Goal: Task Accomplishment & Management: Complete application form

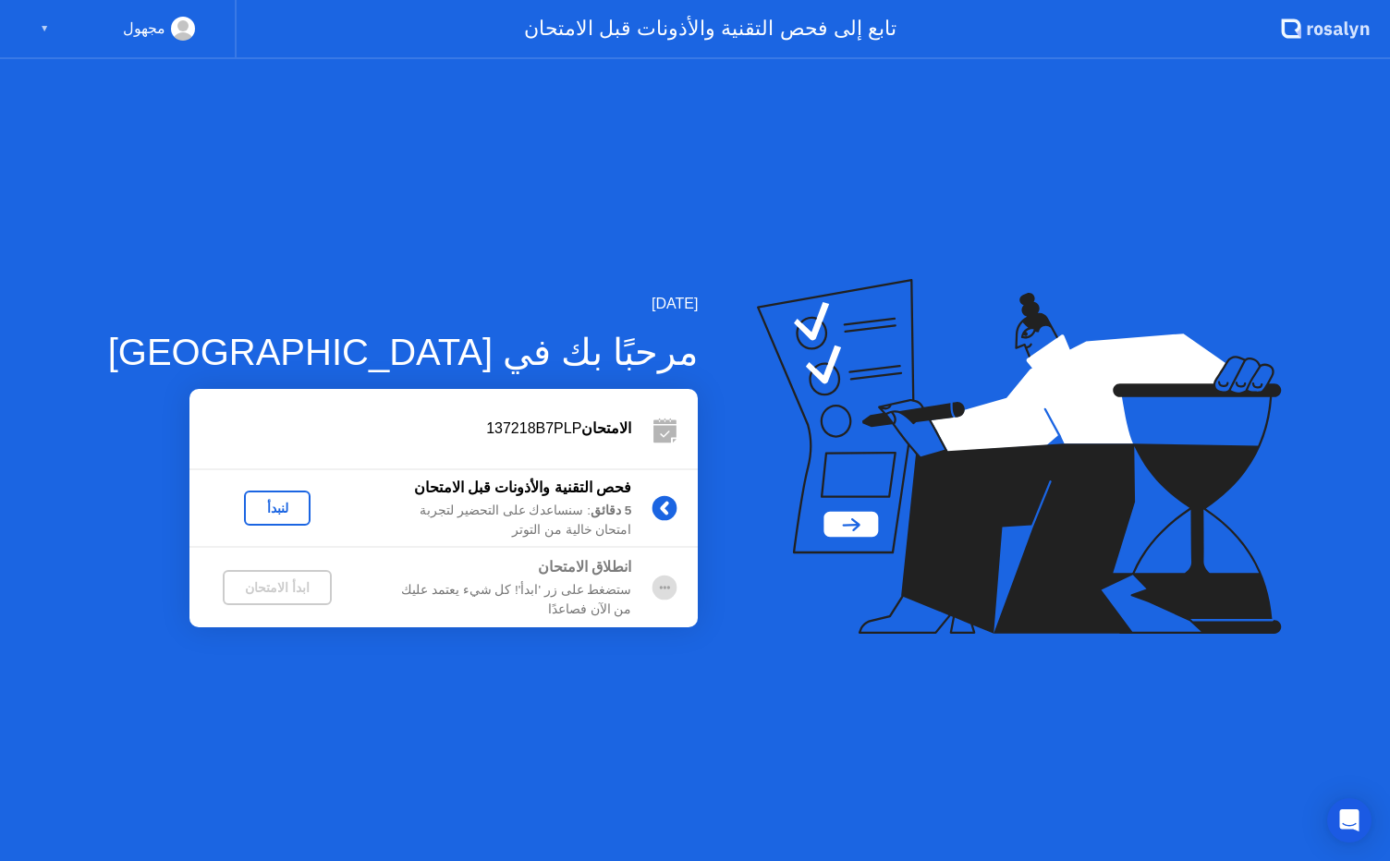
click at [251, 501] on div "لنبدأ" at bounding box center [277, 508] width 52 height 15
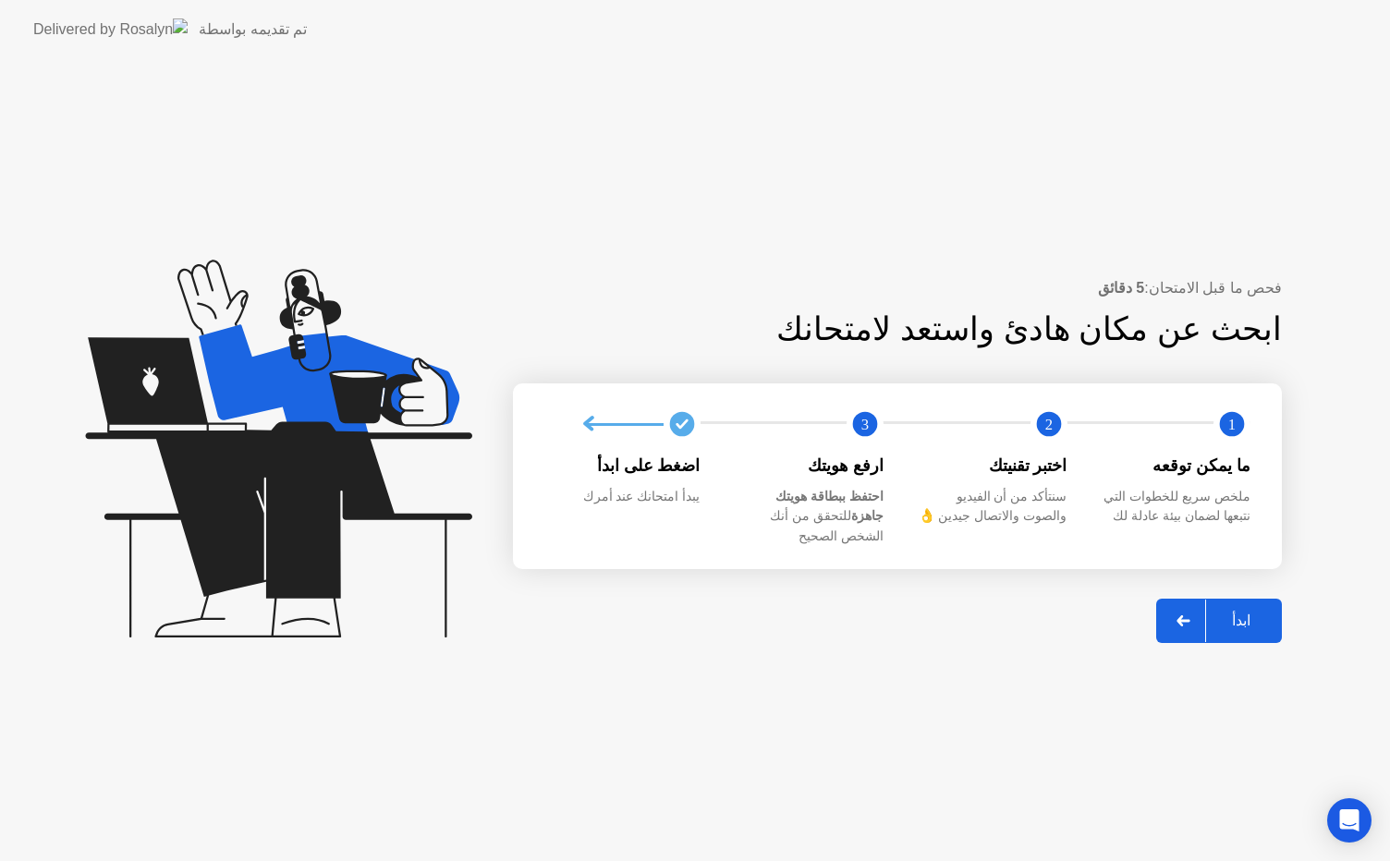
click at [1247, 612] on div "ابدأ" at bounding box center [1241, 621] width 70 height 18
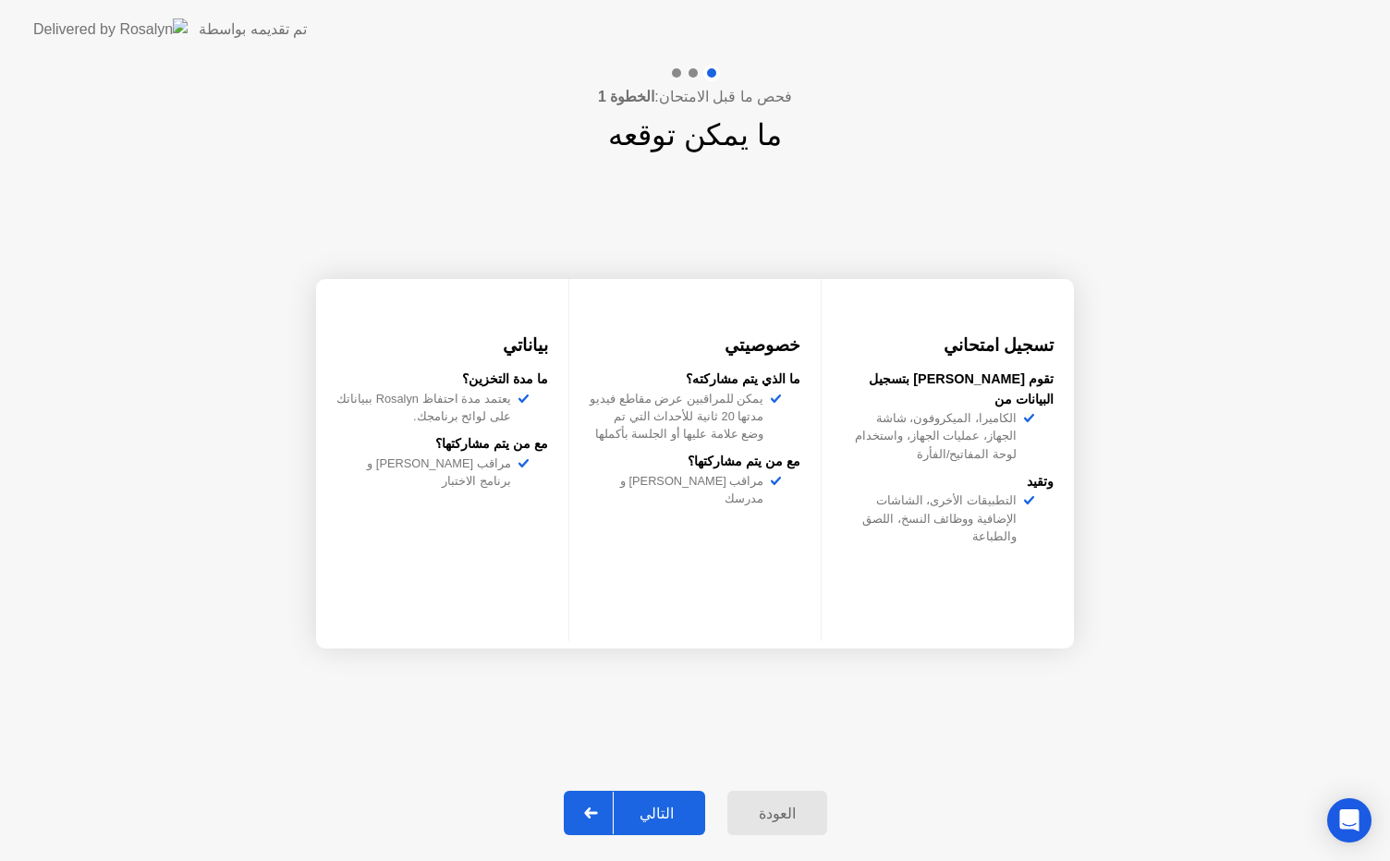
click at [660, 808] on div "التالي" at bounding box center [657, 814] width 86 height 18
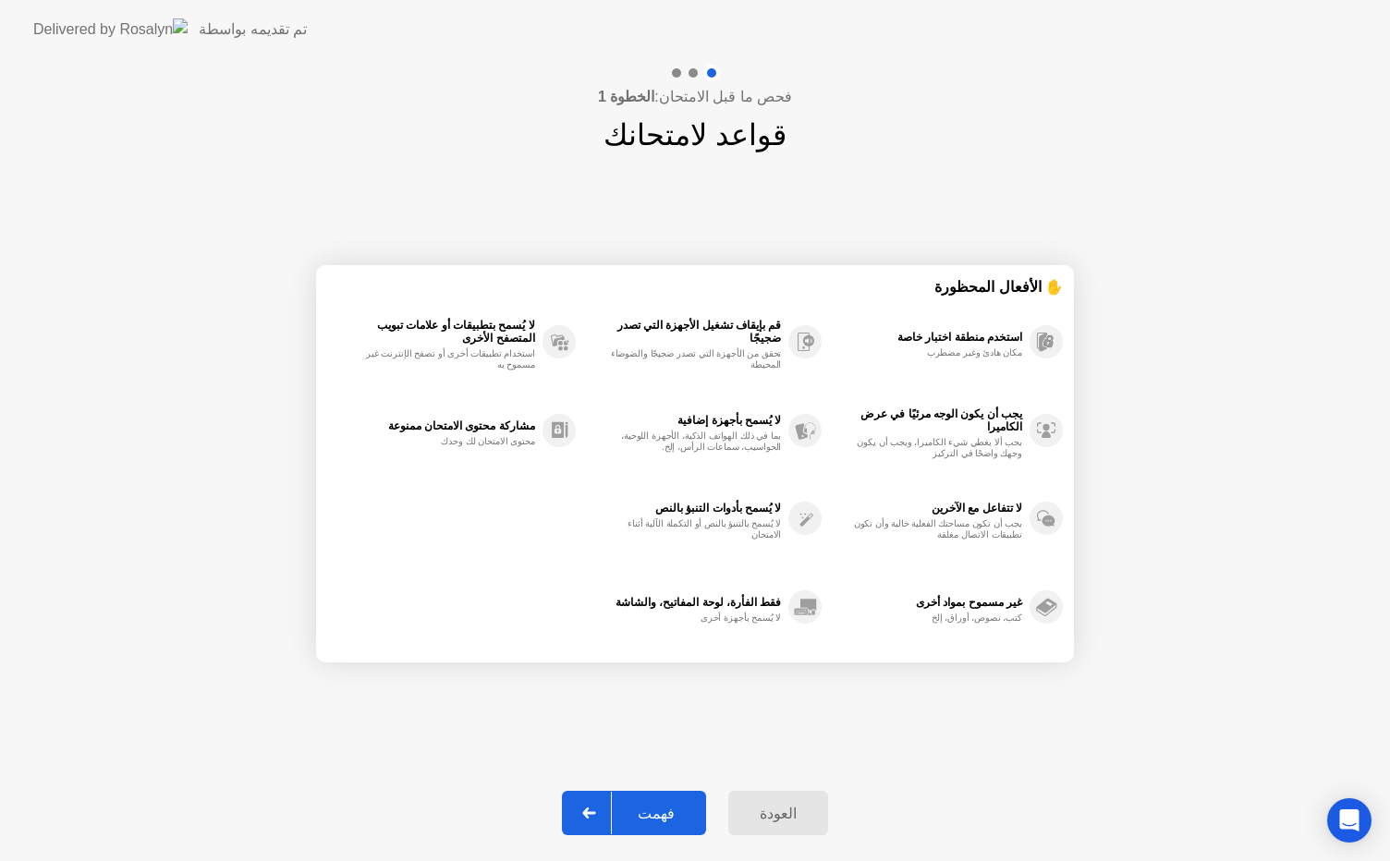
click at [660, 808] on div "فهمت" at bounding box center [656, 814] width 89 height 18
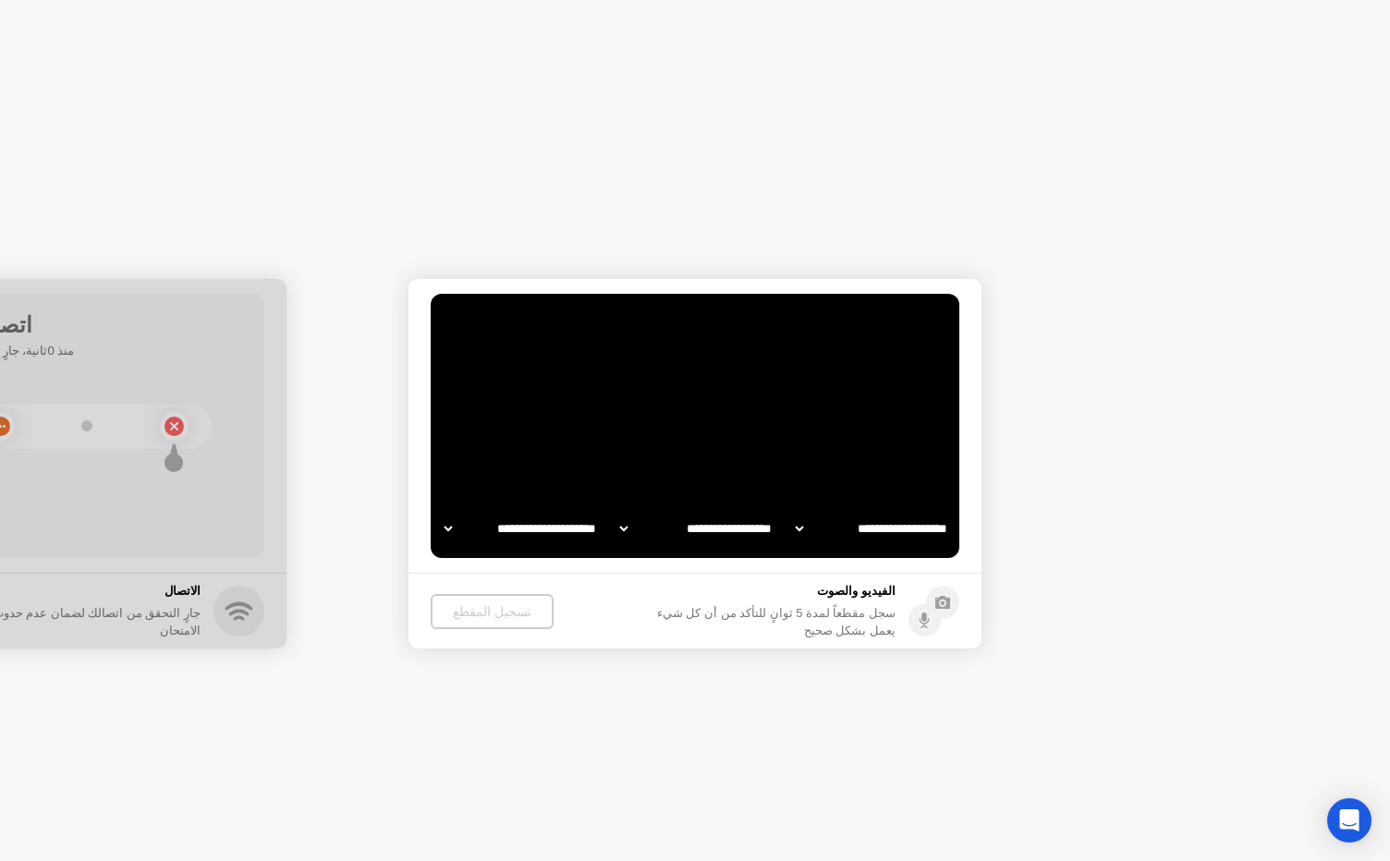
select select "**********"
select select "*******"
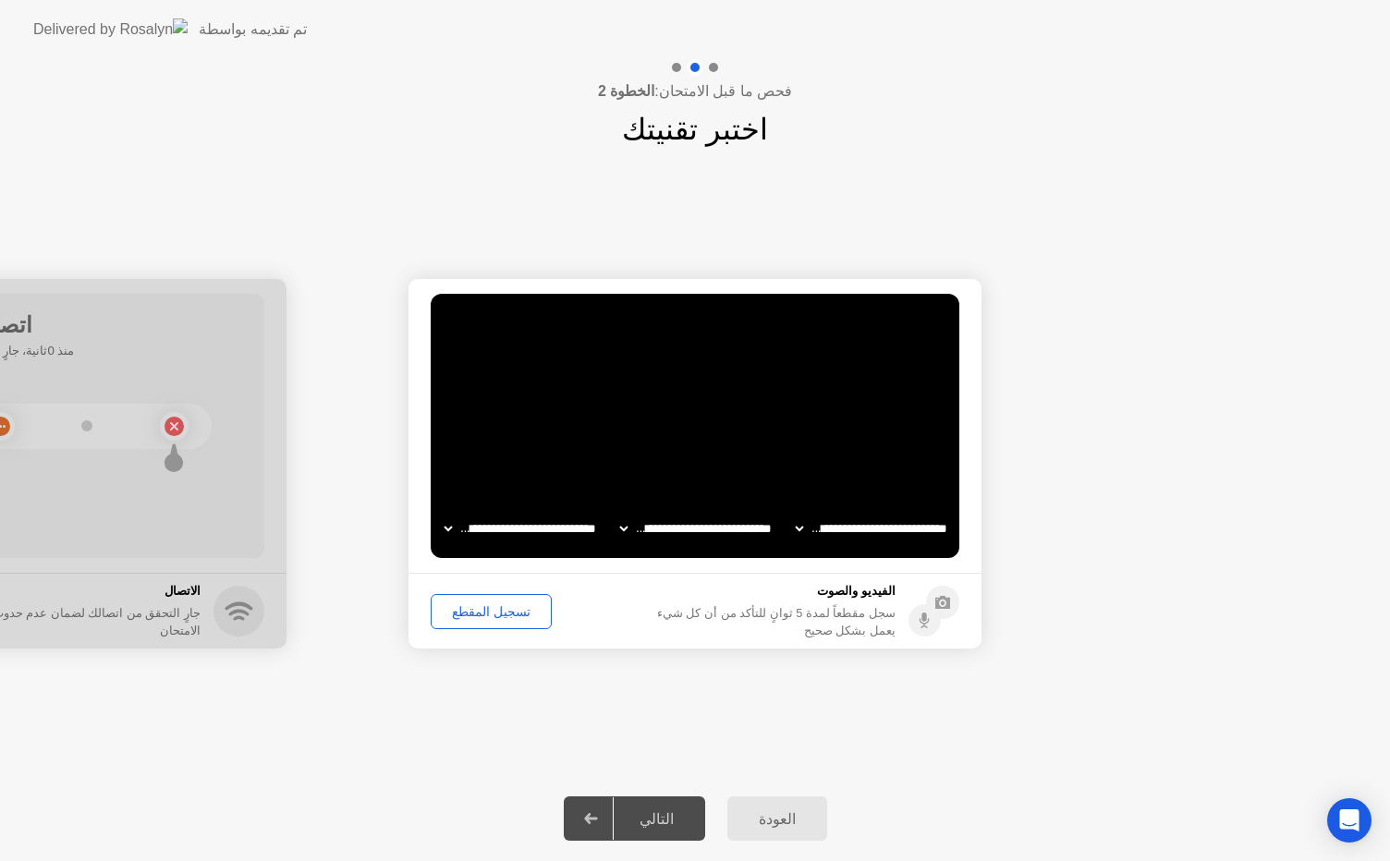
click at [459, 608] on div "تسجيل المقطع" at bounding box center [491, 611] width 108 height 15
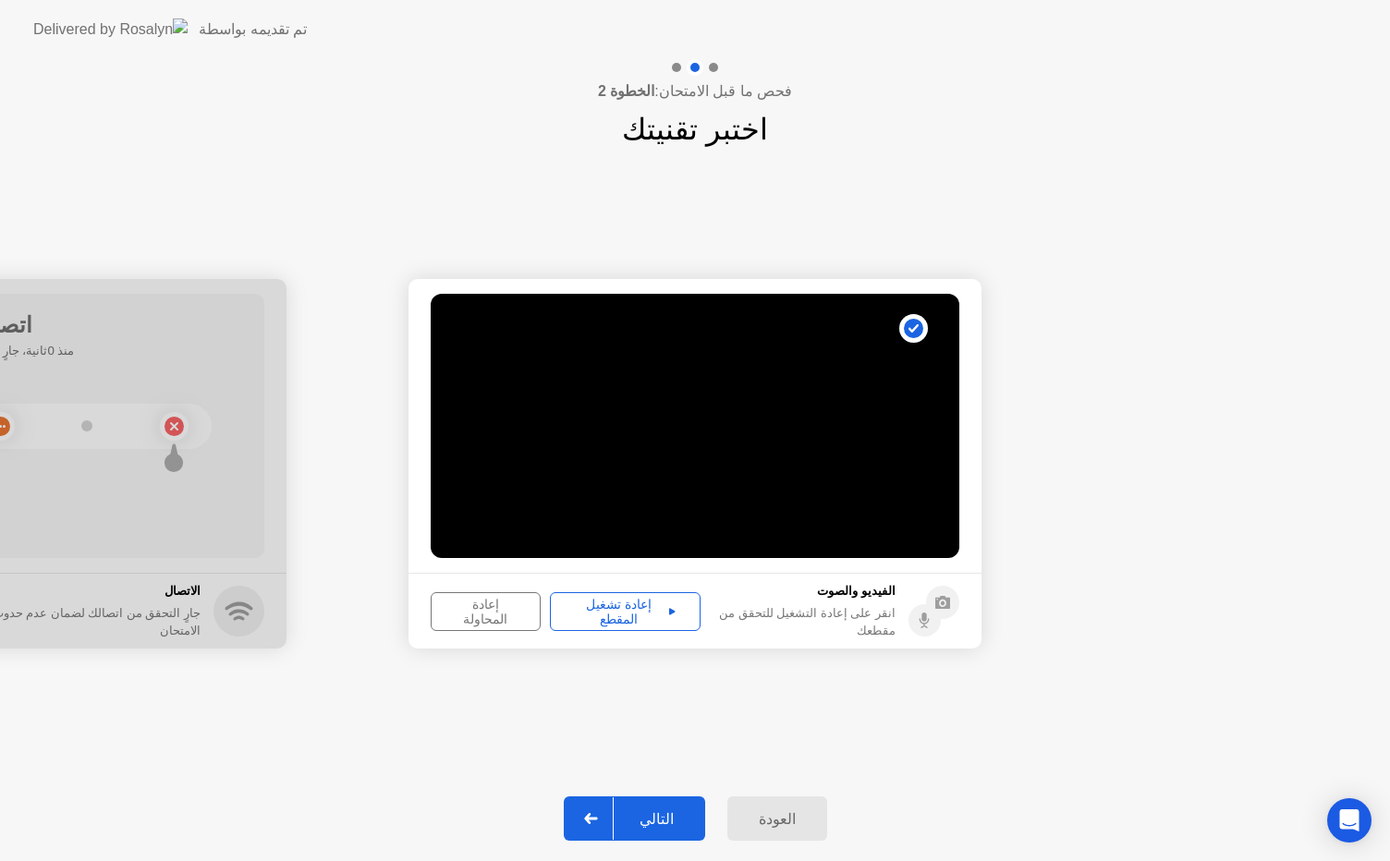
click at [595, 603] on div "إعادة تشغيل المقطع" at bounding box center [625, 612] width 138 height 30
click at [673, 814] on div "التالي" at bounding box center [657, 819] width 86 height 18
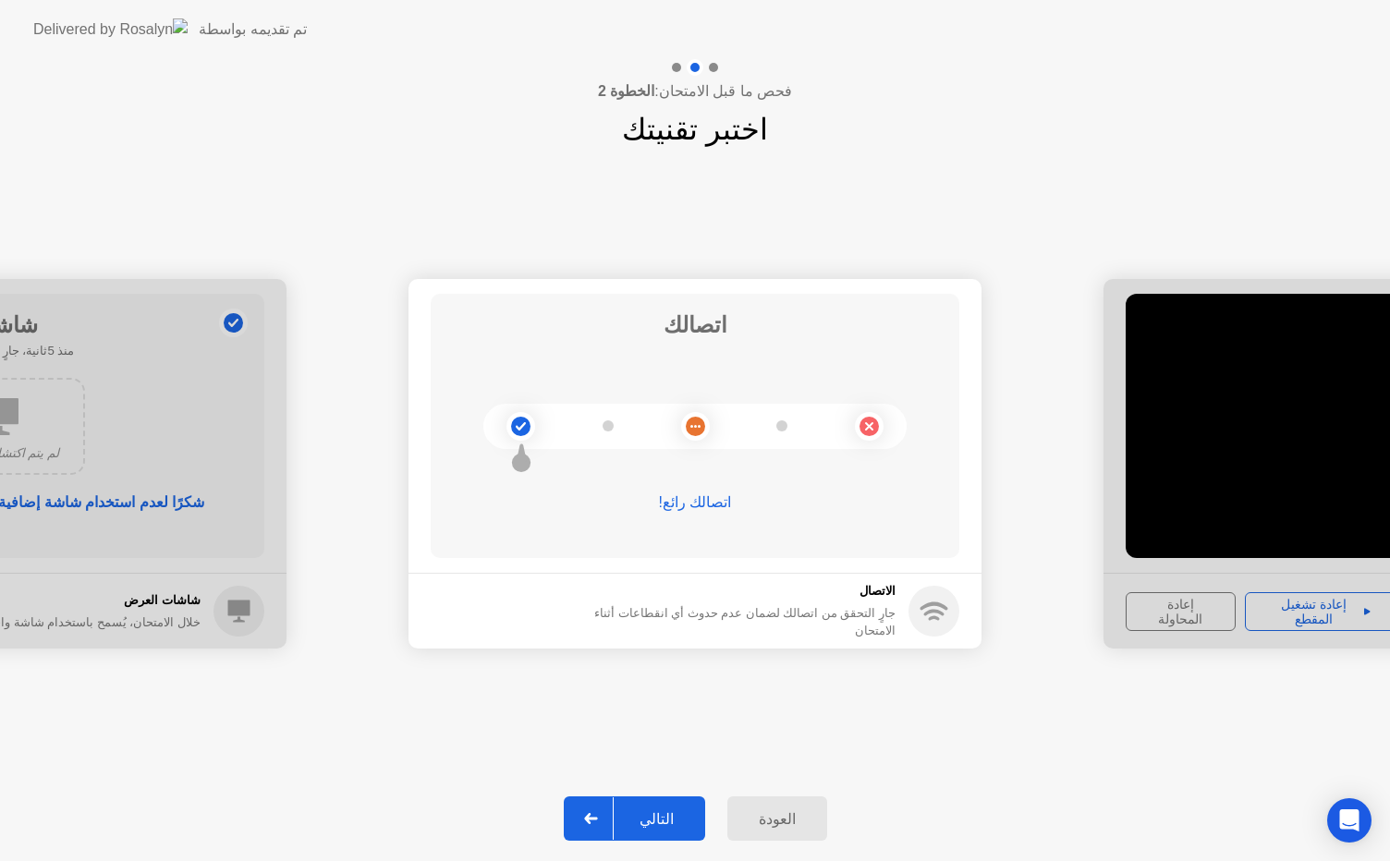
click at [661, 820] on div "التالي" at bounding box center [657, 819] width 86 height 18
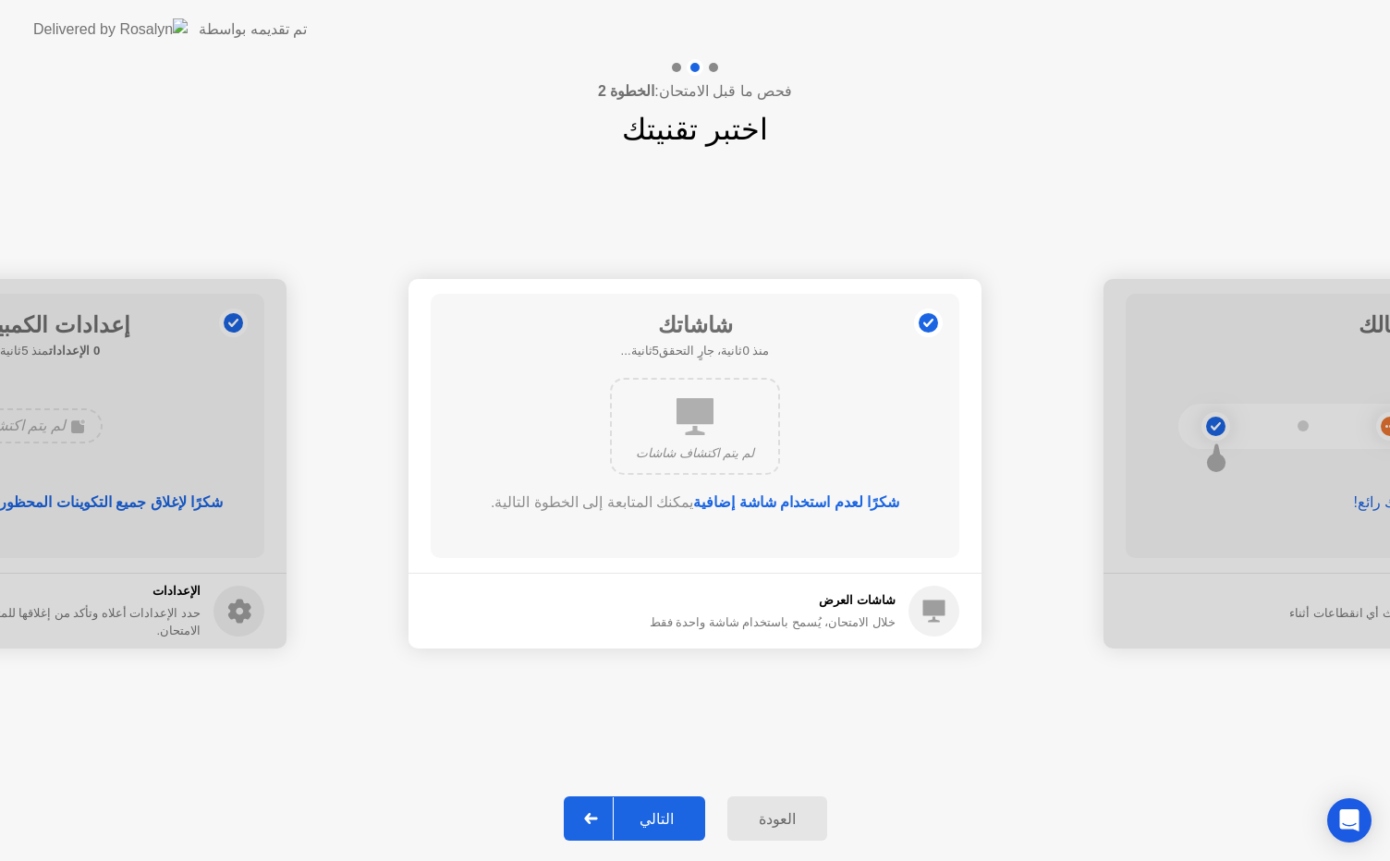
click at [658, 810] on div "التالي" at bounding box center [657, 819] width 86 height 18
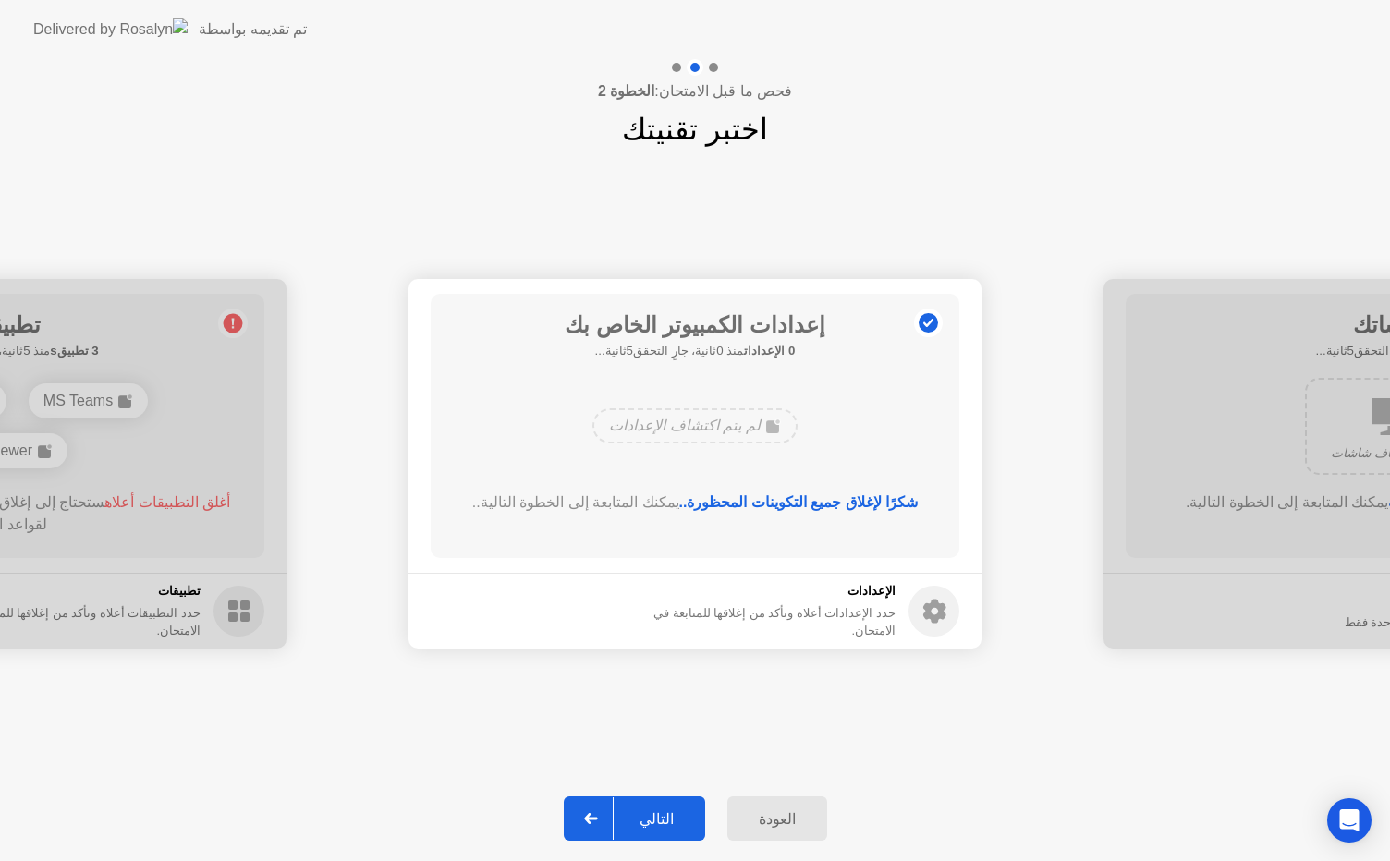
click at [658, 810] on div "التالي" at bounding box center [657, 819] width 86 height 18
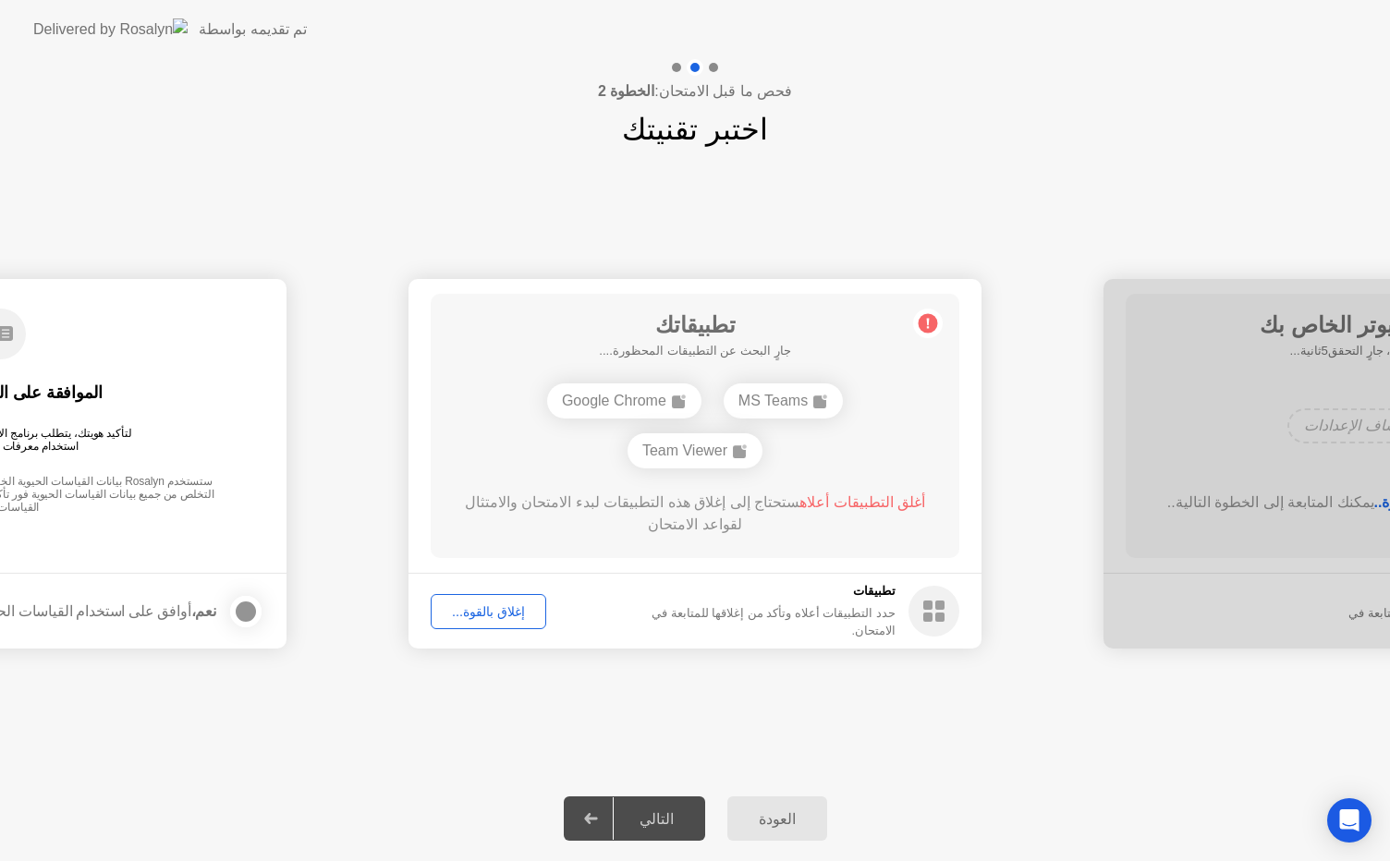
click at [658, 810] on div "التالي" at bounding box center [657, 819] width 86 height 18
click at [589, 809] on div at bounding box center [591, 818] width 44 height 43
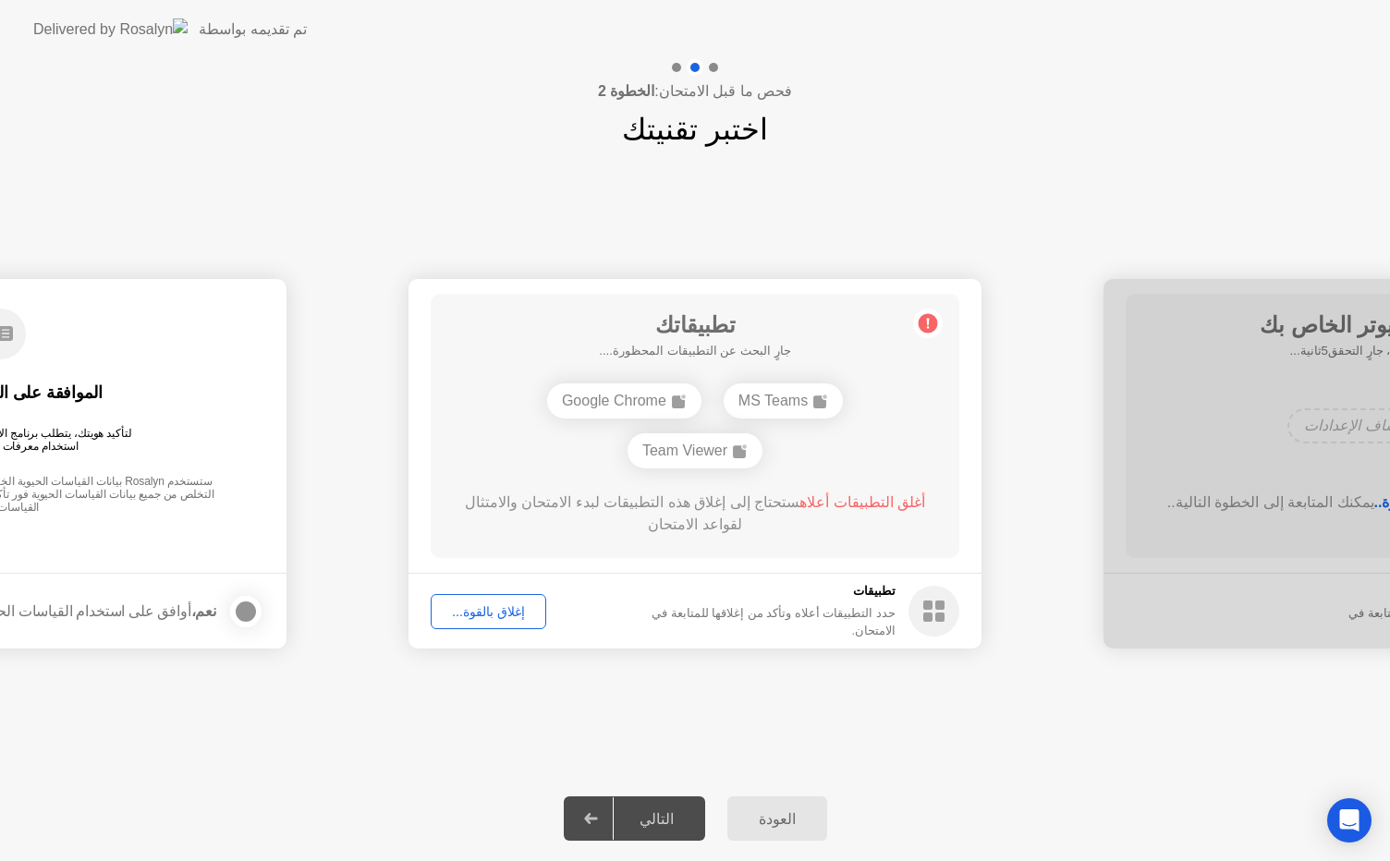
click at [589, 809] on div at bounding box center [591, 818] width 44 height 43
click at [494, 607] on div "إغلاق بالقوة..." at bounding box center [488, 611] width 103 height 15
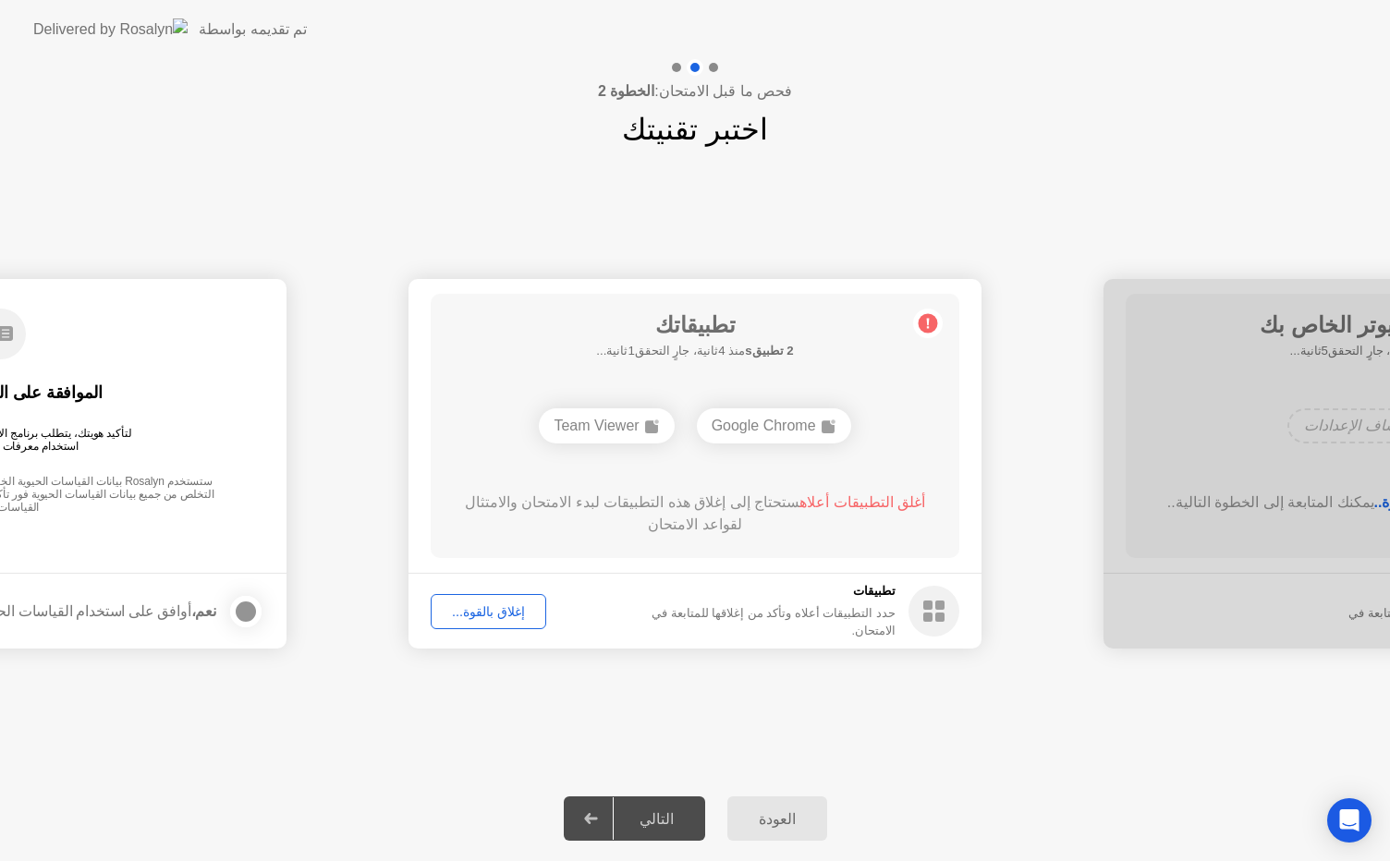
click at [466, 604] on div "إغلاق بالقوة..." at bounding box center [488, 611] width 103 height 15
click at [494, 607] on div "إغلاق بالقوة..." at bounding box center [488, 611] width 103 height 15
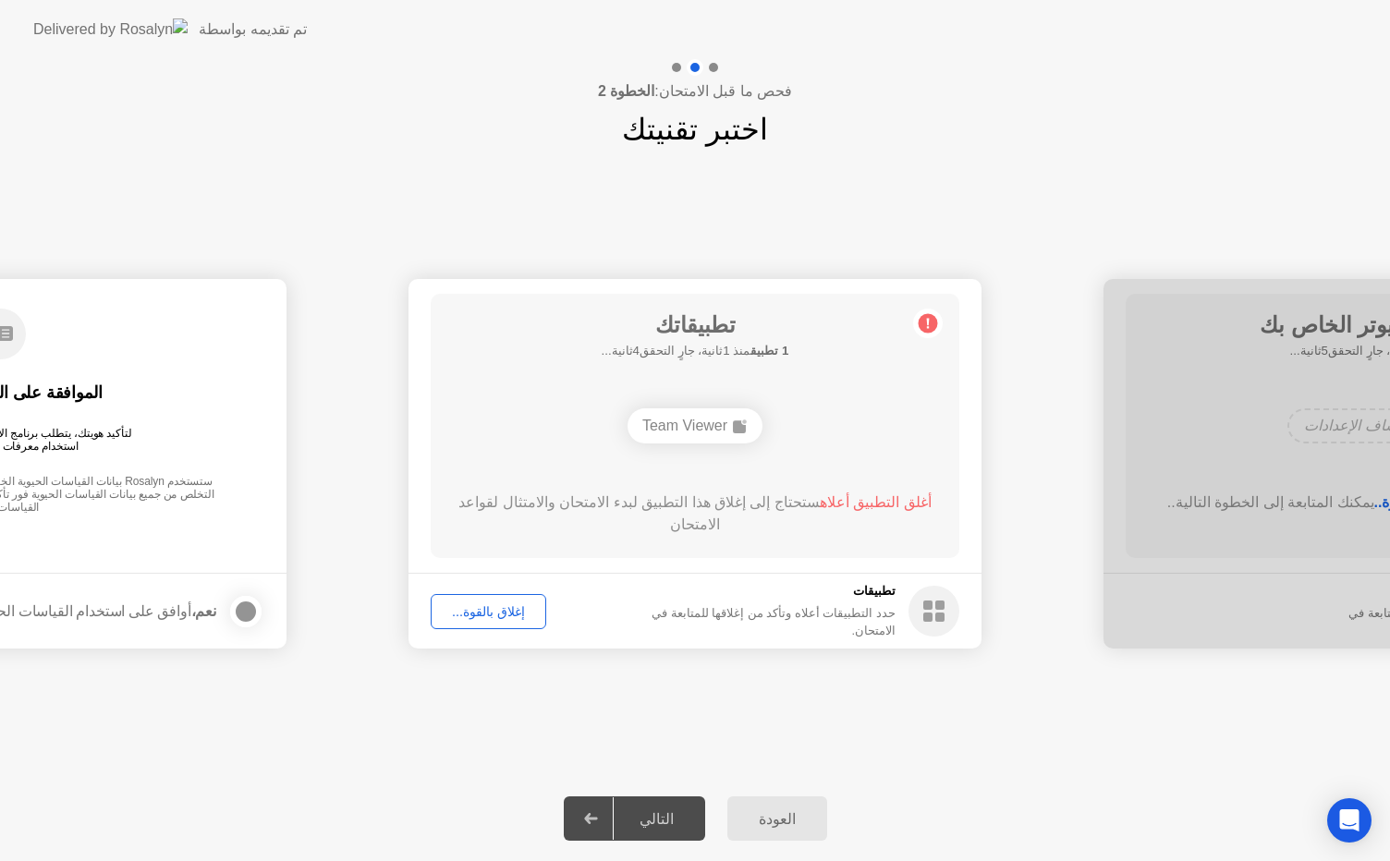
click at [484, 615] on div "إغلاق بالقوة..." at bounding box center [488, 611] width 103 height 15
click at [500, 605] on div "إغلاق بالقوة..." at bounding box center [488, 611] width 103 height 15
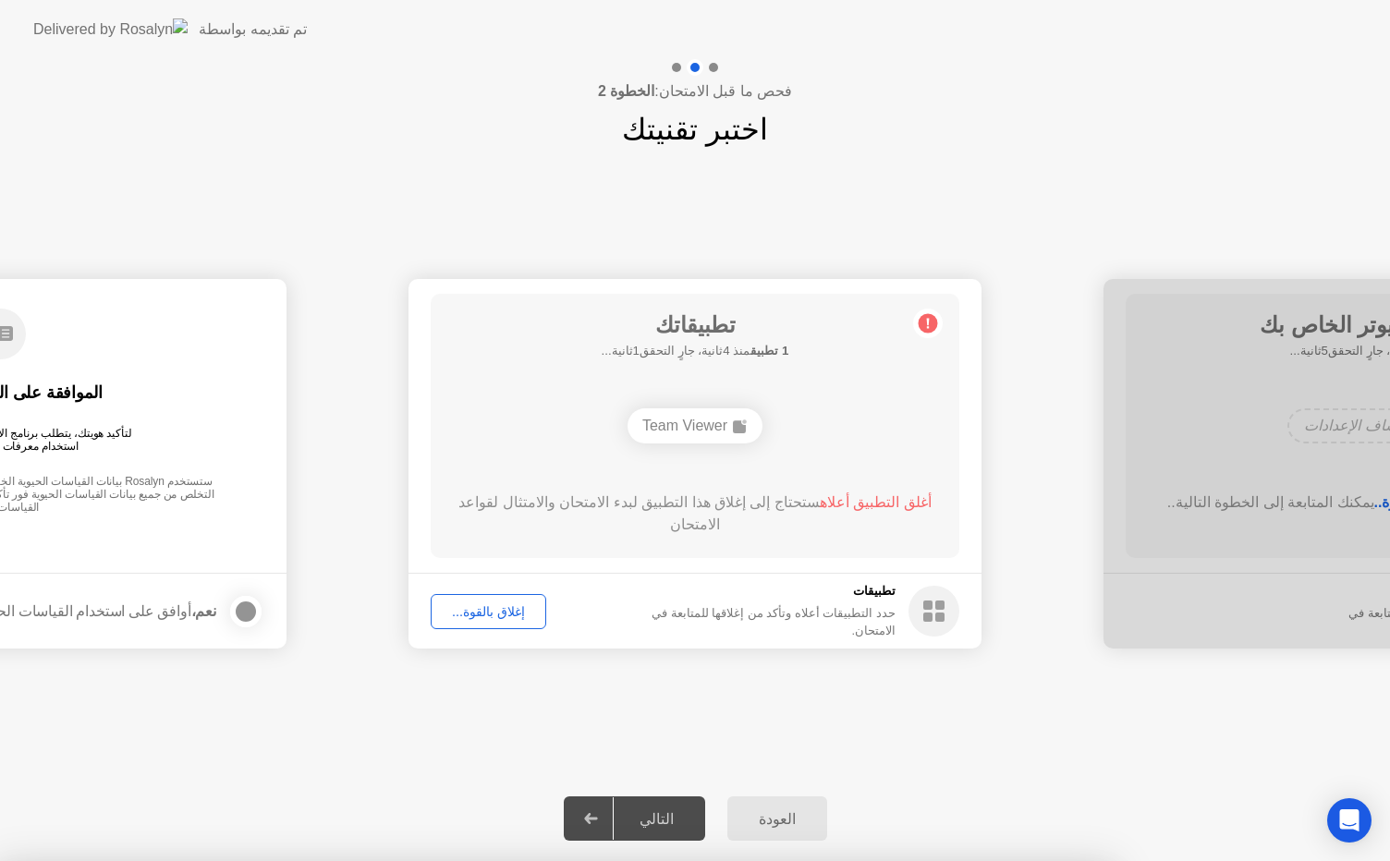
click at [498, 596] on button "إغلاق بالقوة..." at bounding box center [488, 611] width 115 height 35
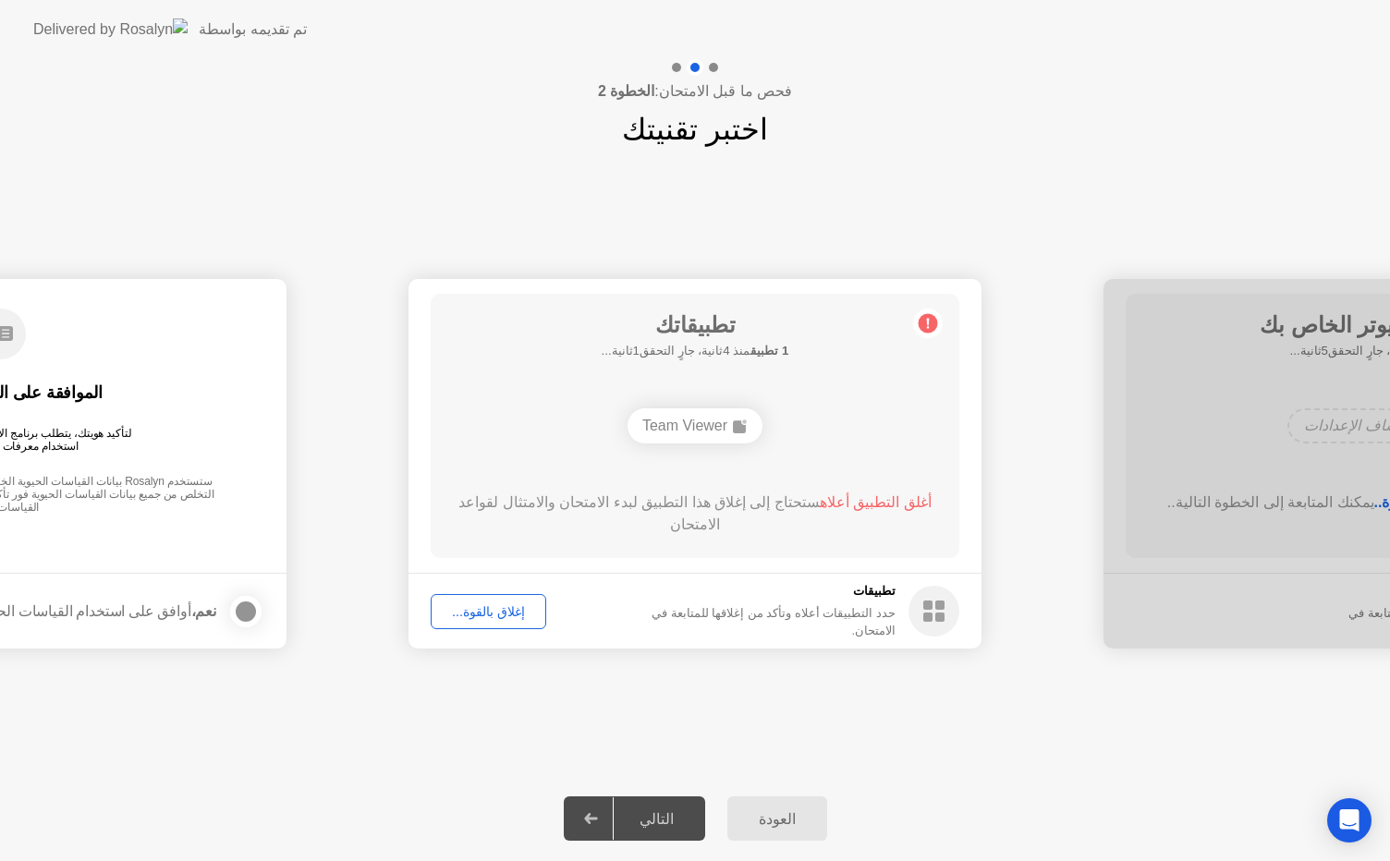
click at [492, 606] on div "إغلاق بالقوة..." at bounding box center [488, 611] width 103 height 15
click at [701, 429] on div "Team Viewer" at bounding box center [694, 425] width 135 height 35
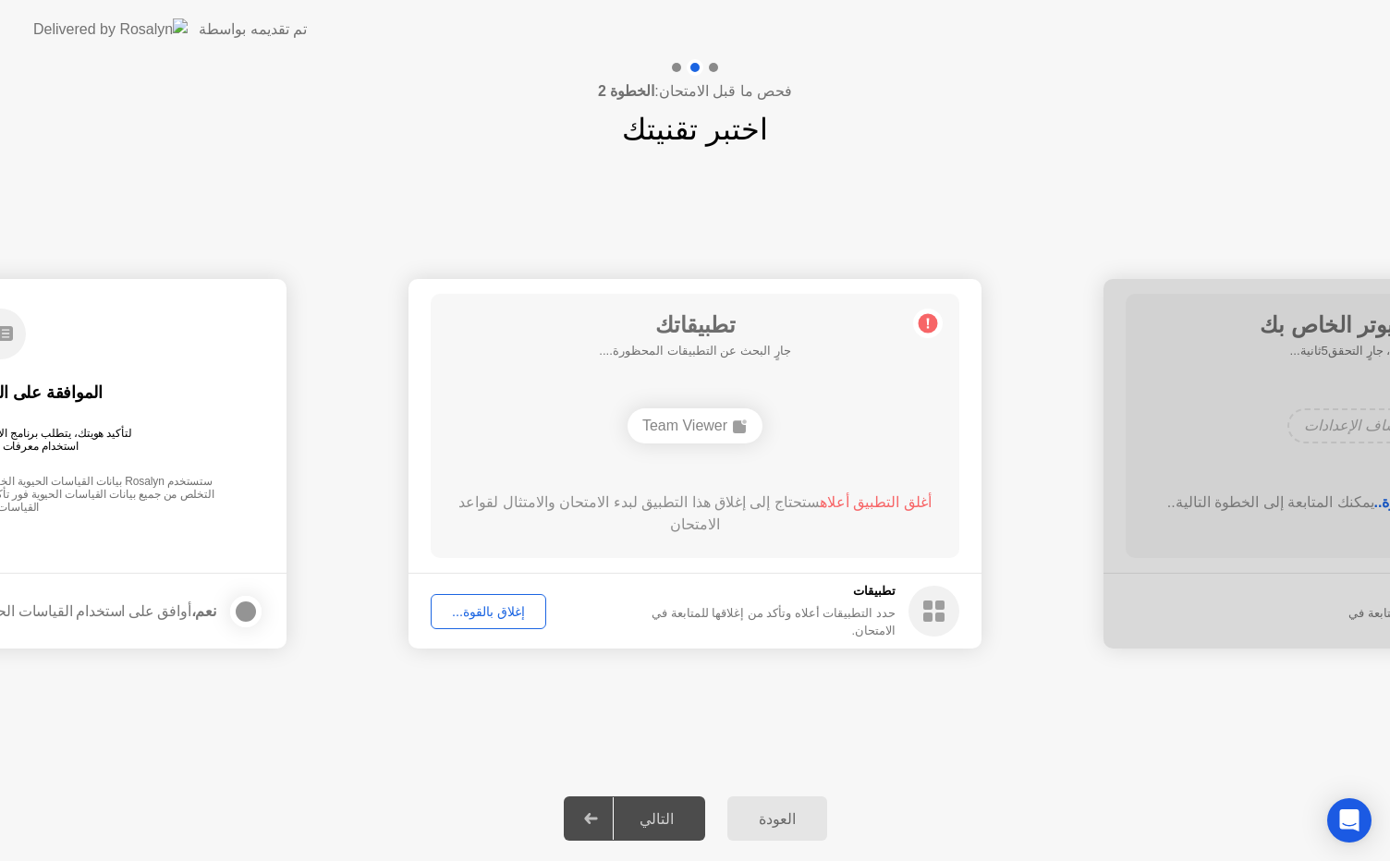
click at [482, 614] on div "إغلاق بالقوة..." at bounding box center [488, 611] width 103 height 15
click at [433, 860] on div at bounding box center [695, 861] width 1390 height 0
click at [416, 860] on div at bounding box center [695, 861] width 1390 height 0
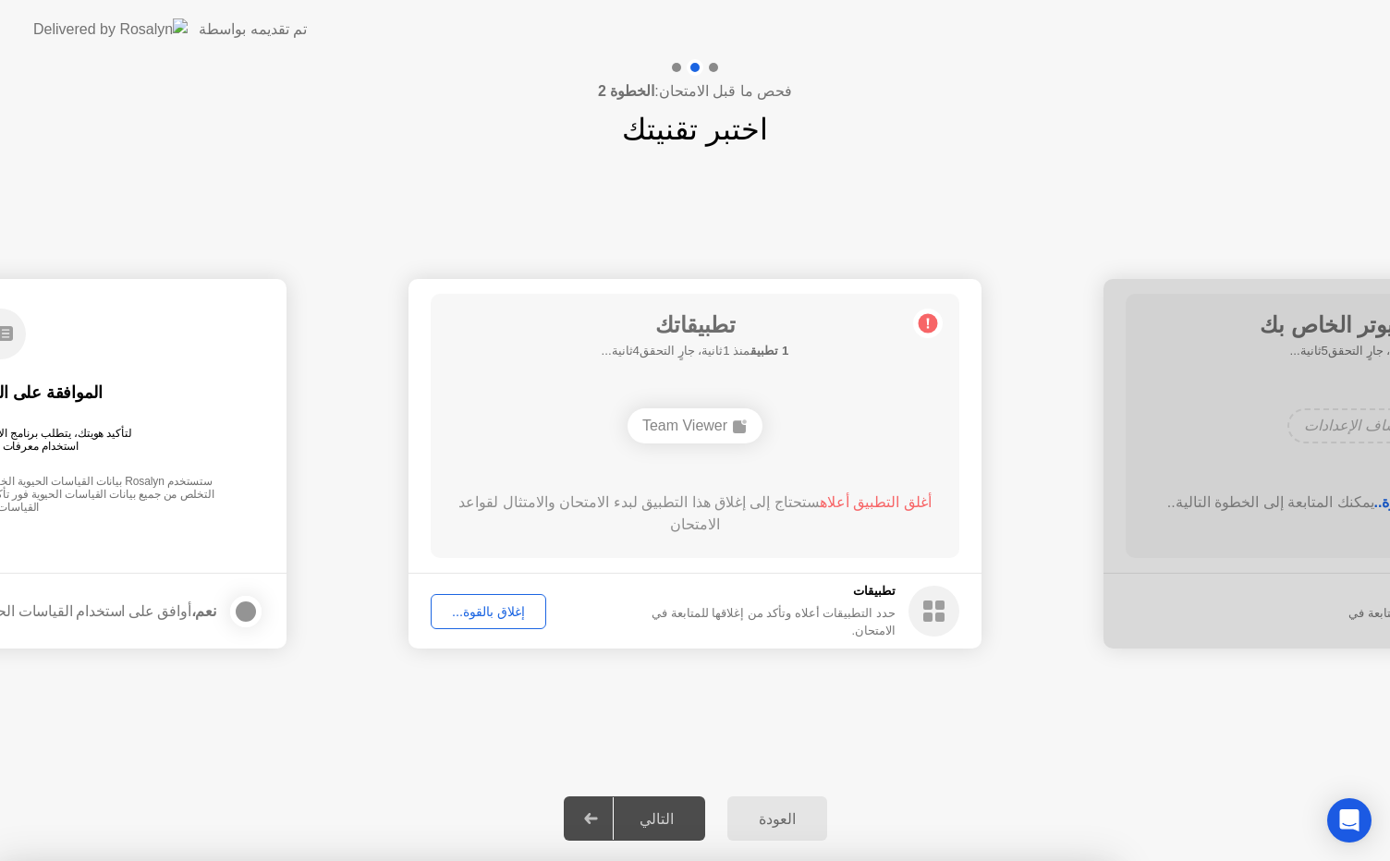
click at [650, 819] on div "التالي" at bounding box center [657, 819] width 86 height 18
click at [593, 822] on icon at bounding box center [591, 818] width 14 height 11
click at [933, 329] on circle at bounding box center [927, 323] width 19 height 19
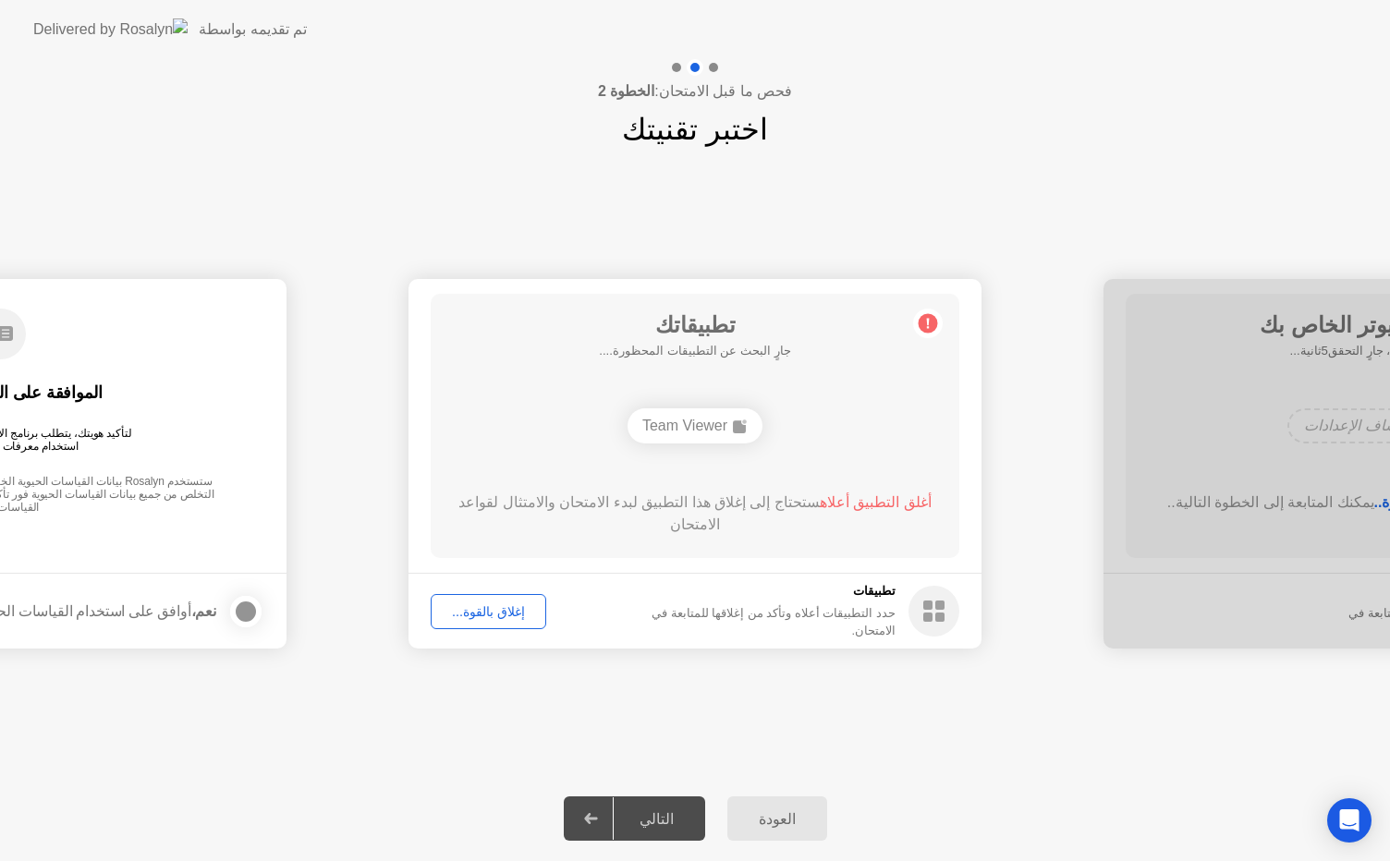
click at [930, 615] on rect at bounding box center [927, 617] width 9 height 9
click at [484, 619] on div "إغلاق بالقوة..." at bounding box center [488, 611] width 103 height 15
click at [598, 820] on icon at bounding box center [591, 818] width 14 height 11
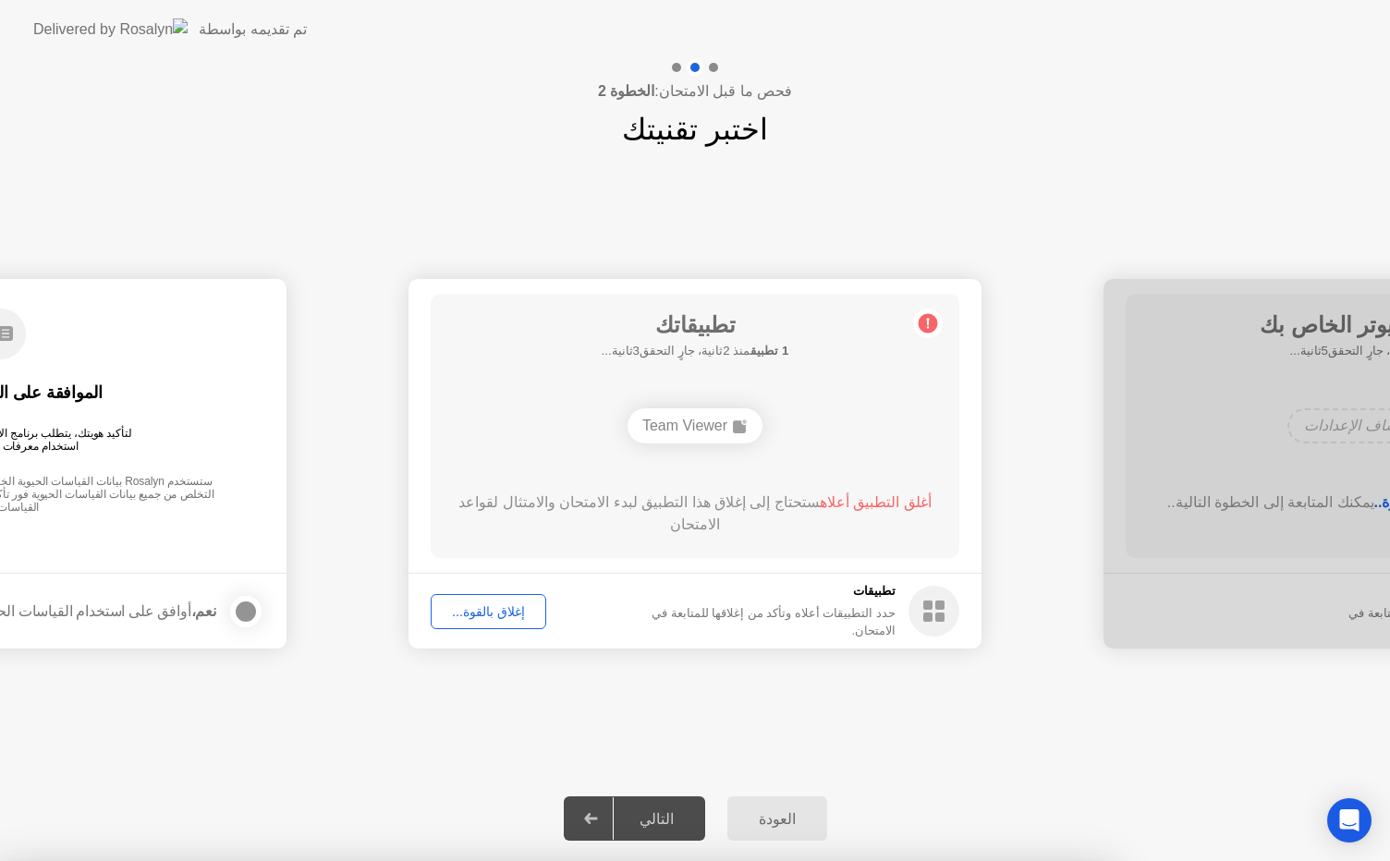
click at [675, 431] on div "Team Viewer" at bounding box center [694, 425] width 135 height 35
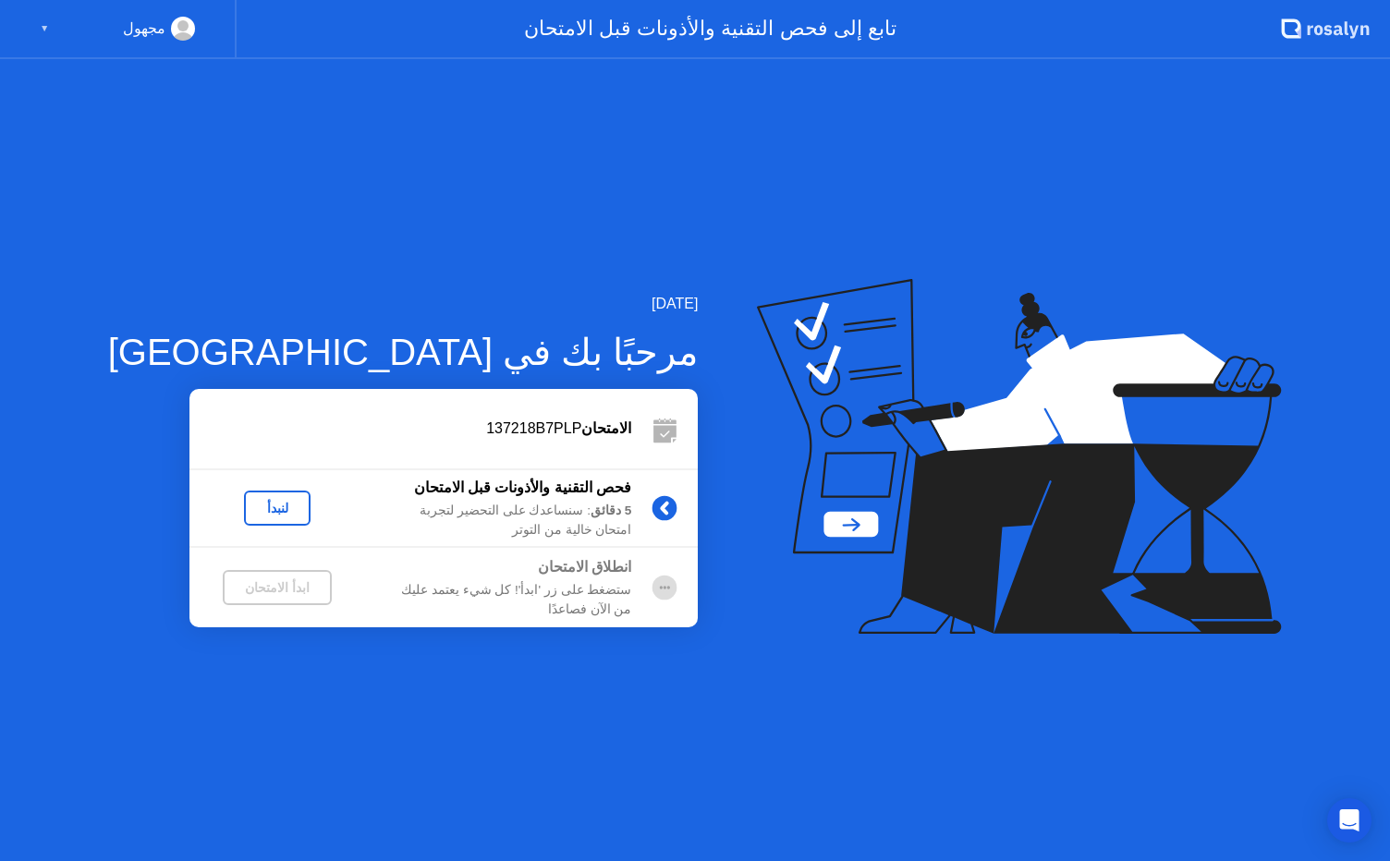
click at [251, 513] on div "لنبدأ" at bounding box center [277, 508] width 52 height 15
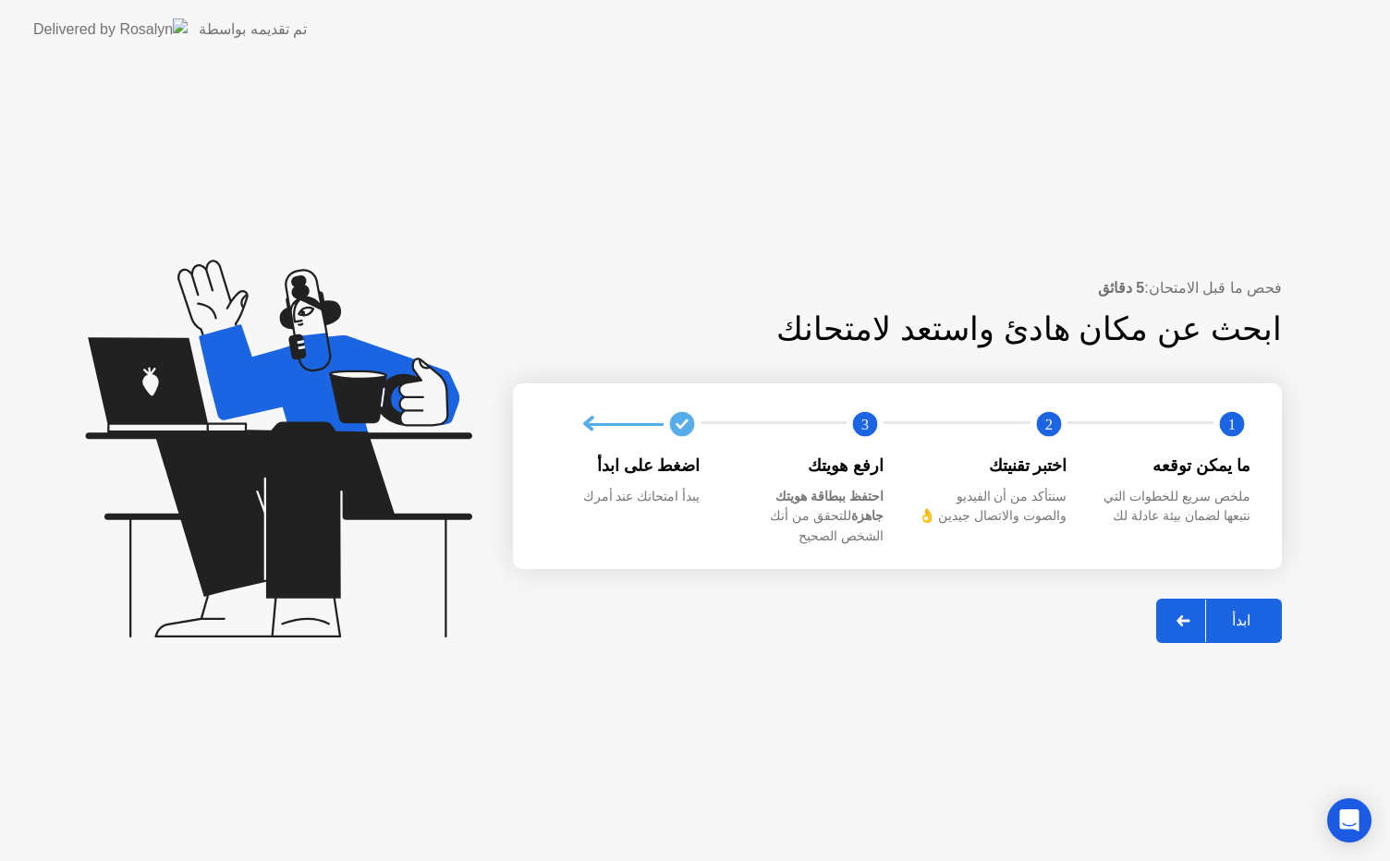
click at [1239, 613] on div "ابدأ" at bounding box center [1241, 621] width 70 height 18
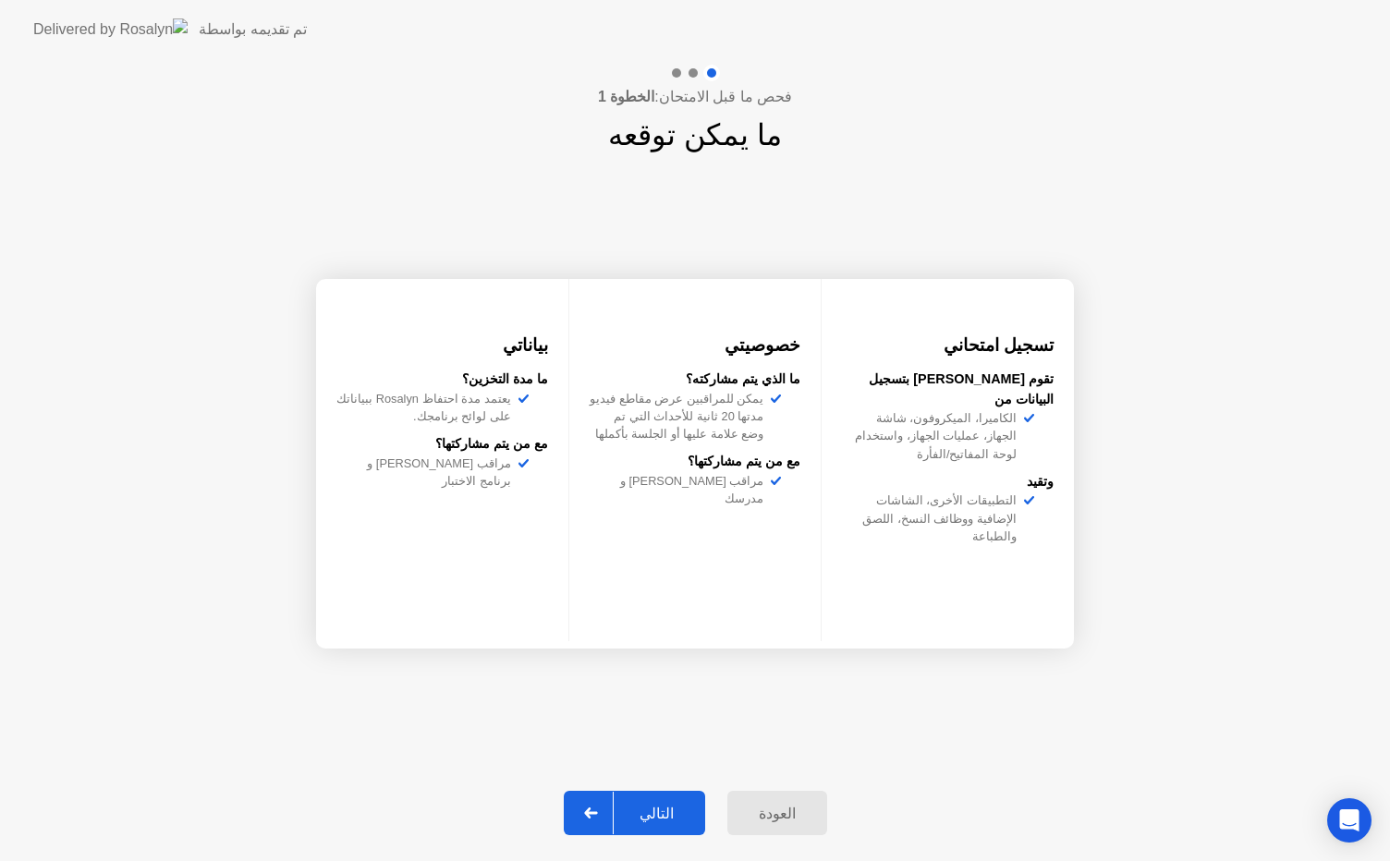
click at [665, 806] on div "التالي" at bounding box center [657, 814] width 86 height 18
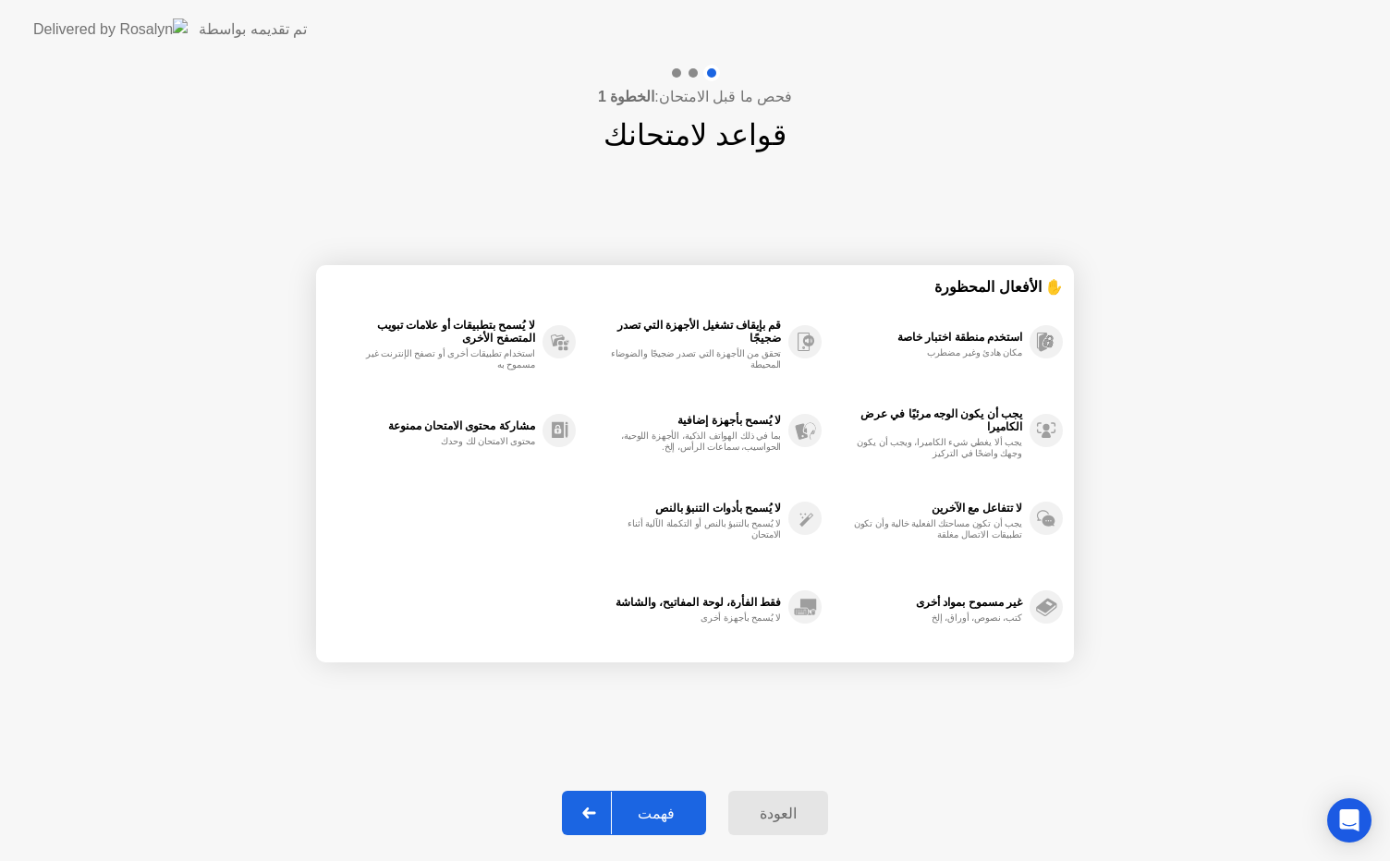
click at [670, 815] on div "فهمت" at bounding box center [656, 814] width 89 height 18
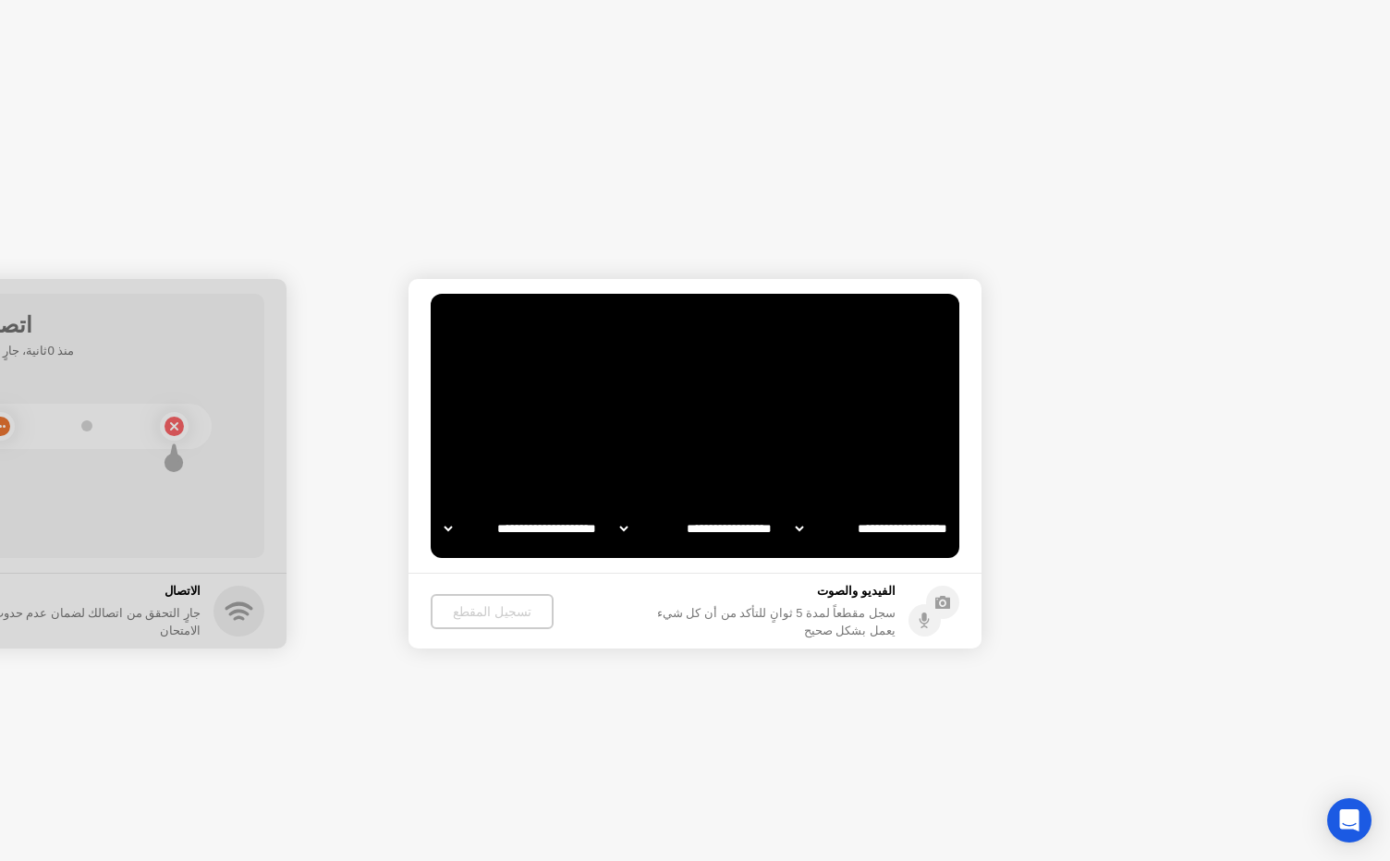
select select "**********"
select select "*******"
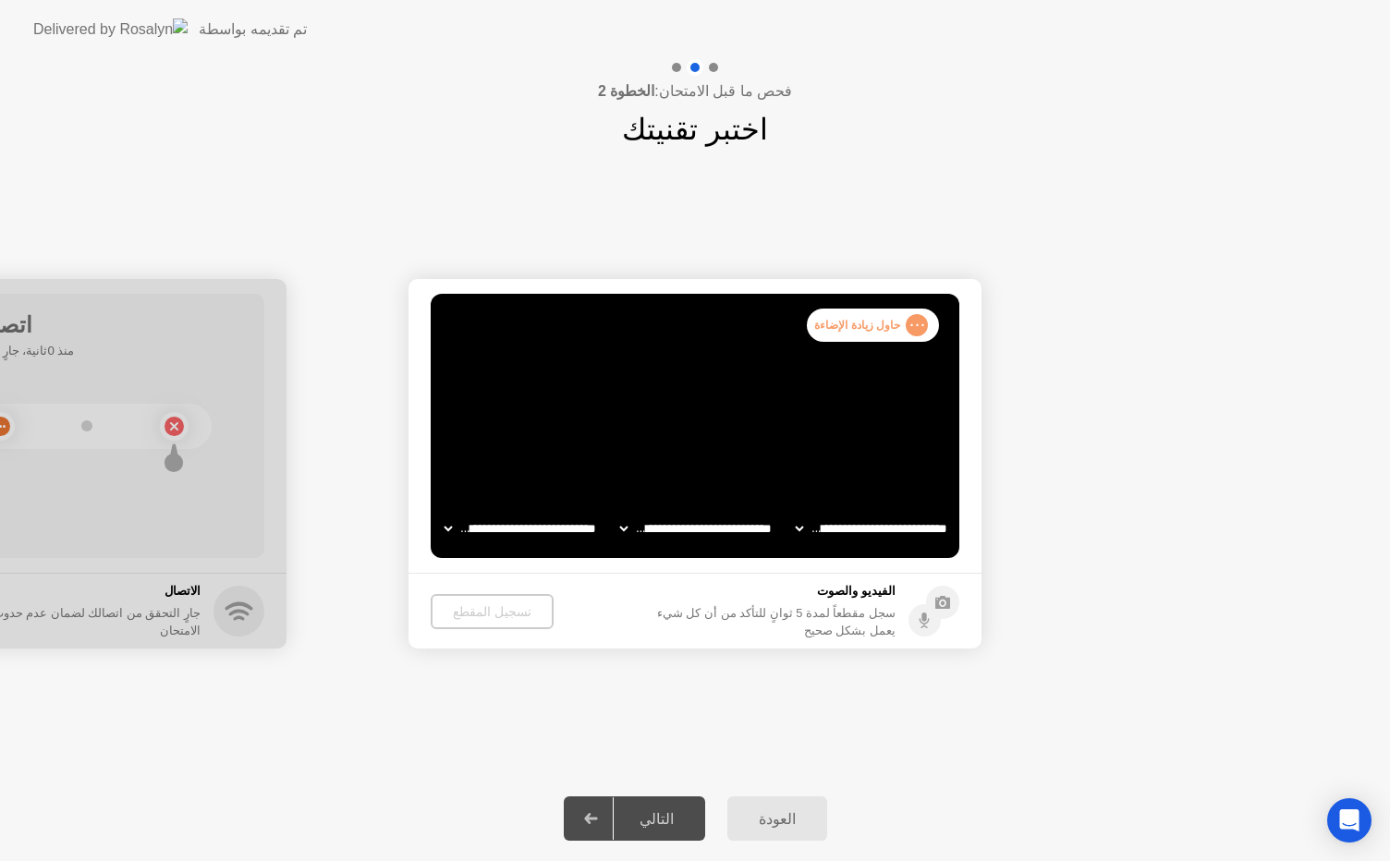
click at [670, 815] on div "التالي" at bounding box center [657, 819] width 86 height 18
click at [663, 815] on div "التالي" at bounding box center [657, 819] width 86 height 18
click at [597, 815] on icon at bounding box center [590, 818] width 13 height 11
click at [647, 817] on div "التالي" at bounding box center [657, 819] width 86 height 18
click at [922, 621] on circle at bounding box center [924, 620] width 32 height 32
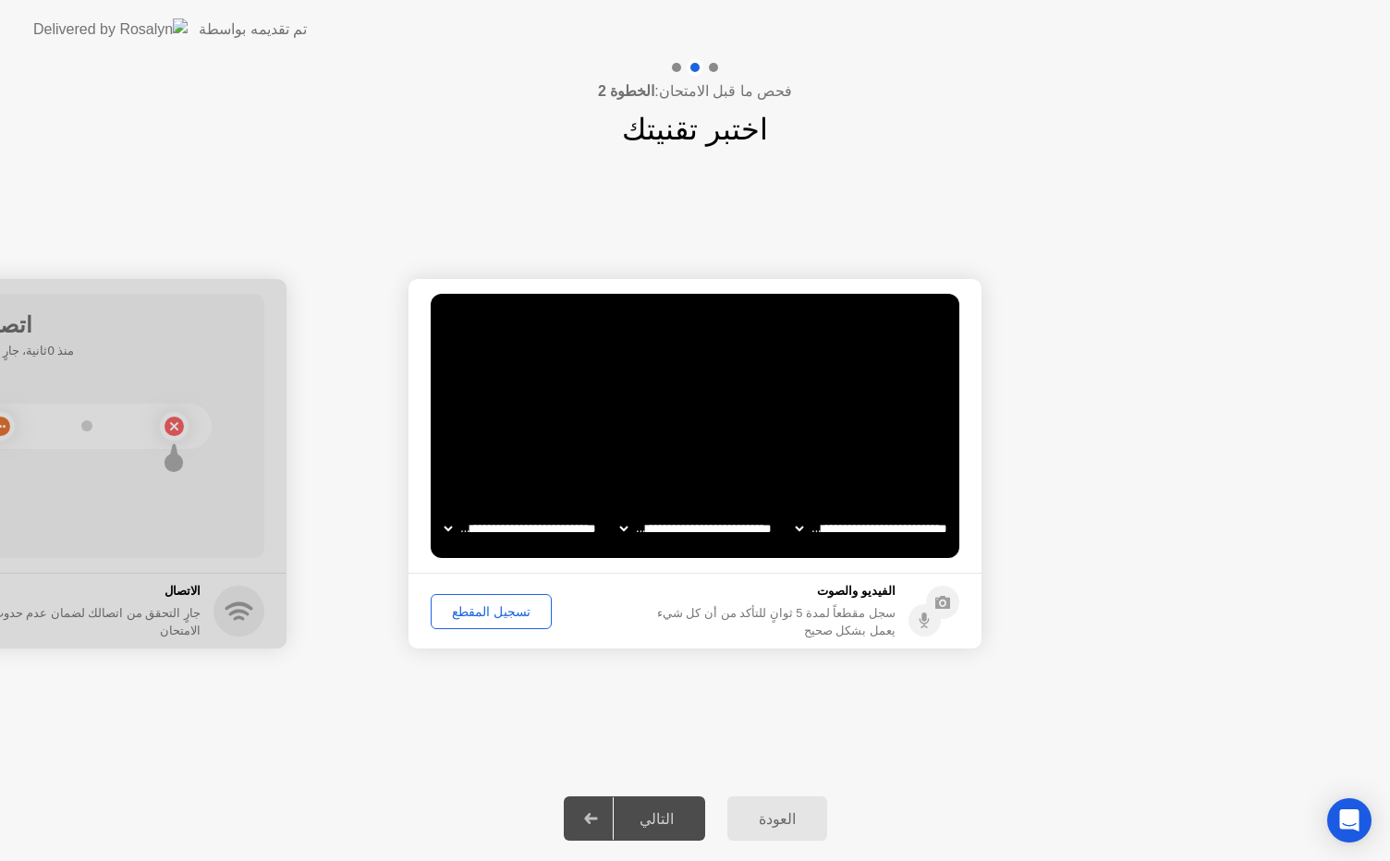
click at [922, 621] on circle at bounding box center [924, 620] width 32 height 32
click at [941, 604] on circle at bounding box center [942, 602] width 33 height 33
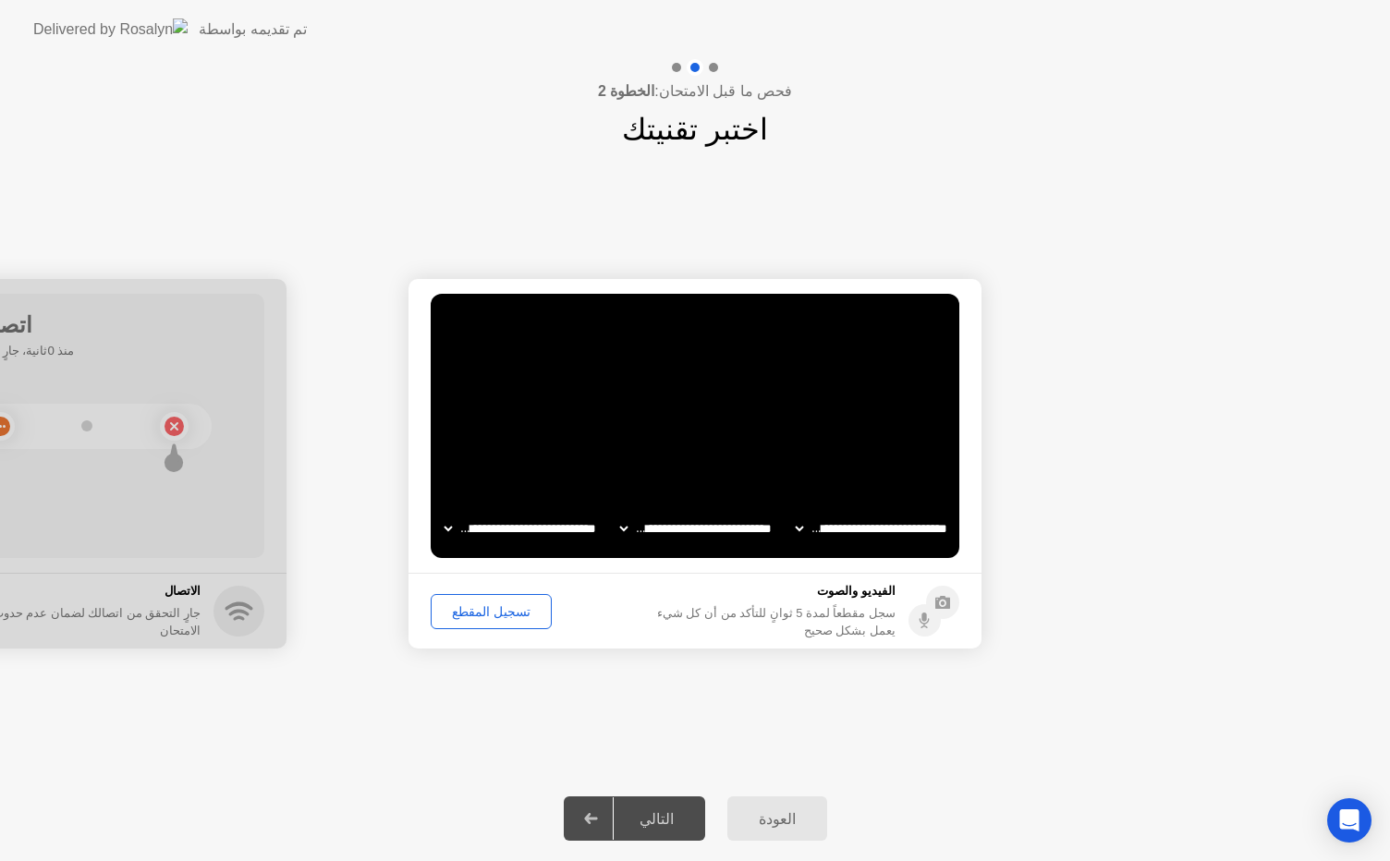
click at [935, 603] on icon at bounding box center [942, 602] width 15 height 13
click at [918, 623] on circle at bounding box center [924, 620] width 32 height 32
click at [674, 820] on div "التالي" at bounding box center [657, 819] width 86 height 18
click at [483, 604] on div "تسجيل المقطع" at bounding box center [491, 611] width 108 height 15
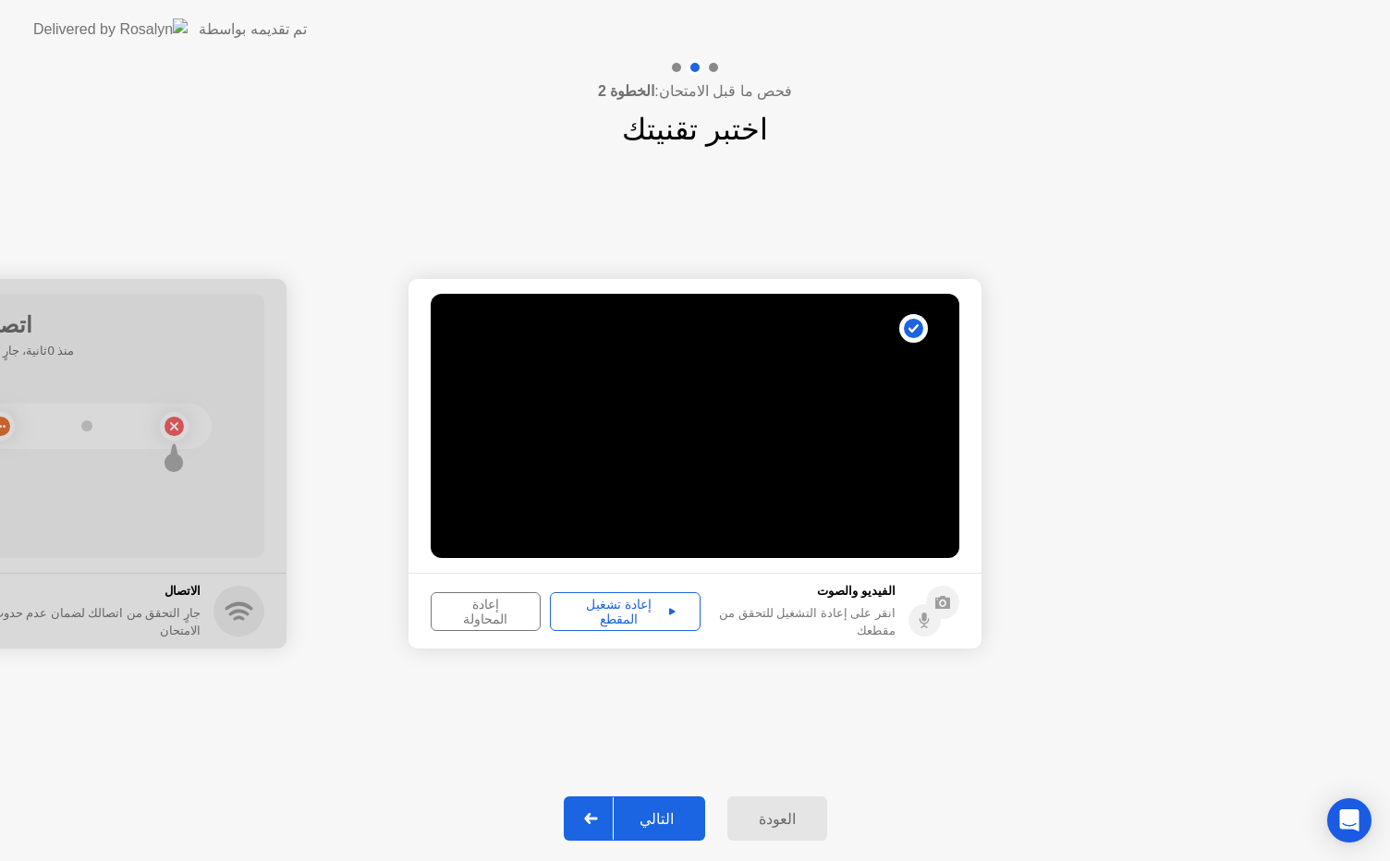
click at [622, 608] on div "إعادة تشغيل المقطع" at bounding box center [625, 612] width 138 height 30
click at [662, 813] on div "التالي" at bounding box center [657, 819] width 86 height 18
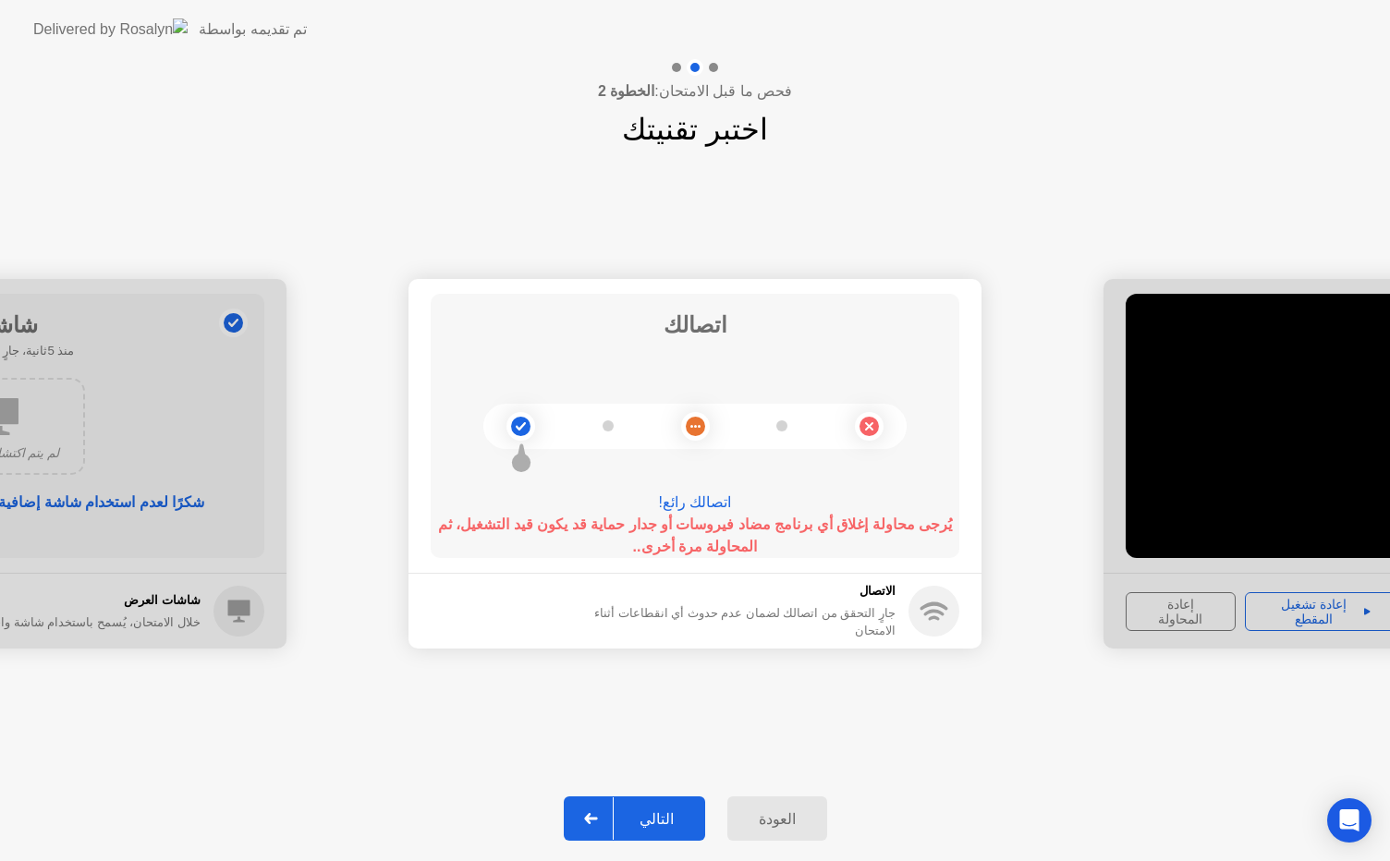
click at [661, 820] on div "التالي" at bounding box center [657, 819] width 86 height 18
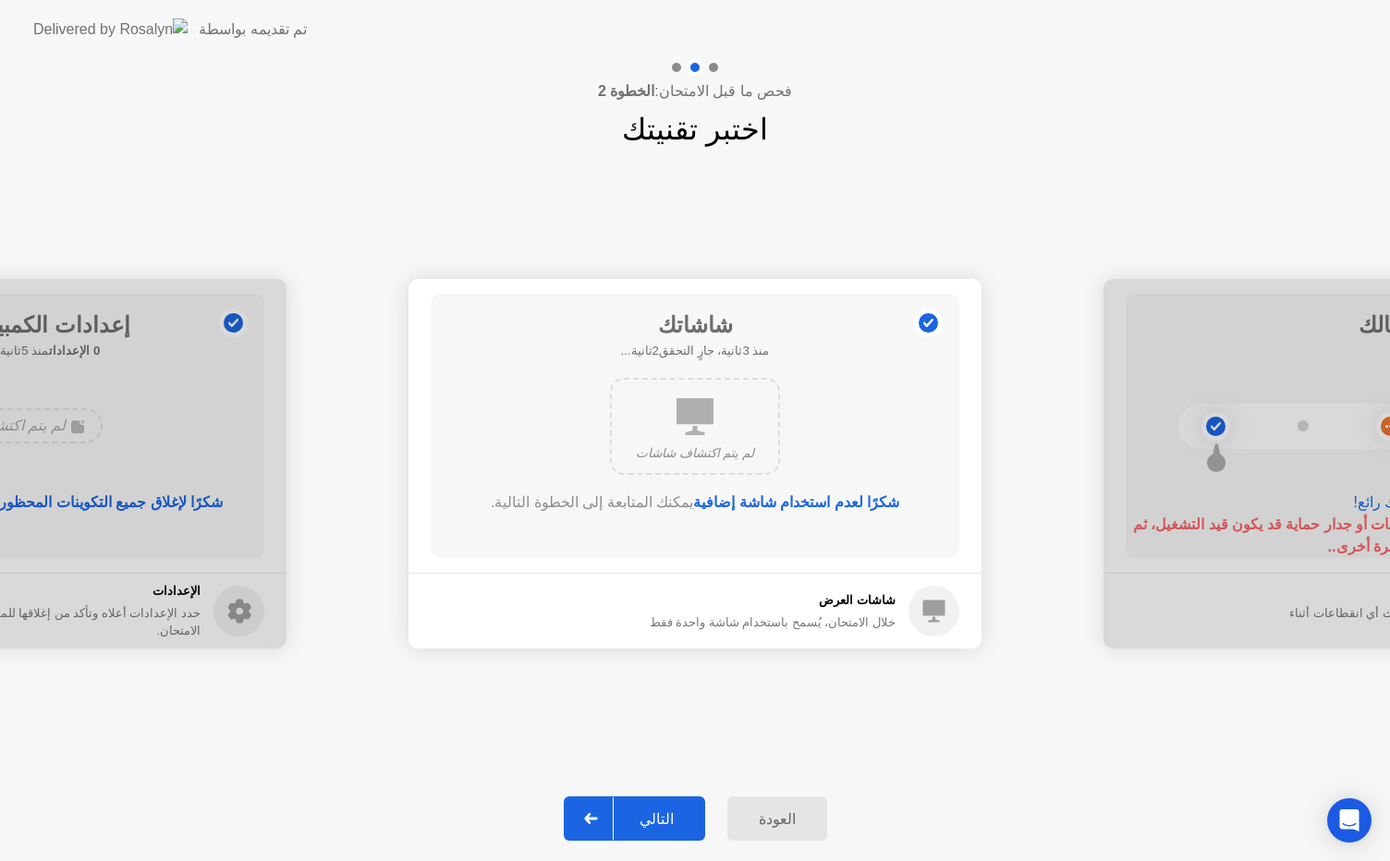
click at [661, 820] on div "التالي" at bounding box center [657, 819] width 86 height 18
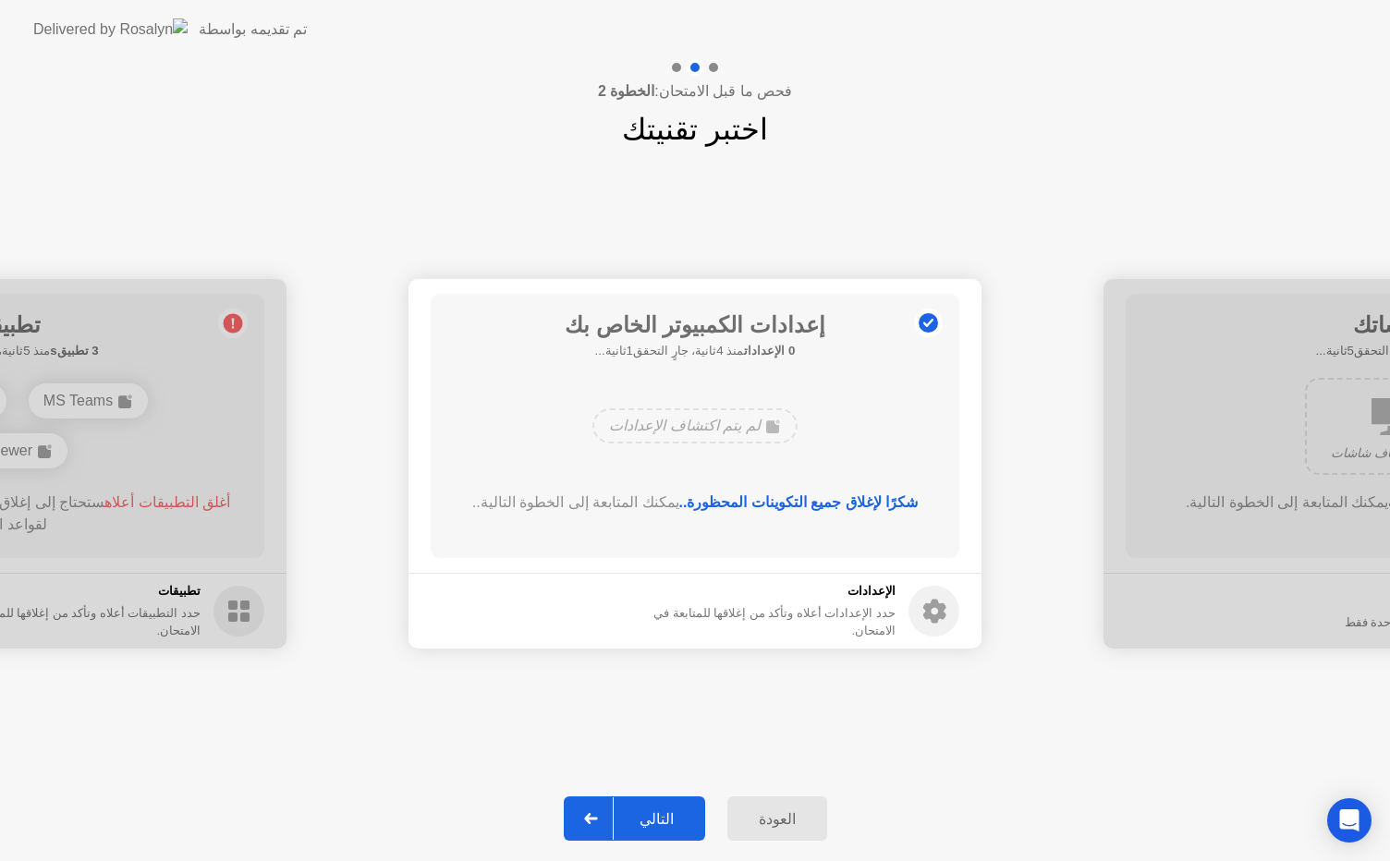
click at [661, 820] on div "التالي" at bounding box center [657, 819] width 86 height 18
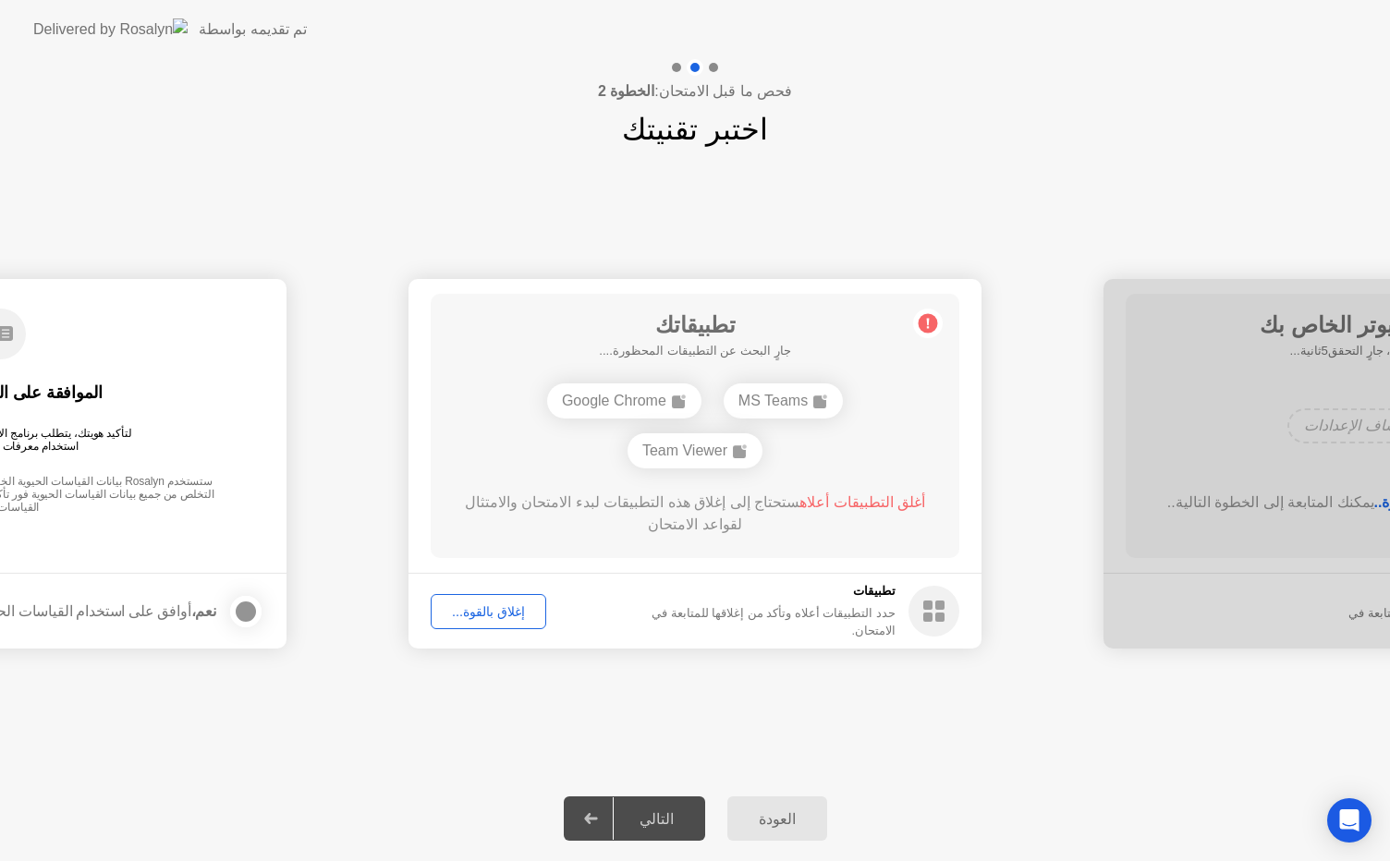
click at [480, 604] on div "إغلاق بالقوة..." at bounding box center [488, 611] width 103 height 15
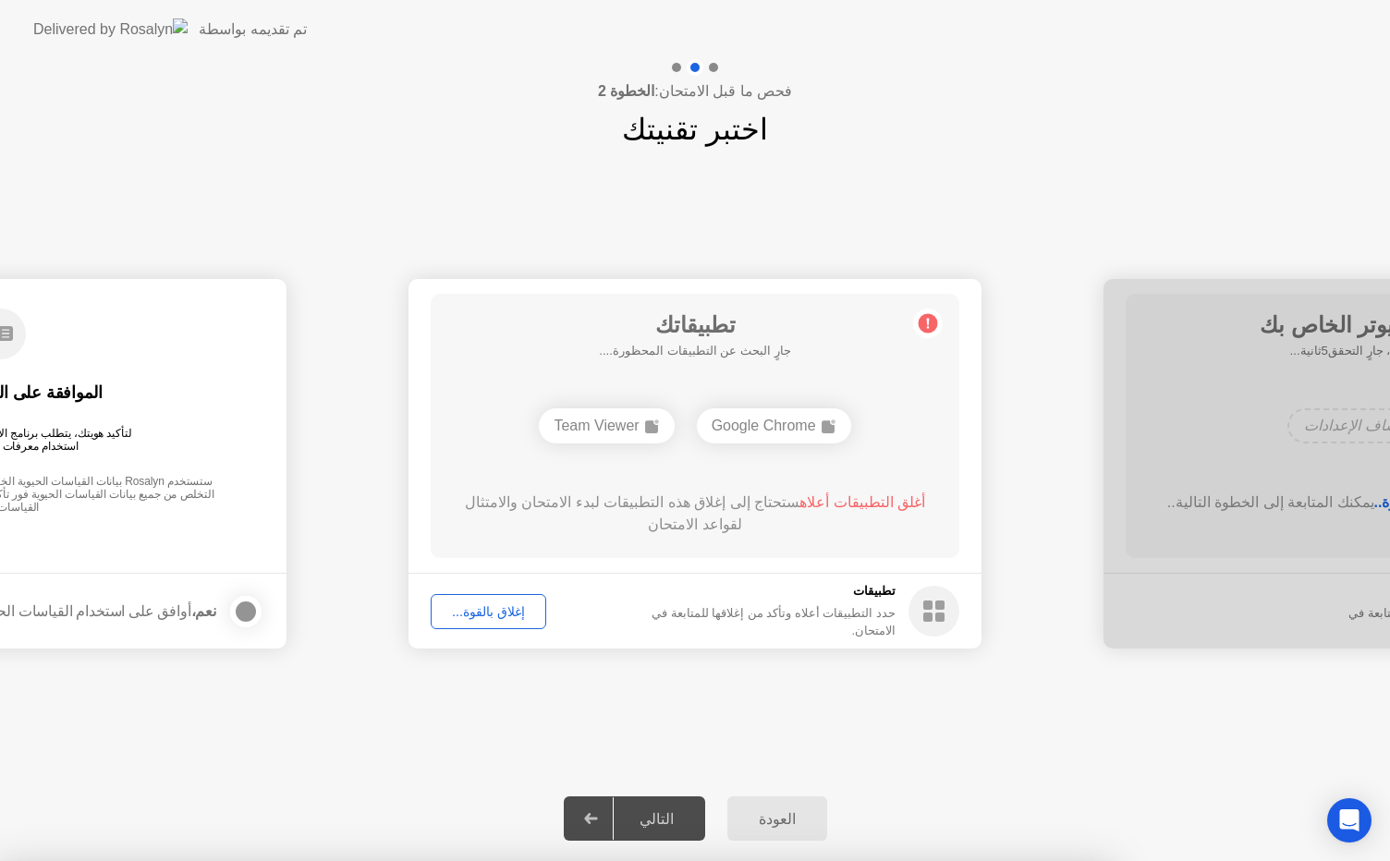
click at [1020, 860] on div at bounding box center [695, 861] width 1390 height 0
click at [504, 615] on div "إغلاق بالقوة..." at bounding box center [488, 611] width 103 height 15
click at [553, 860] on div at bounding box center [695, 861] width 1390 height 0
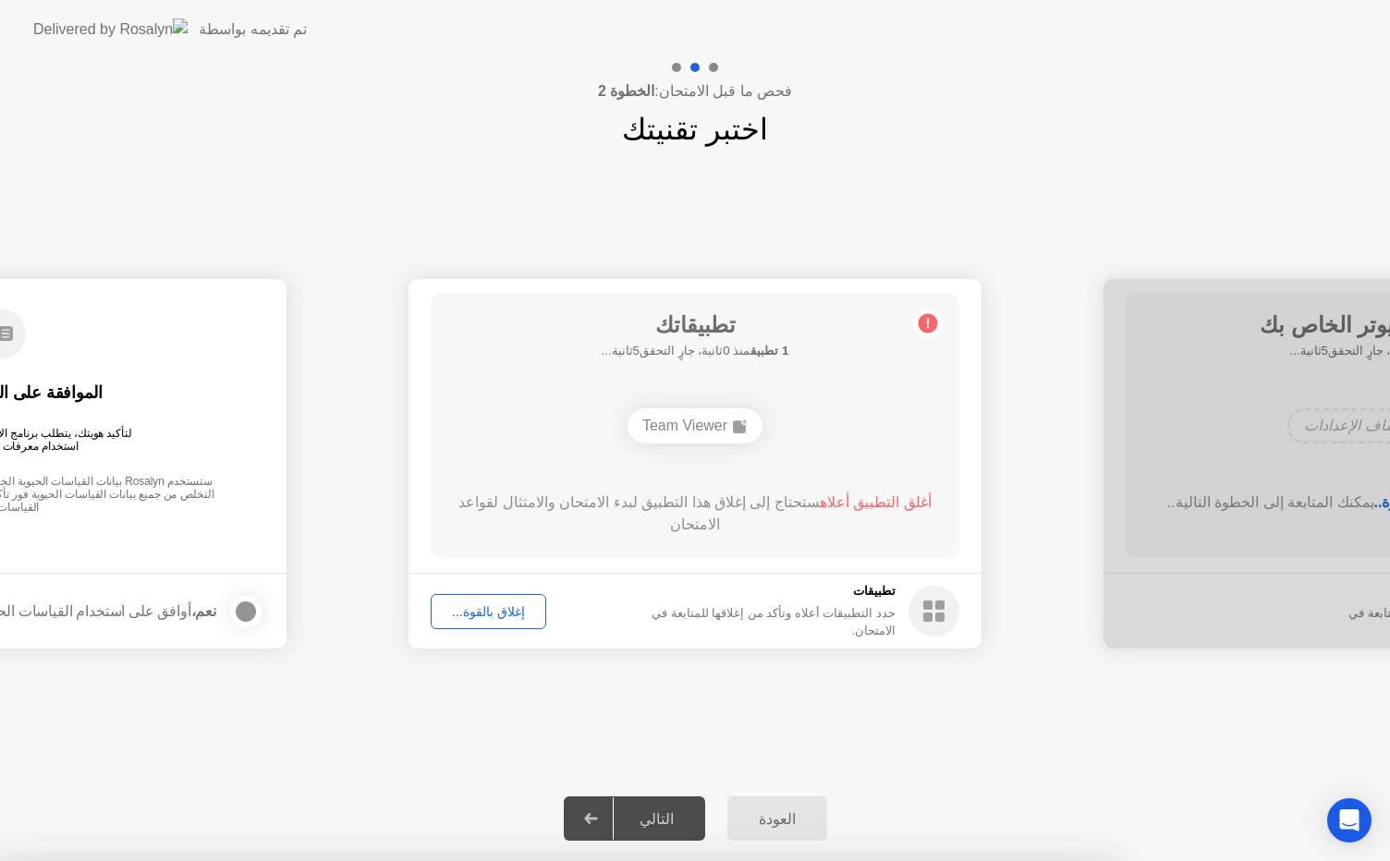
click at [503, 617] on div "إغلاق بالقوة..." at bounding box center [488, 611] width 103 height 15
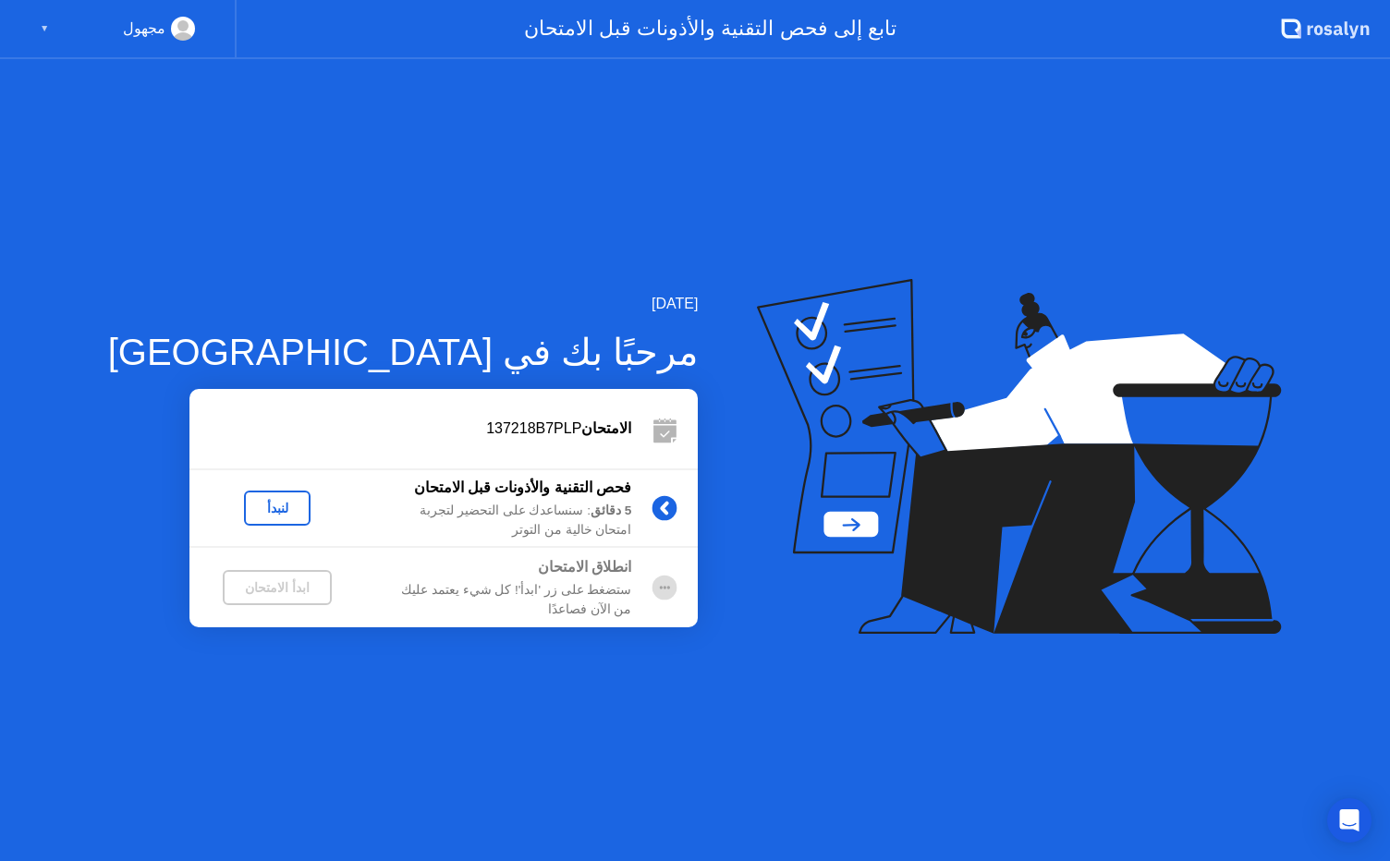
click at [251, 510] on div "لنبدأ" at bounding box center [277, 508] width 52 height 15
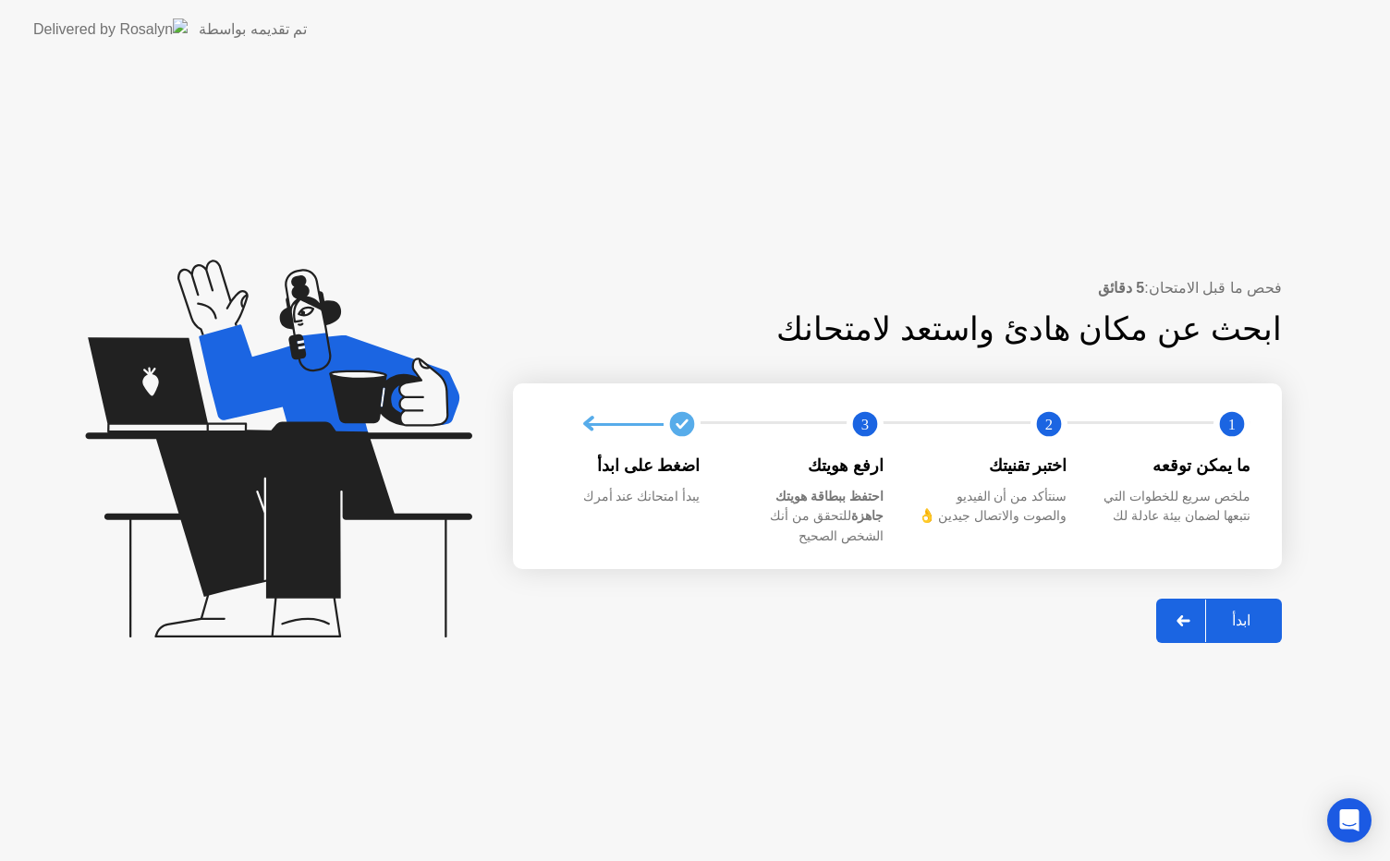
click at [1240, 612] on div "ابدأ" at bounding box center [1241, 621] width 70 height 18
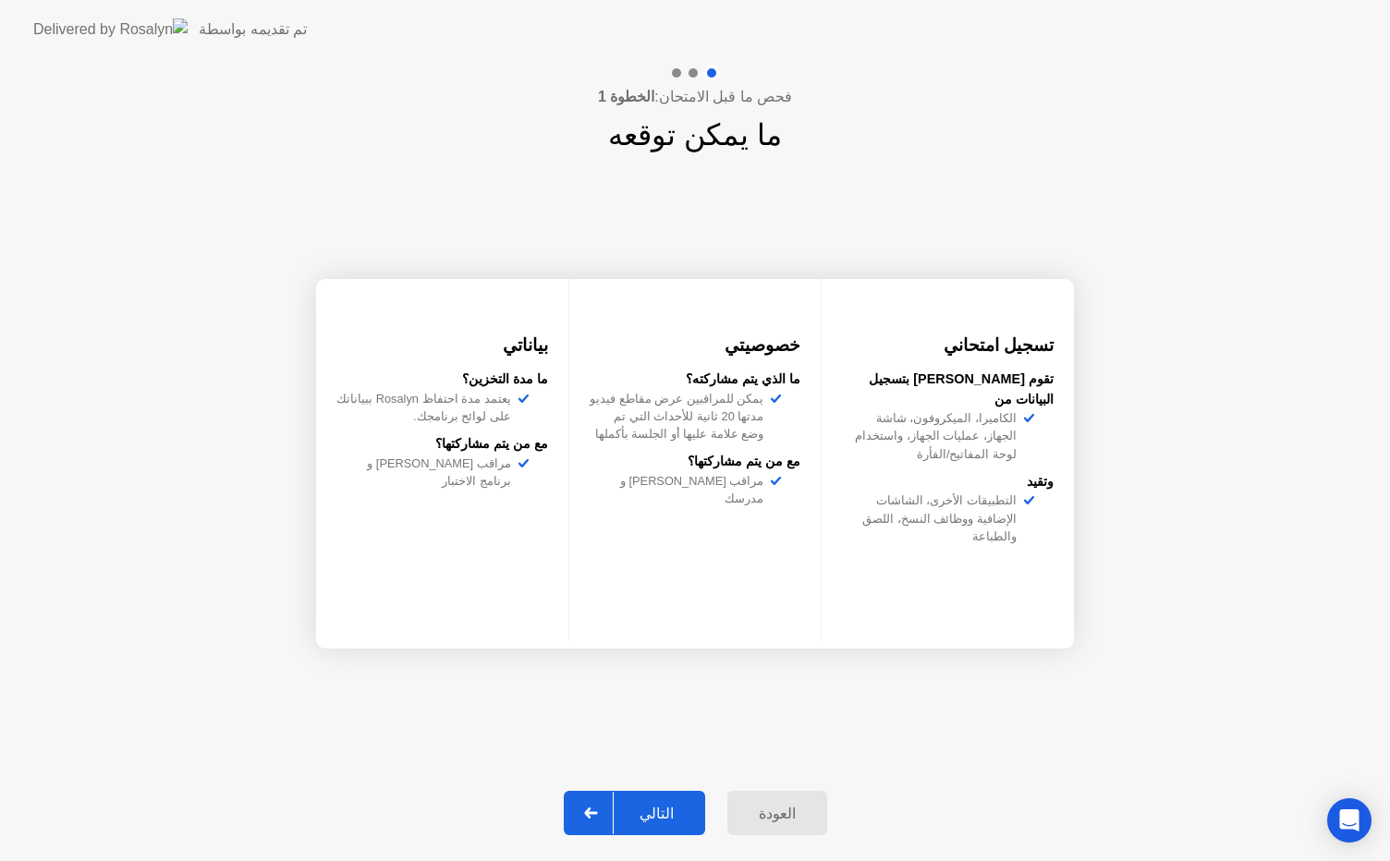
click at [667, 806] on div "التالي" at bounding box center [657, 814] width 86 height 18
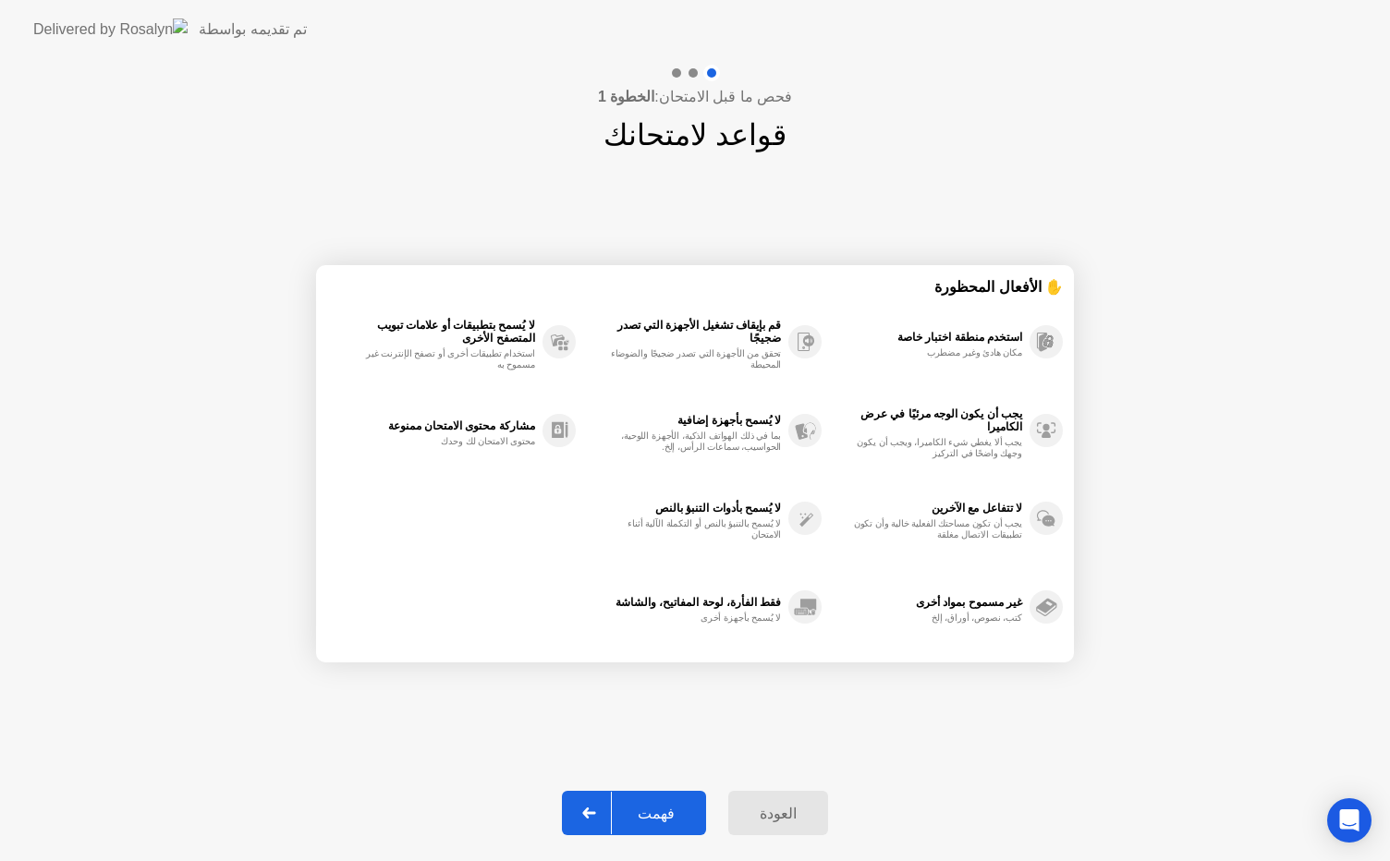
click at [667, 806] on div "فهمت" at bounding box center [656, 814] width 89 height 18
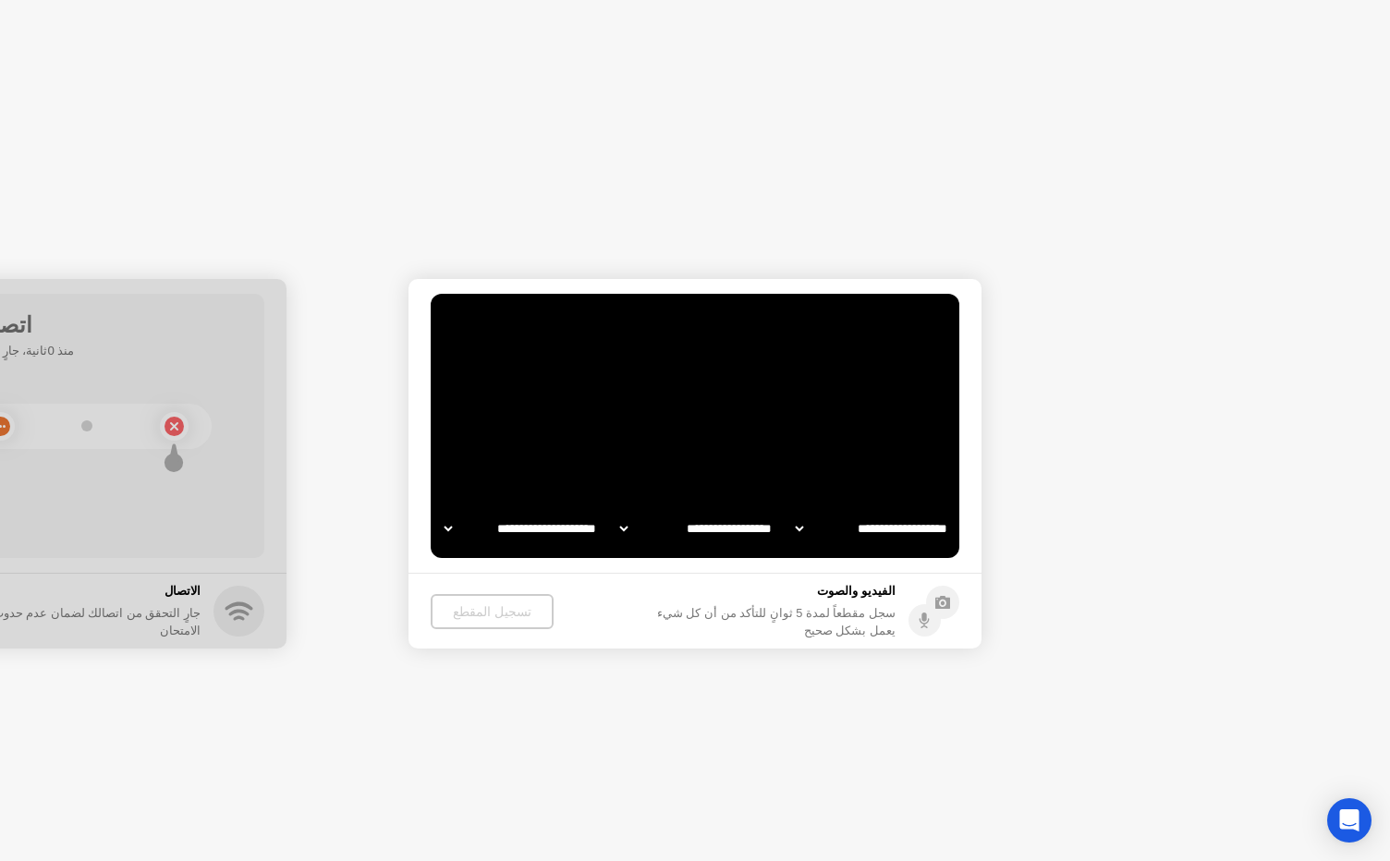
select select "**********"
select select "*******"
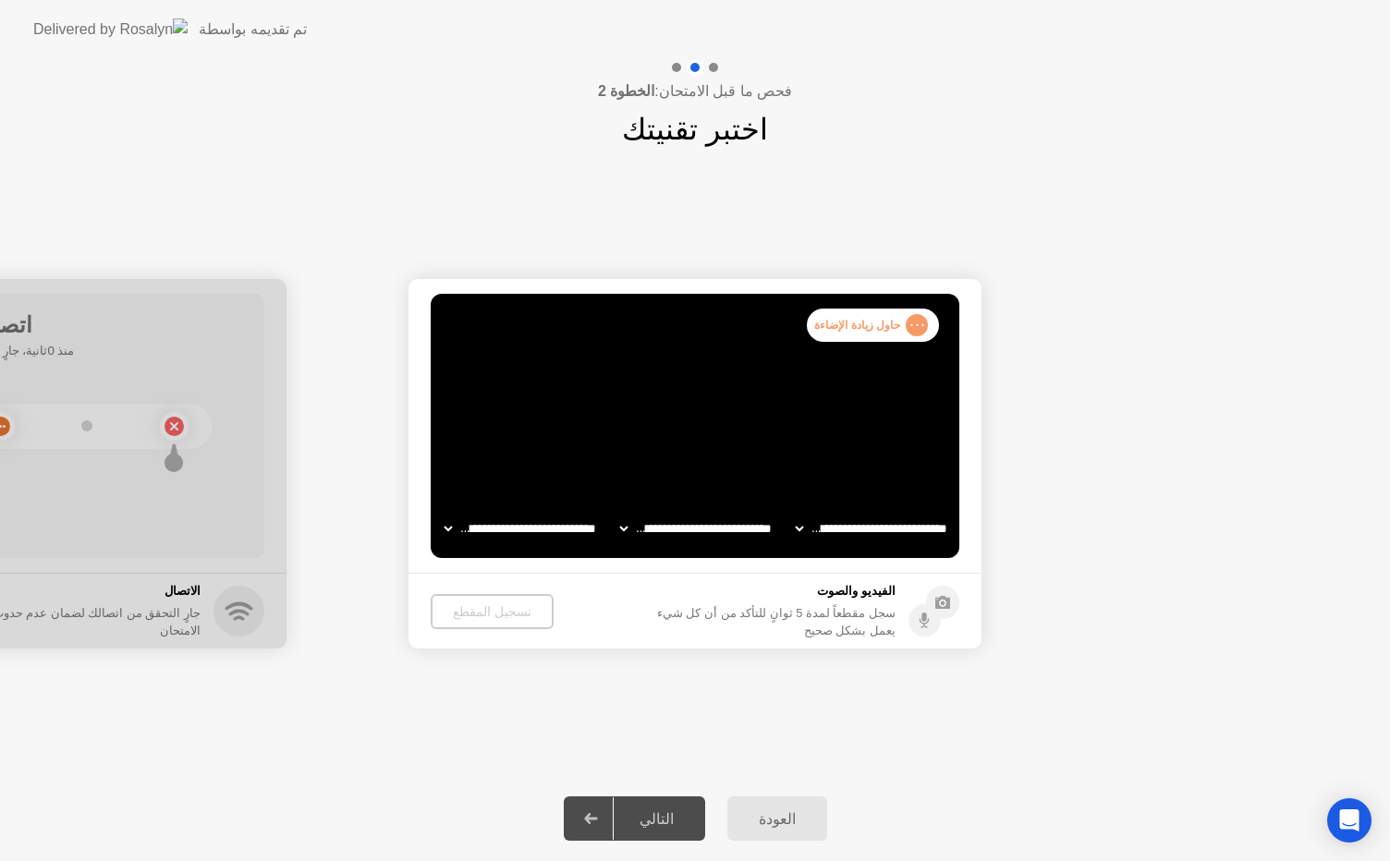
click at [480, 614] on div "تسجيل المقطع" at bounding box center [492, 611] width 108 height 15
click at [475, 614] on div "تسجيل المقطع" at bounding box center [492, 611] width 108 height 15
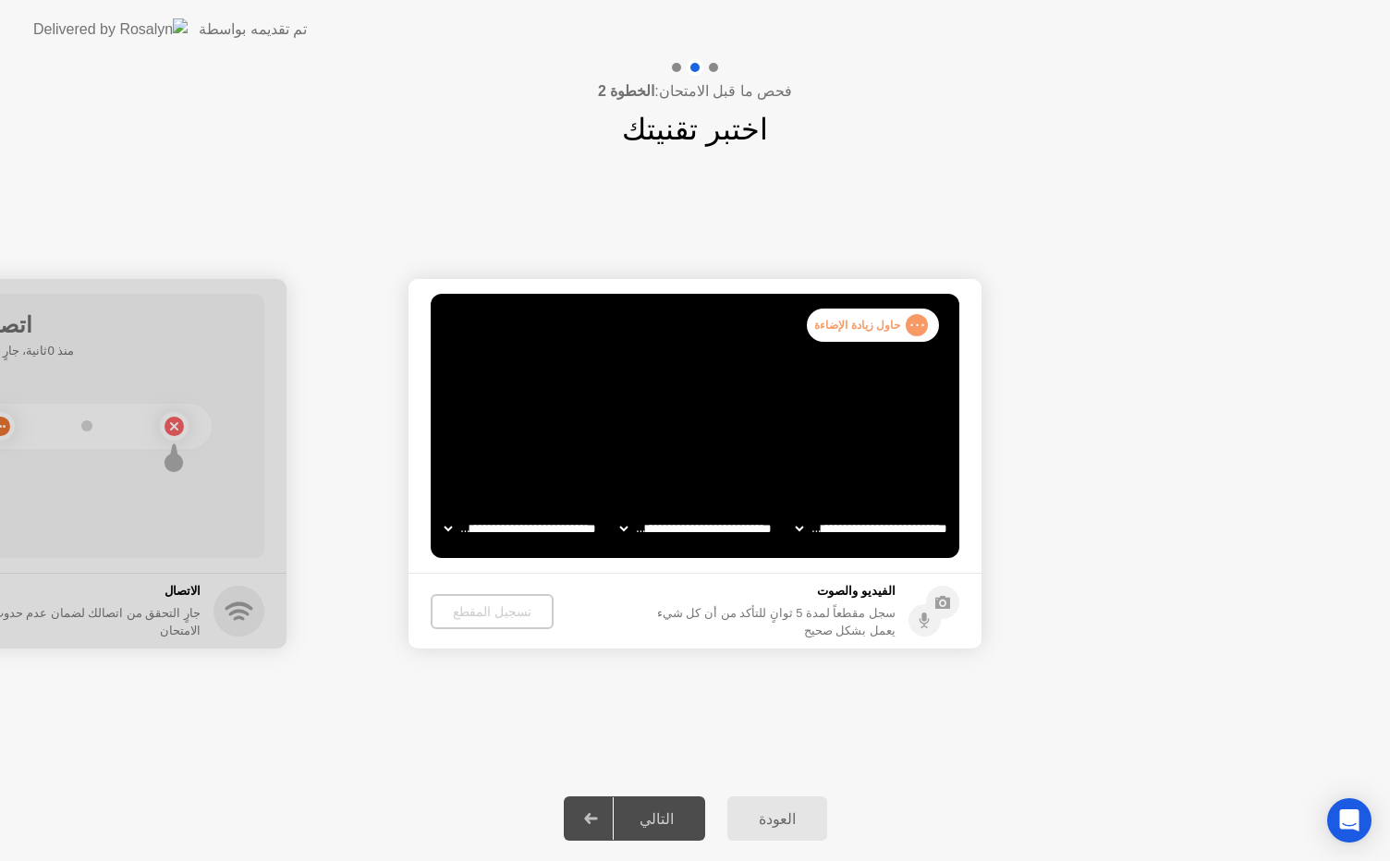
click at [475, 614] on div "تسجيل المقطع" at bounding box center [492, 611] width 108 height 15
click at [475, 608] on div "تسجيل المقطع" at bounding box center [492, 611] width 108 height 15
click at [655, 820] on div "التالي" at bounding box center [657, 819] width 86 height 18
click at [652, 819] on div "التالي" at bounding box center [657, 819] width 86 height 18
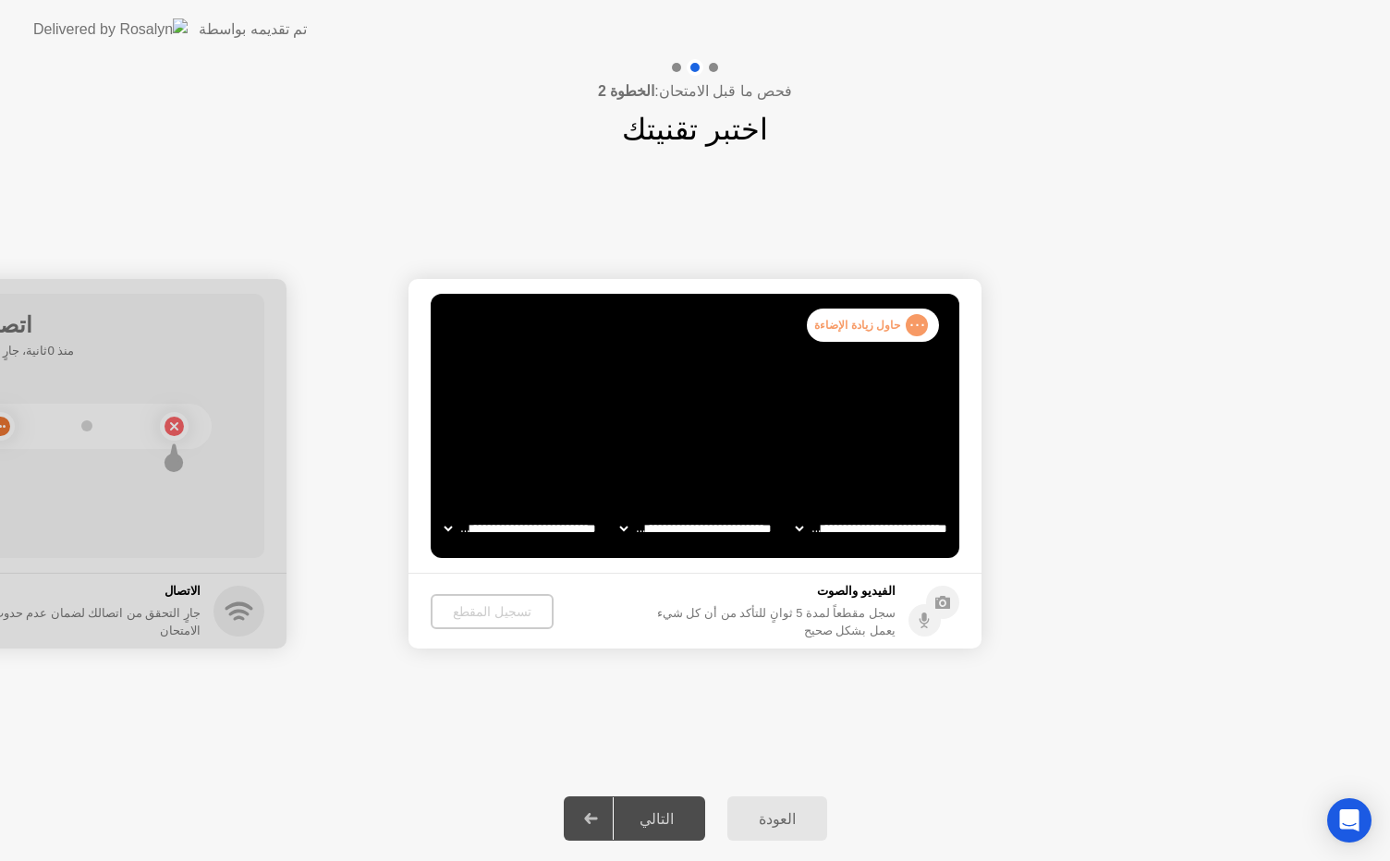
click at [914, 329] on icon at bounding box center [913, 328] width 10 height 8
click at [915, 323] on circle at bounding box center [913, 328] width 19 height 19
click at [947, 608] on icon at bounding box center [942, 602] width 15 height 13
click at [924, 610] on circle at bounding box center [924, 620] width 32 height 32
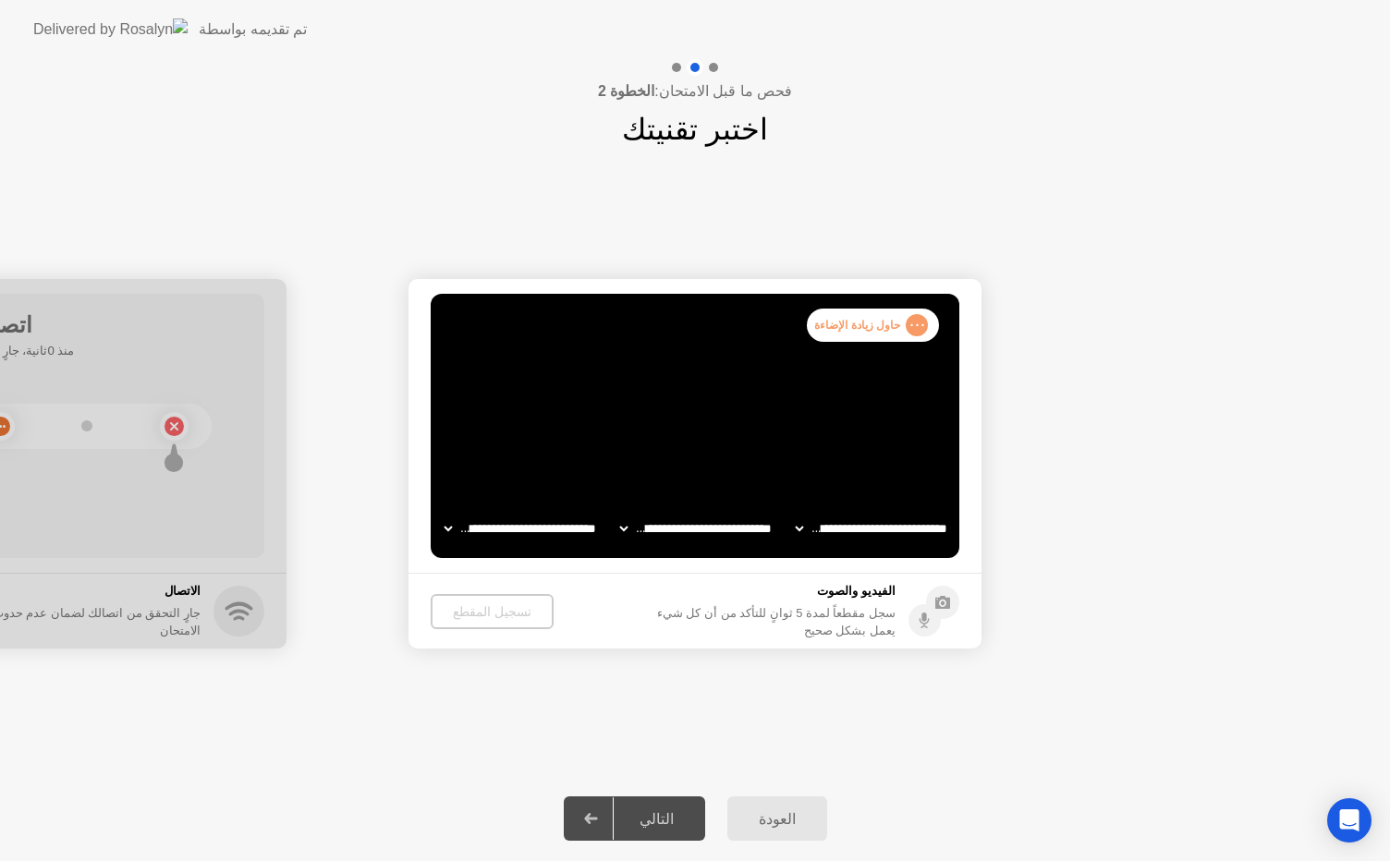
click at [496, 613] on div "تسجيل المقطع" at bounding box center [492, 611] width 108 height 15
click at [672, 817] on div "التالي" at bounding box center [657, 819] width 86 height 18
click at [912, 324] on circle at bounding box center [913, 328] width 19 height 19
click at [847, 314] on div ". . . حاول زيادة الإضاءة" at bounding box center [873, 325] width 132 height 33
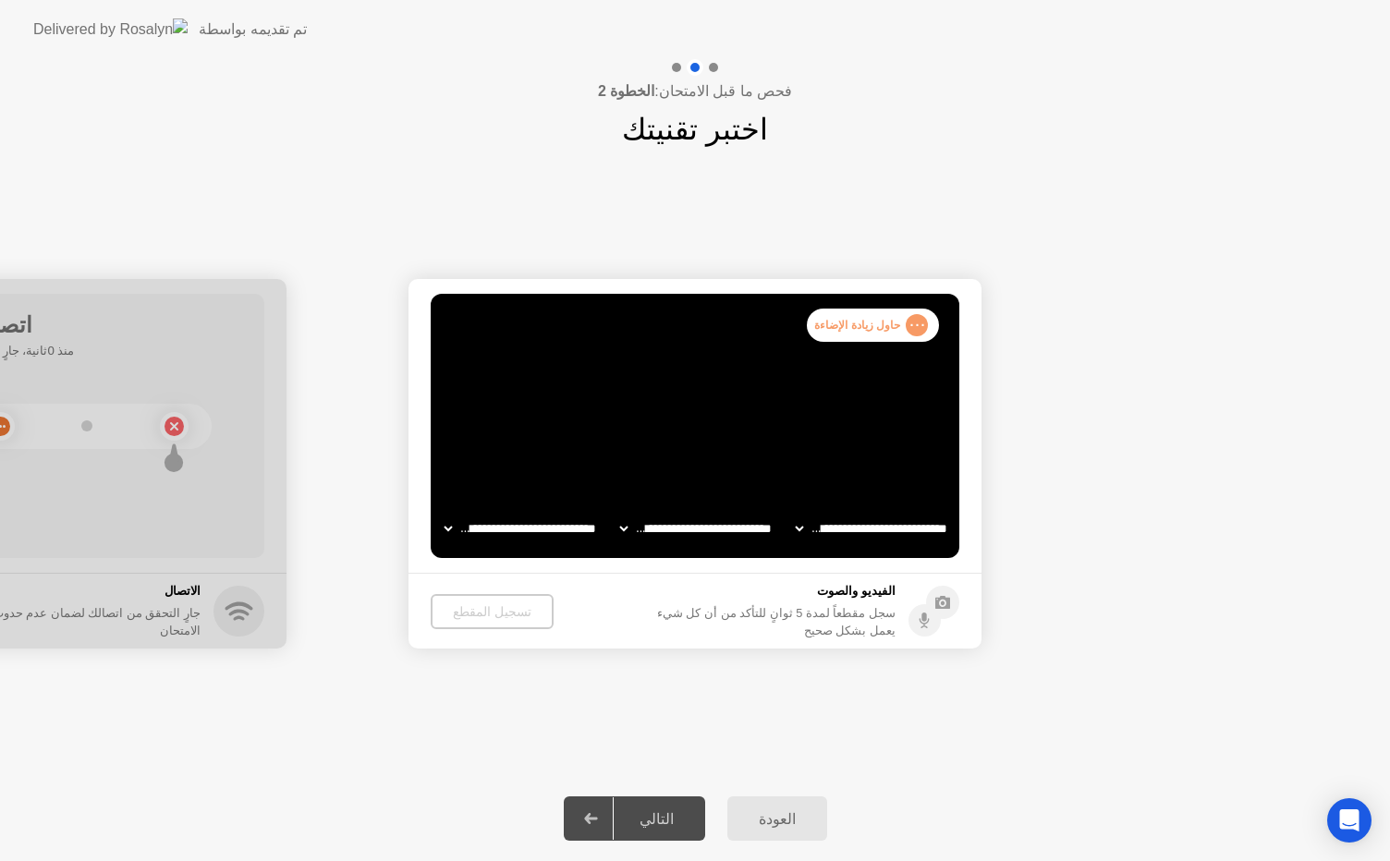
click at [504, 608] on div "تسجيل المقطع" at bounding box center [492, 611] width 108 height 15
click at [940, 604] on circle at bounding box center [942, 602] width 33 height 33
click at [483, 612] on div "تسجيل المقطع" at bounding box center [491, 611] width 108 height 15
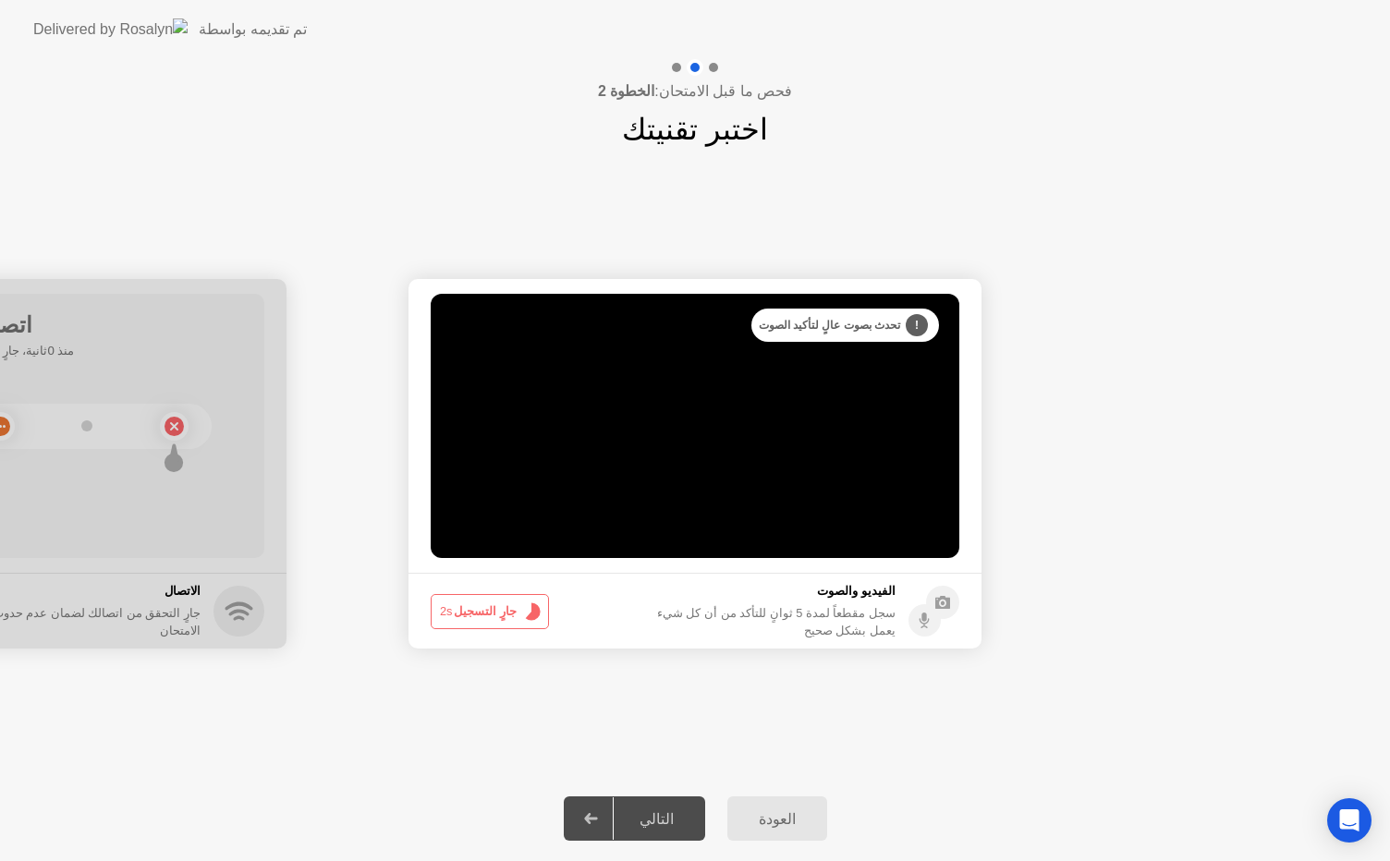
click at [483, 612] on button "جارٍ التسجيل 2s" at bounding box center [490, 611] width 118 height 35
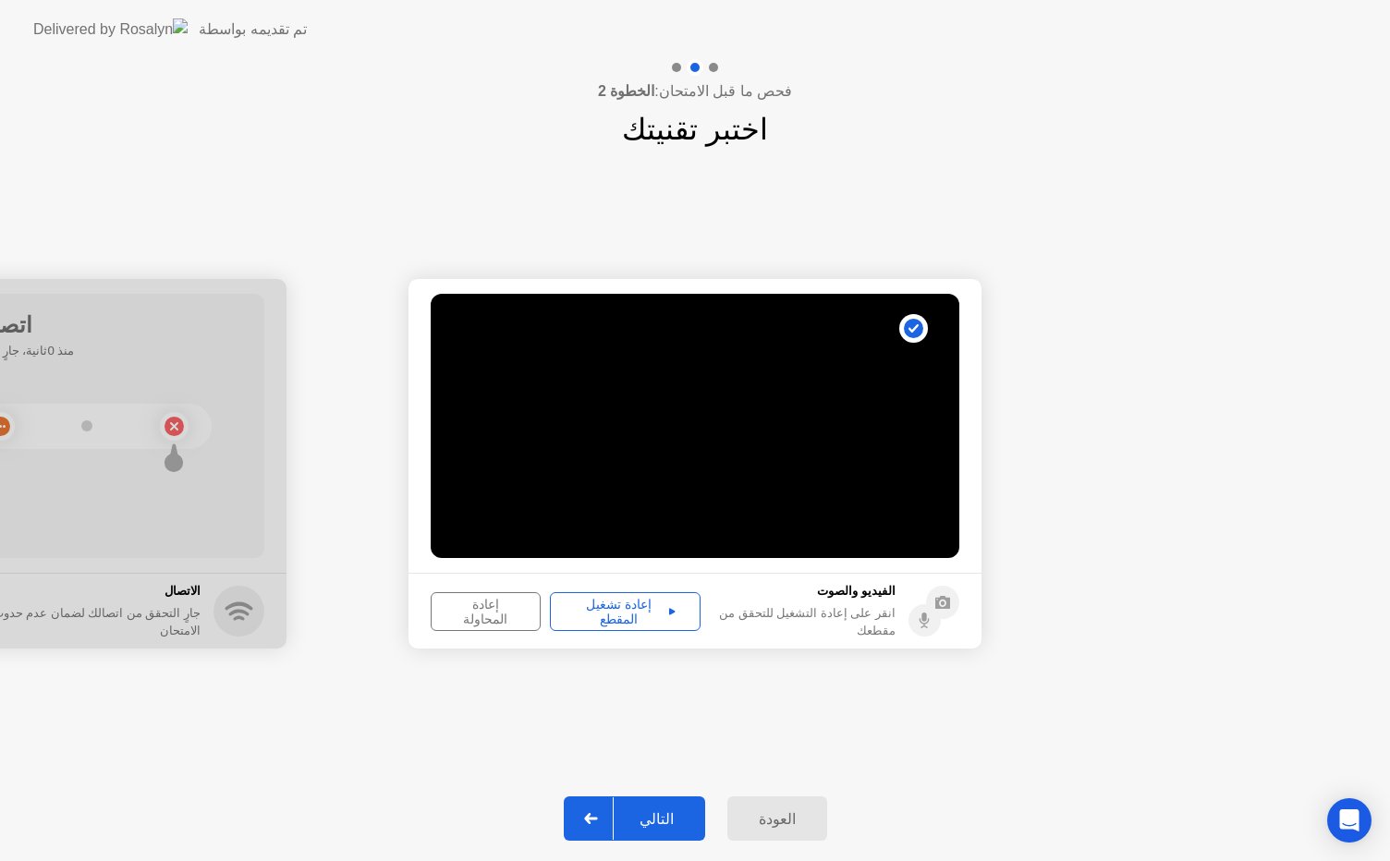
click at [630, 606] on div "إعادة تشغيل المقطع" at bounding box center [625, 612] width 138 height 30
click at [659, 811] on div "التالي" at bounding box center [657, 819] width 86 height 18
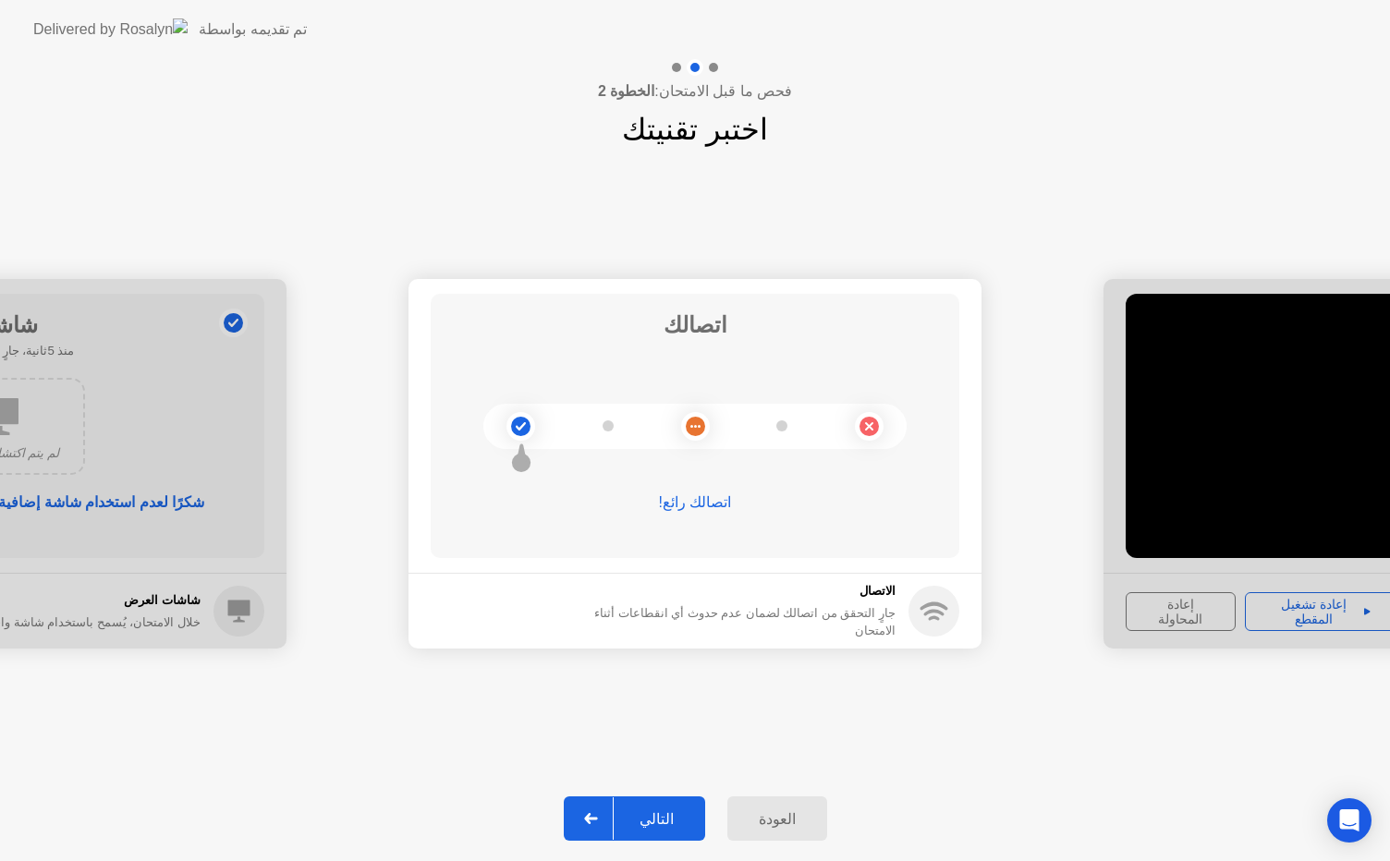
click at [659, 819] on div "التالي" at bounding box center [657, 819] width 86 height 18
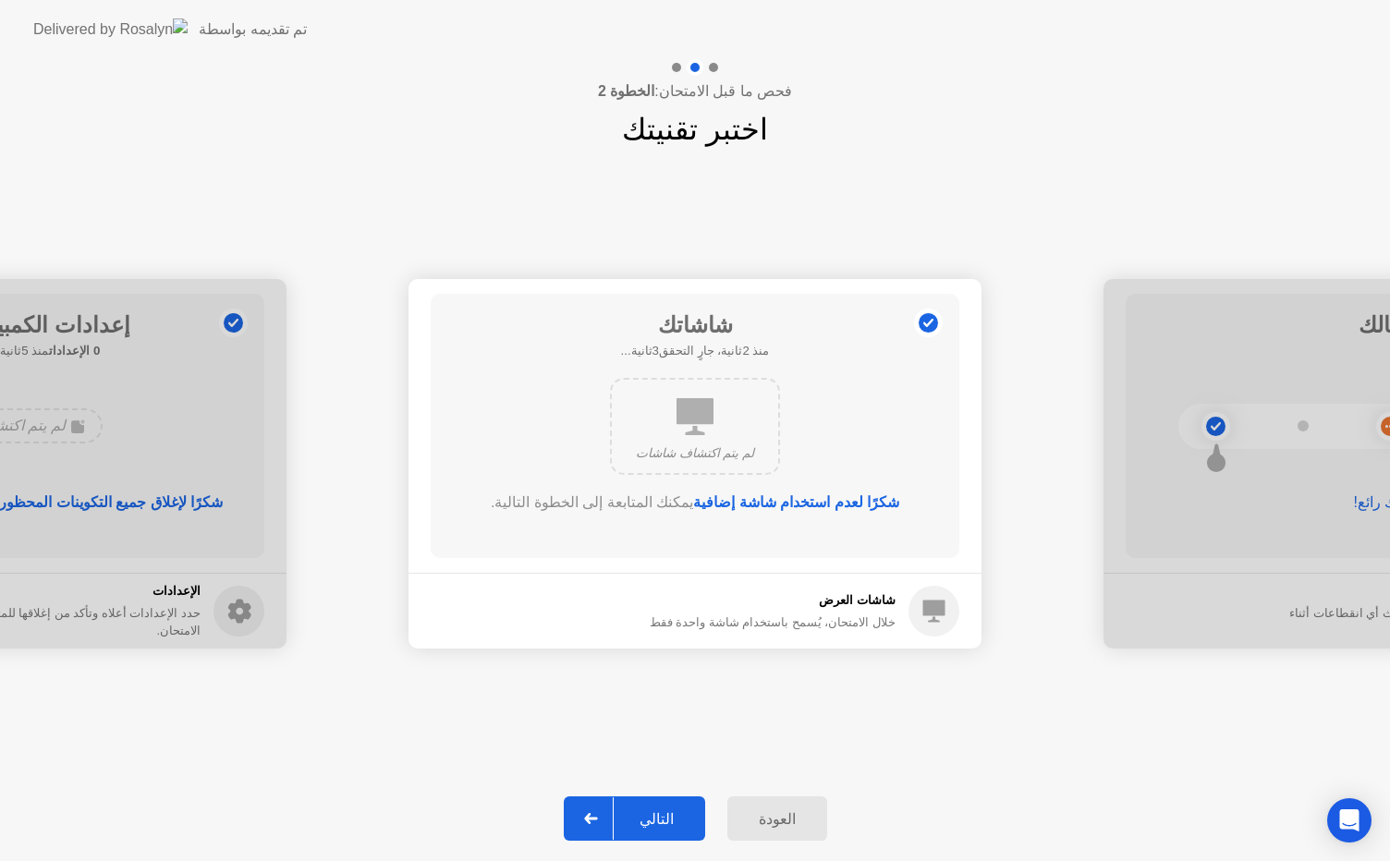
click at [669, 819] on div "التالي" at bounding box center [657, 819] width 86 height 18
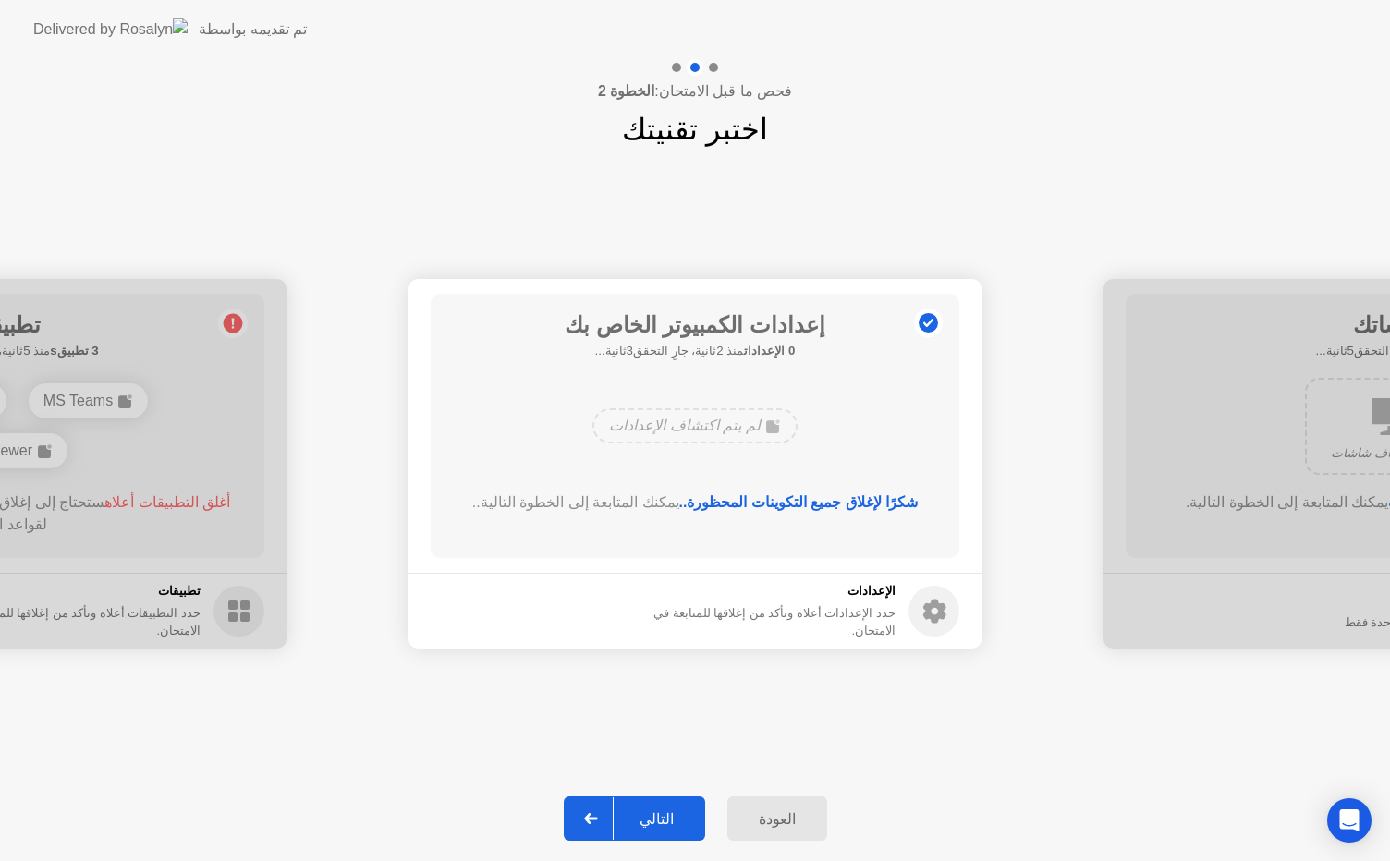
click at [660, 811] on div "التالي" at bounding box center [657, 819] width 86 height 18
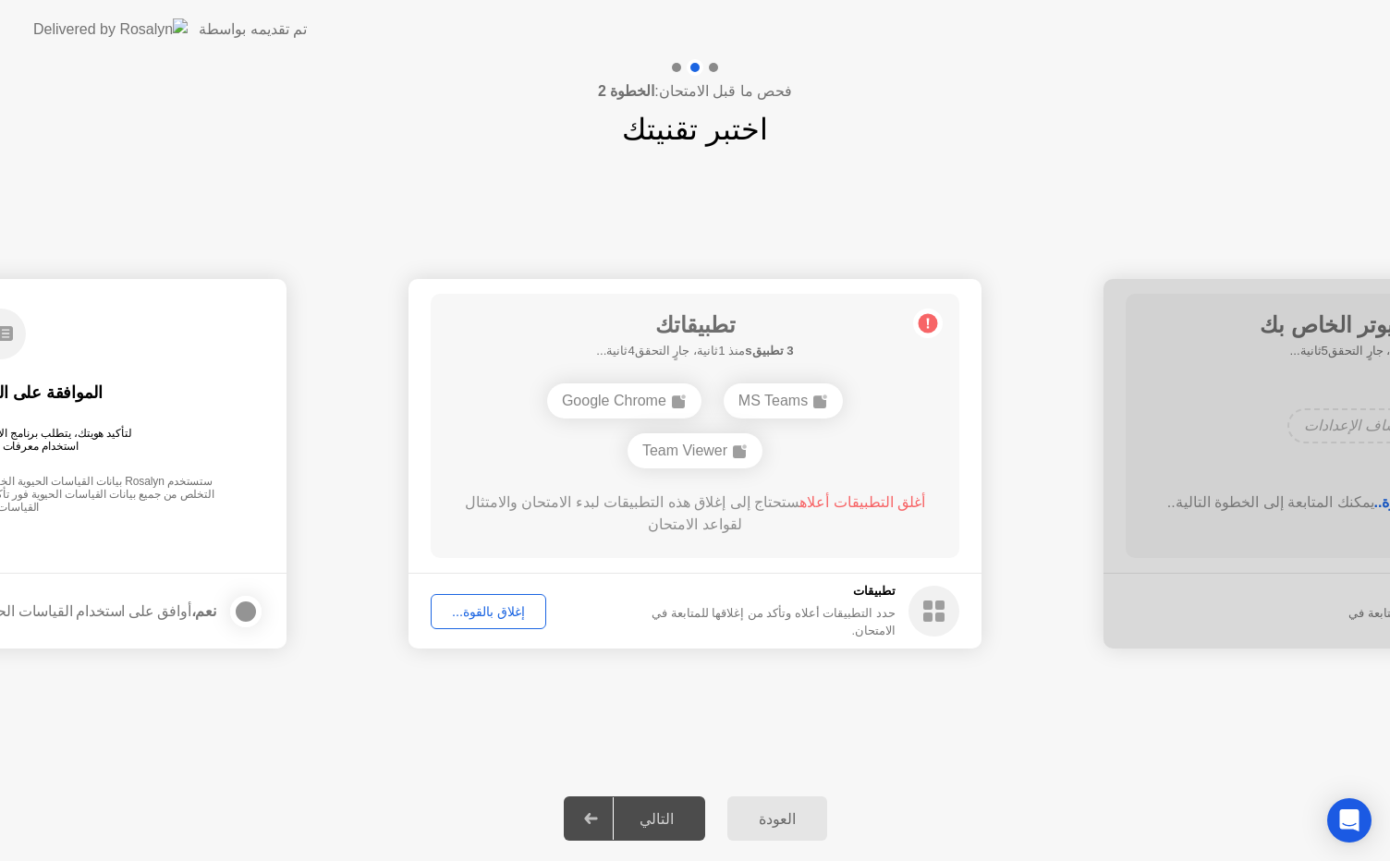
click at [661, 819] on div "التالي" at bounding box center [657, 819] width 86 height 18
click at [652, 816] on div "التالي" at bounding box center [657, 819] width 86 height 18
click at [477, 610] on div "إغلاق بالقوة..." at bounding box center [488, 611] width 103 height 15
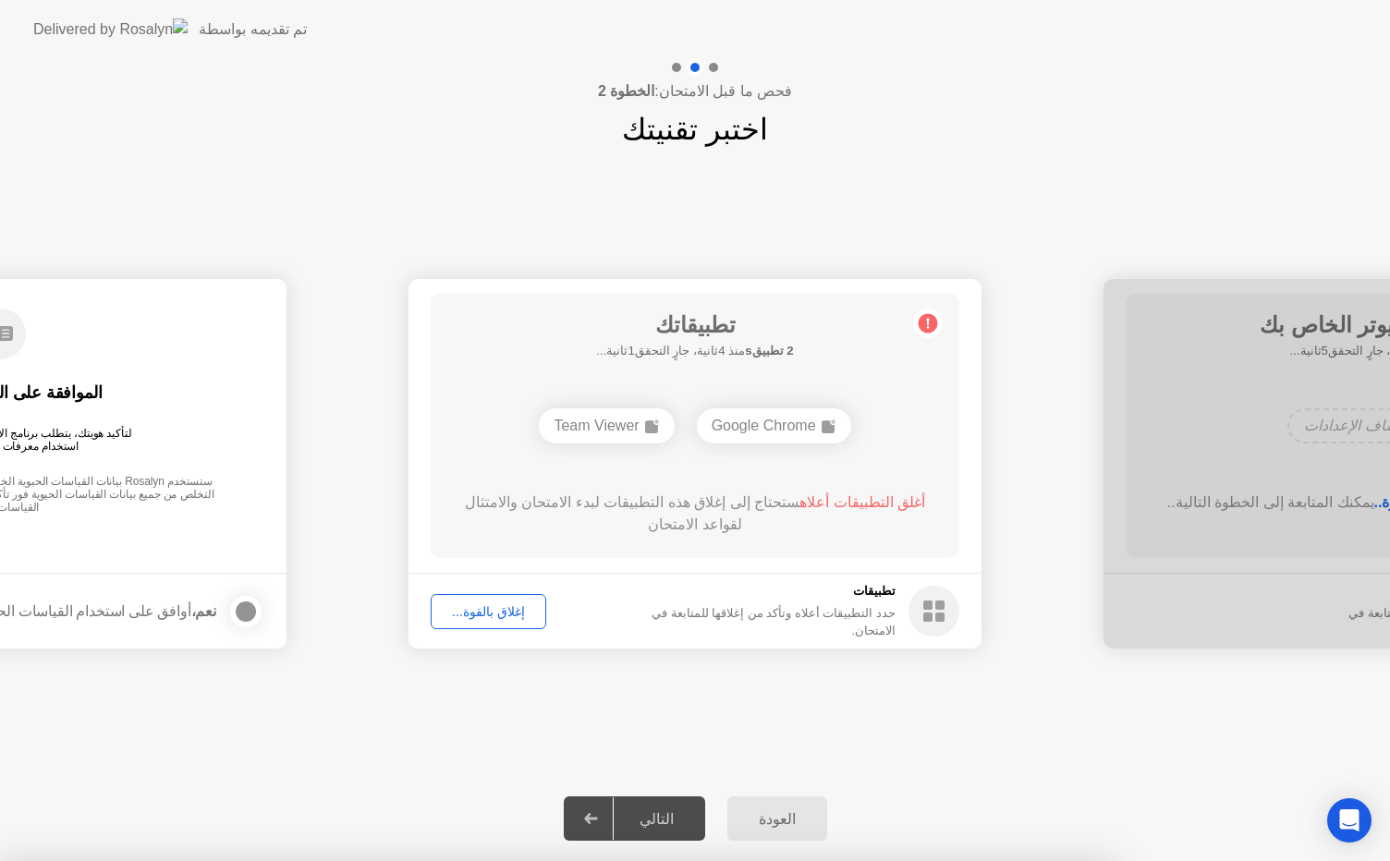
click at [492, 628] on button "إغلاق بالقوة..." at bounding box center [488, 611] width 115 height 35
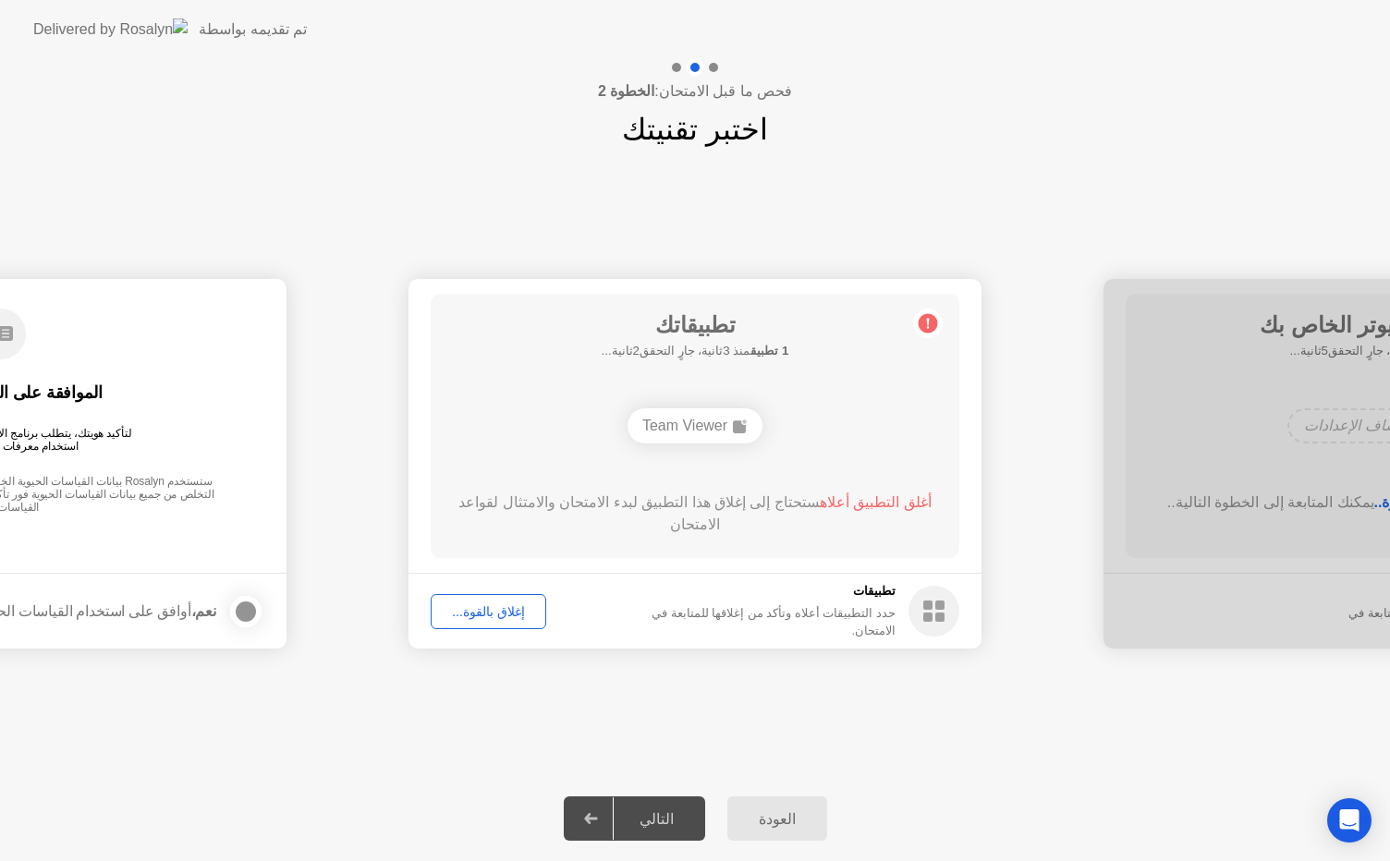
click at [504, 604] on div "إغلاق بالقوة..." at bounding box center [488, 611] width 103 height 15
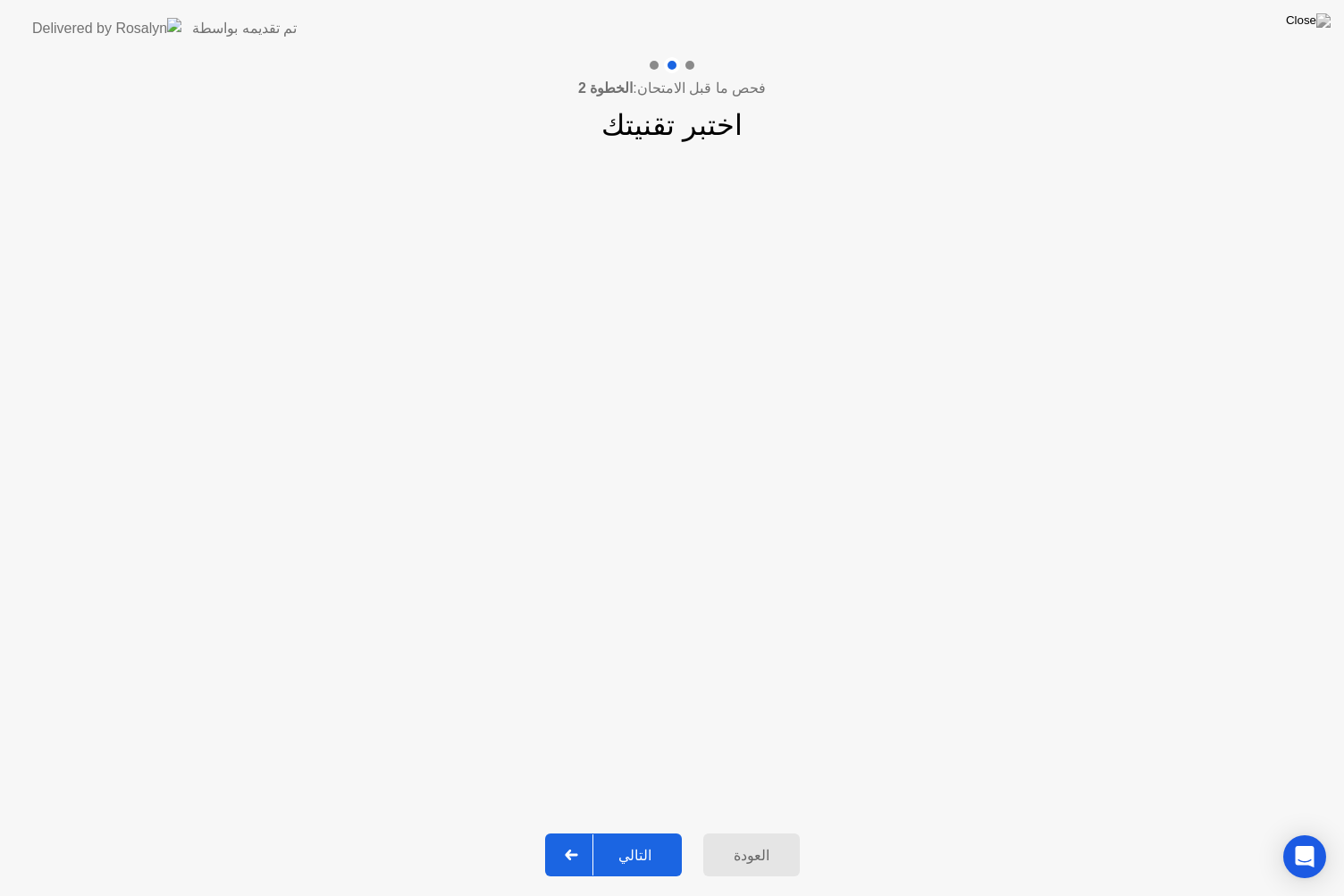
click at [628, 831] on div "التالي" at bounding box center [635, 855] width 83 height 17
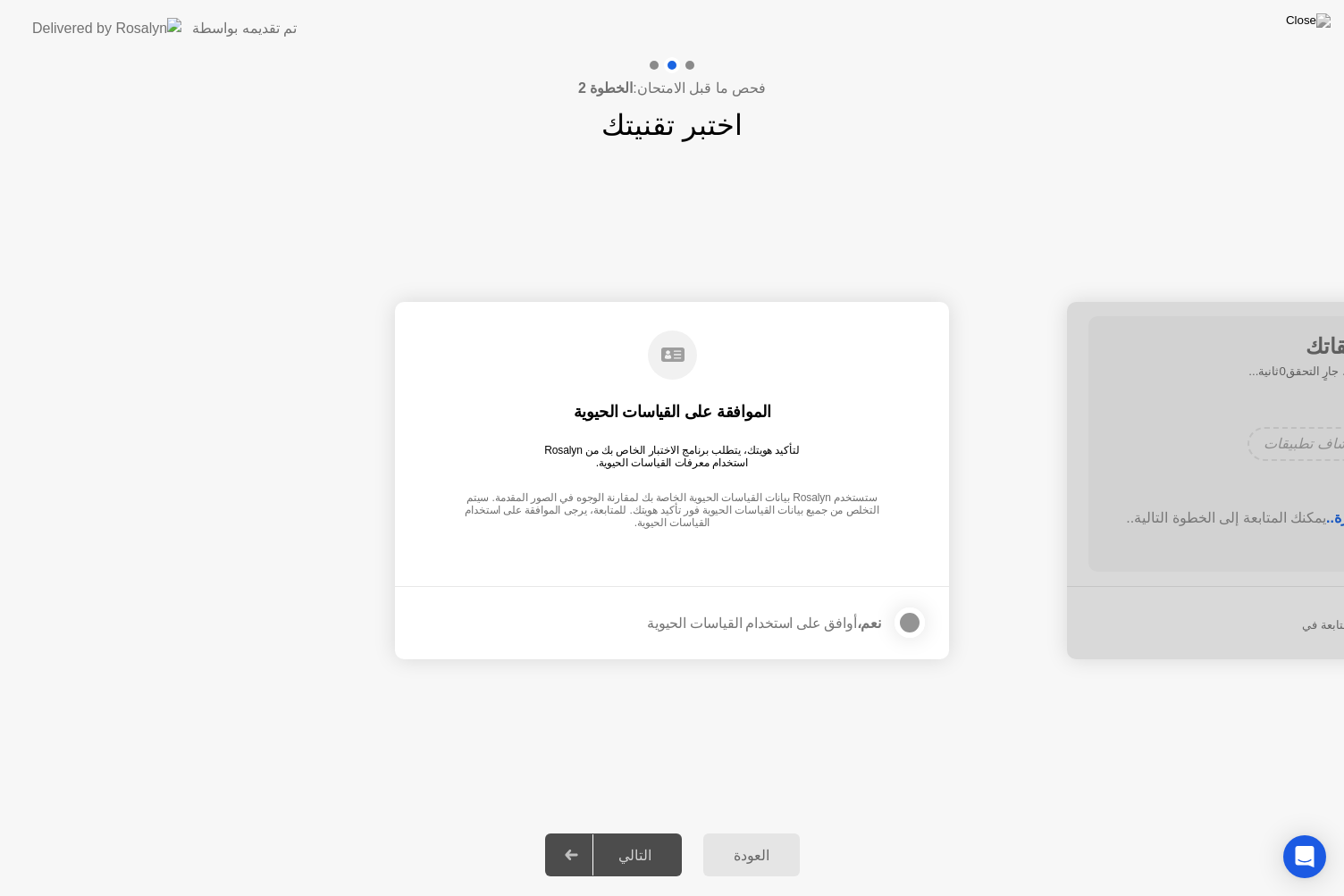
click at [632, 831] on div "التالي" at bounding box center [635, 855] width 83 height 17
click at [628, 831] on div "التالي" at bounding box center [635, 855] width 83 height 17
click at [906, 621] on div at bounding box center [910, 622] width 21 height 21
click at [641, 831] on div "التالي" at bounding box center [635, 855] width 83 height 17
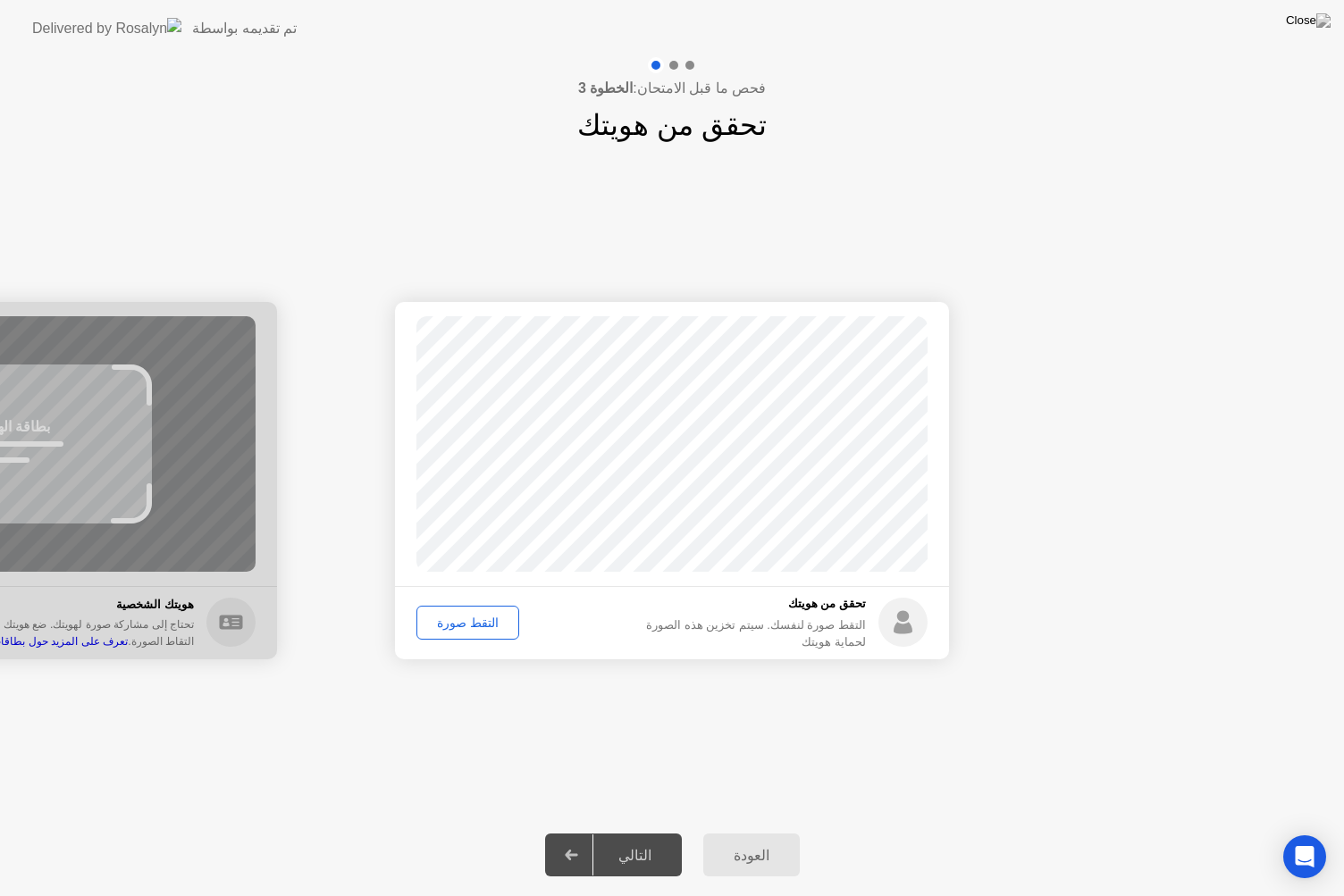
click at [451, 620] on div "التقط صورة" at bounding box center [467, 622] width 90 height 14
click at [635, 831] on div "التالي" at bounding box center [635, 855] width 83 height 17
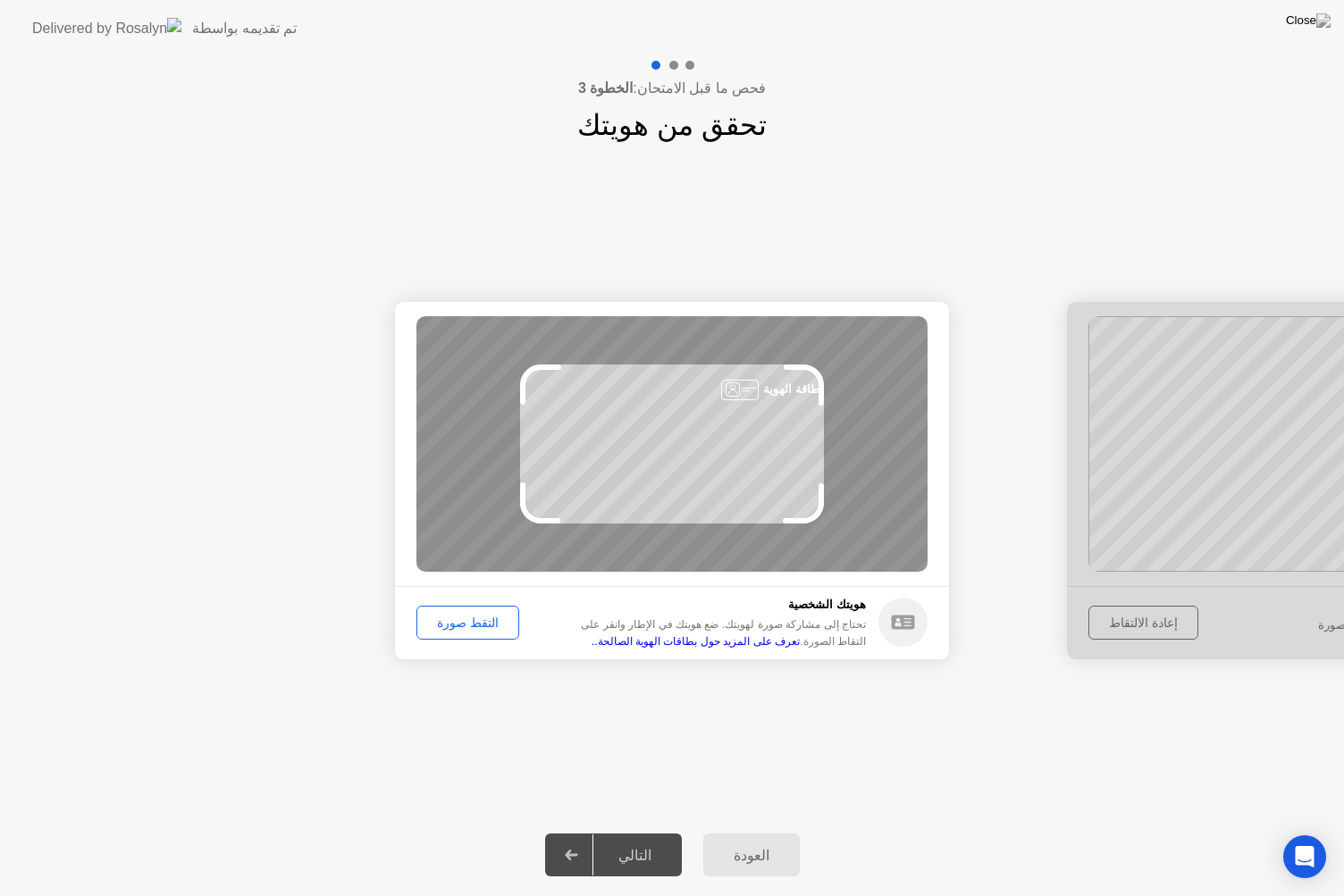
click at [453, 618] on div "التقط صورة" at bounding box center [467, 622] width 90 height 14
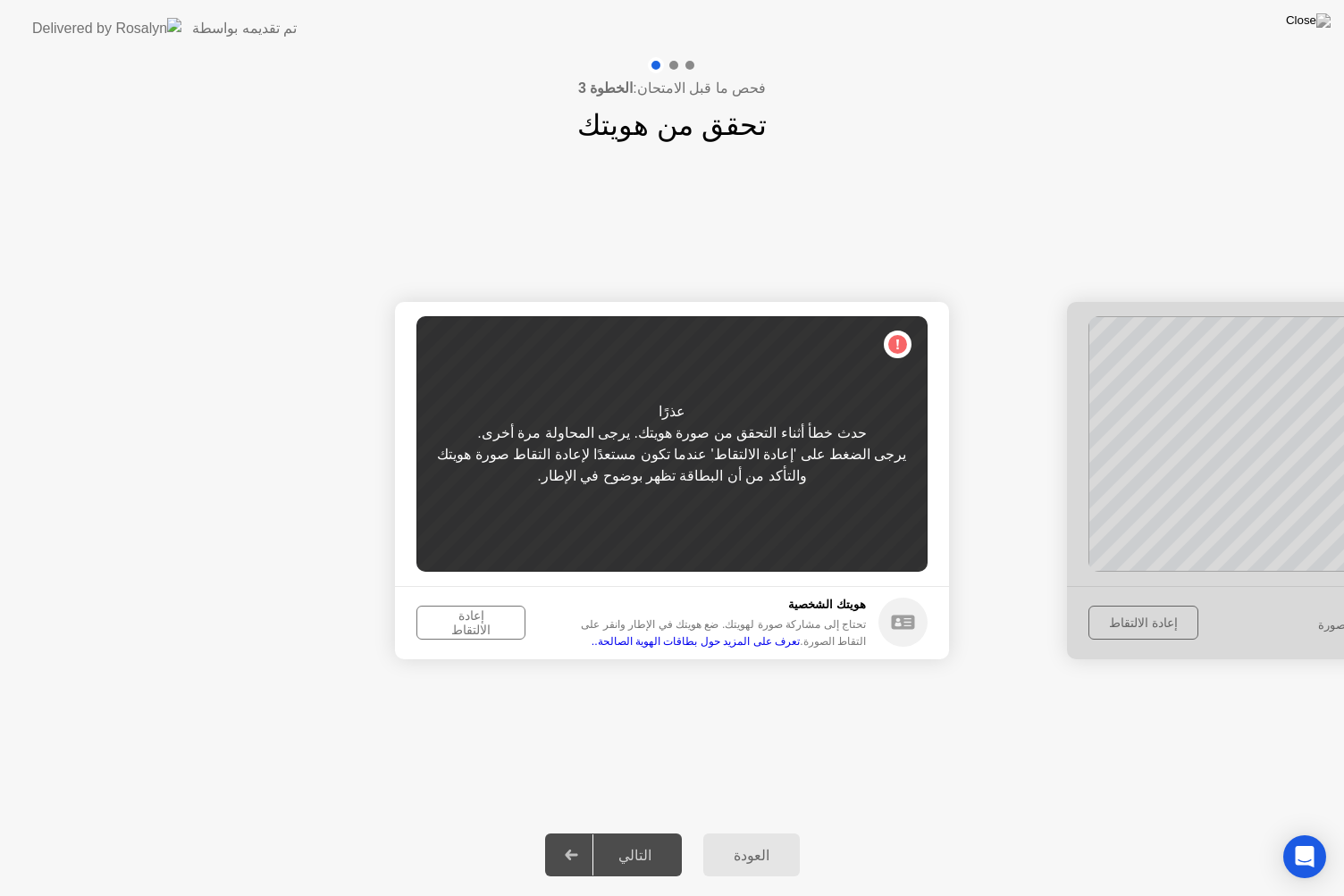
click at [473, 620] on div "إعادة الالتقاط" at bounding box center [471, 622] width 97 height 29
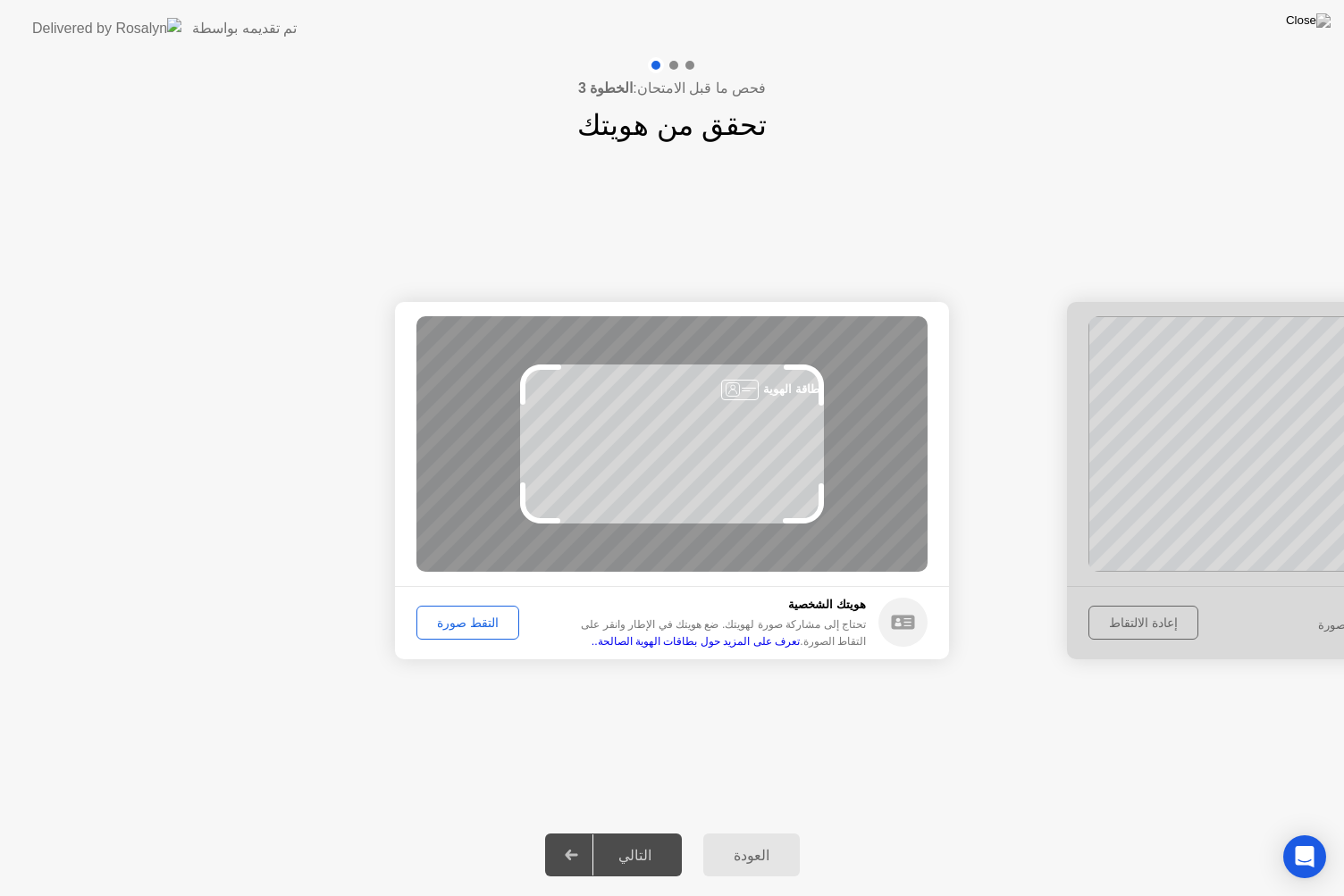
click at [446, 618] on div "التقط صورة" at bounding box center [467, 622] width 90 height 14
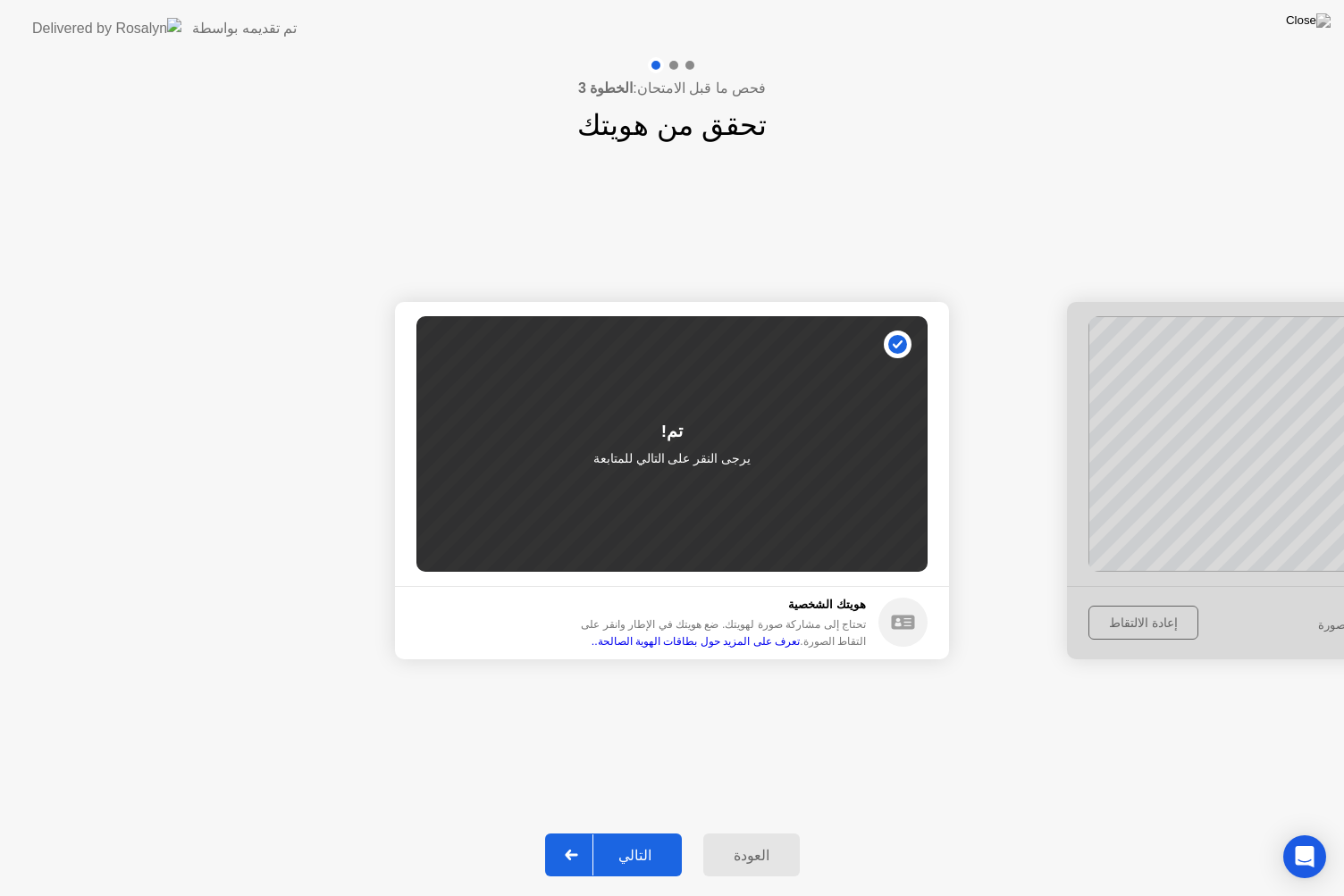
click at [649, 831] on div "التالي" at bounding box center [635, 855] width 83 height 17
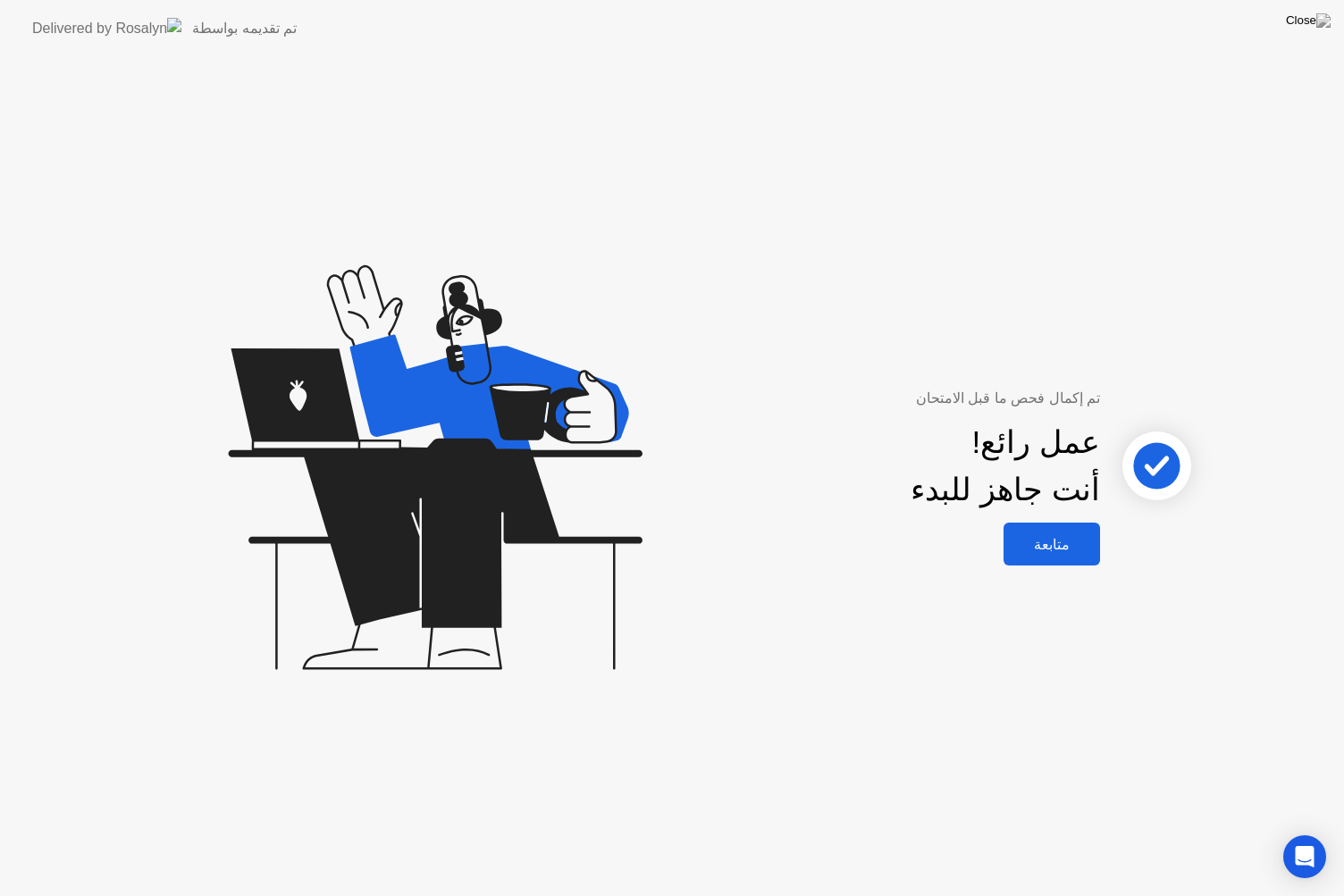
click at [1051, 545] on div "متابعة" at bounding box center [1051, 544] width 86 height 17
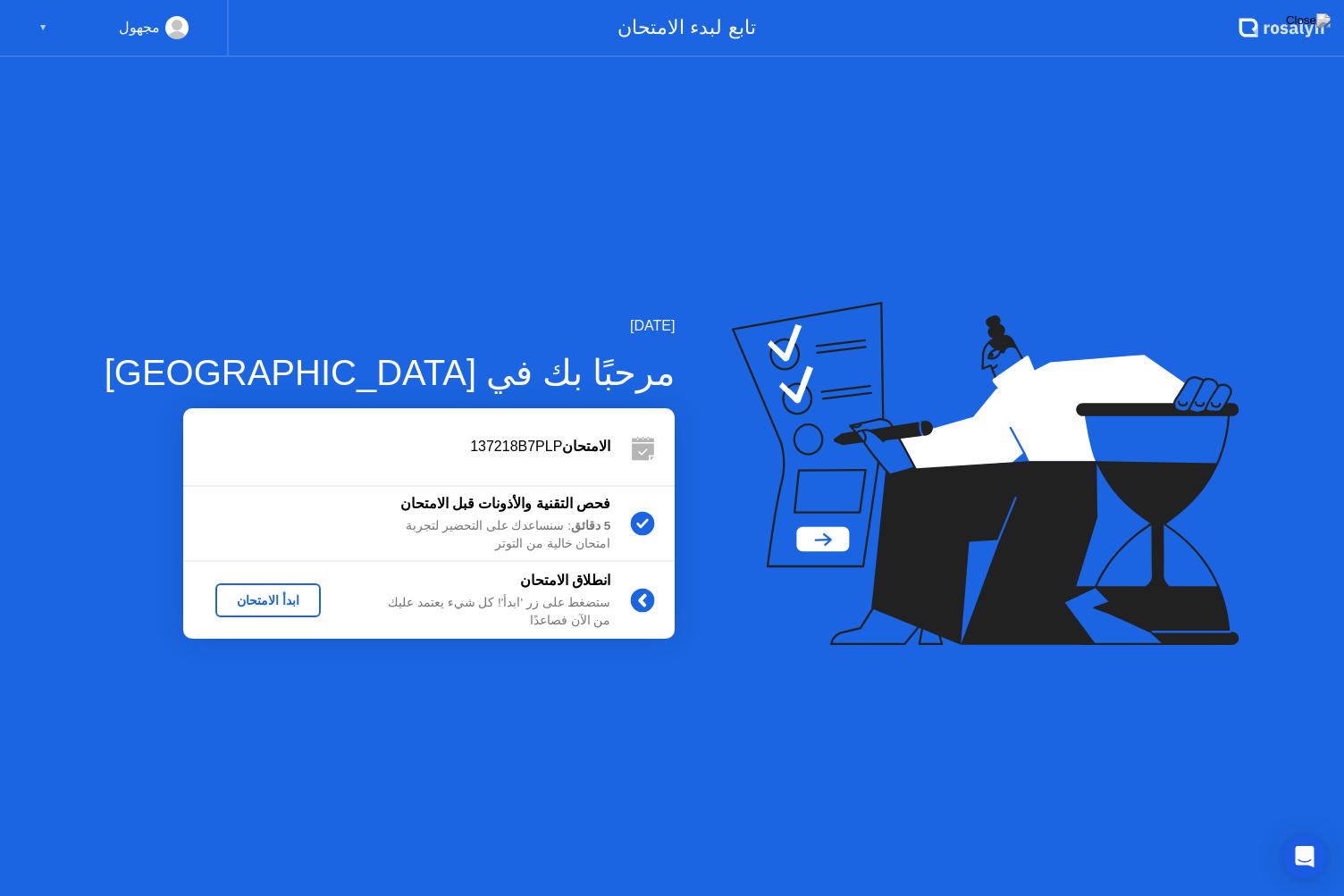
click at [248, 599] on div "ابدأ الامتحان" at bounding box center [268, 600] width 91 height 14
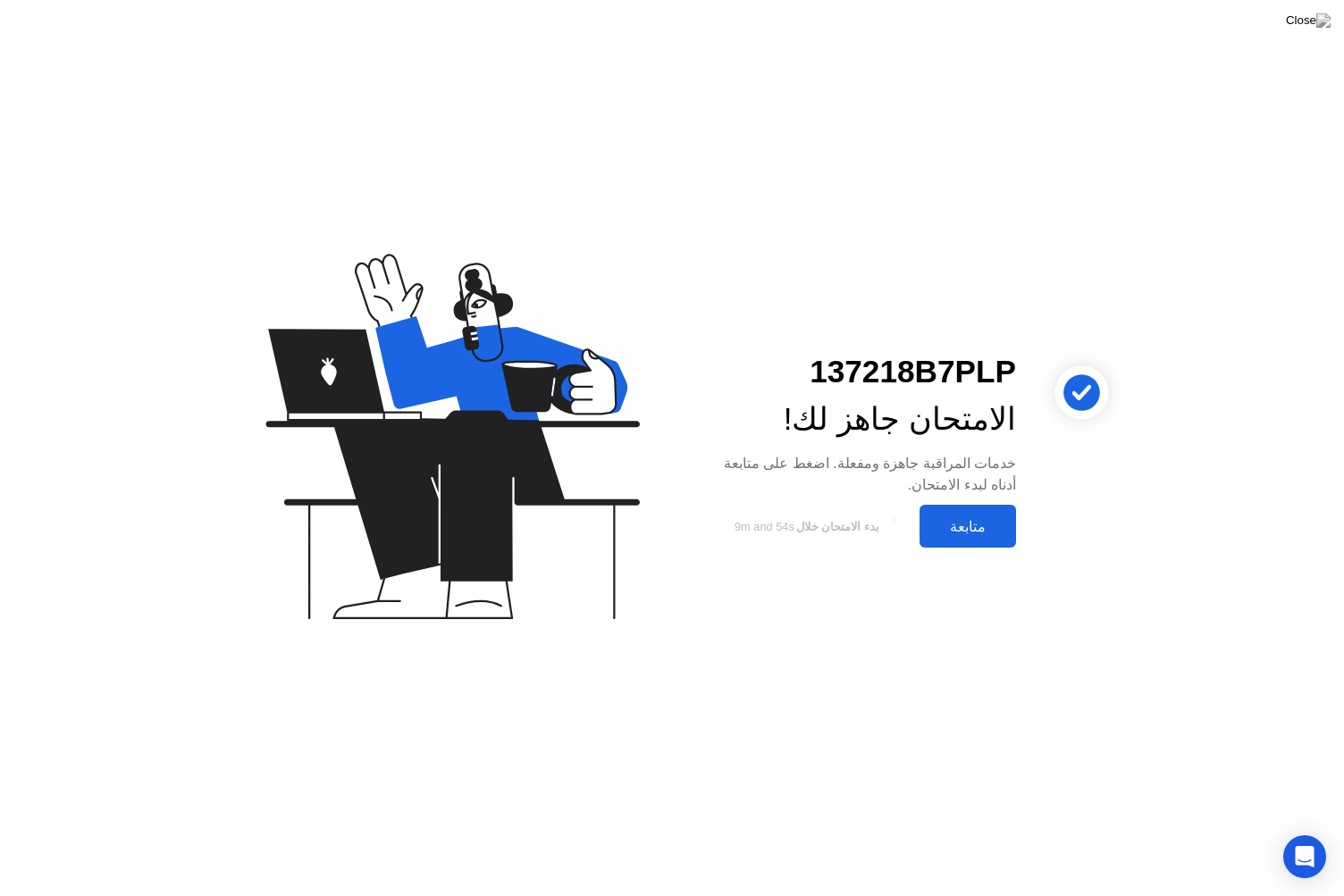
click at [955, 525] on div "متابعة" at bounding box center [967, 527] width 86 height 17
